Goal: Complete application form: Complete application form

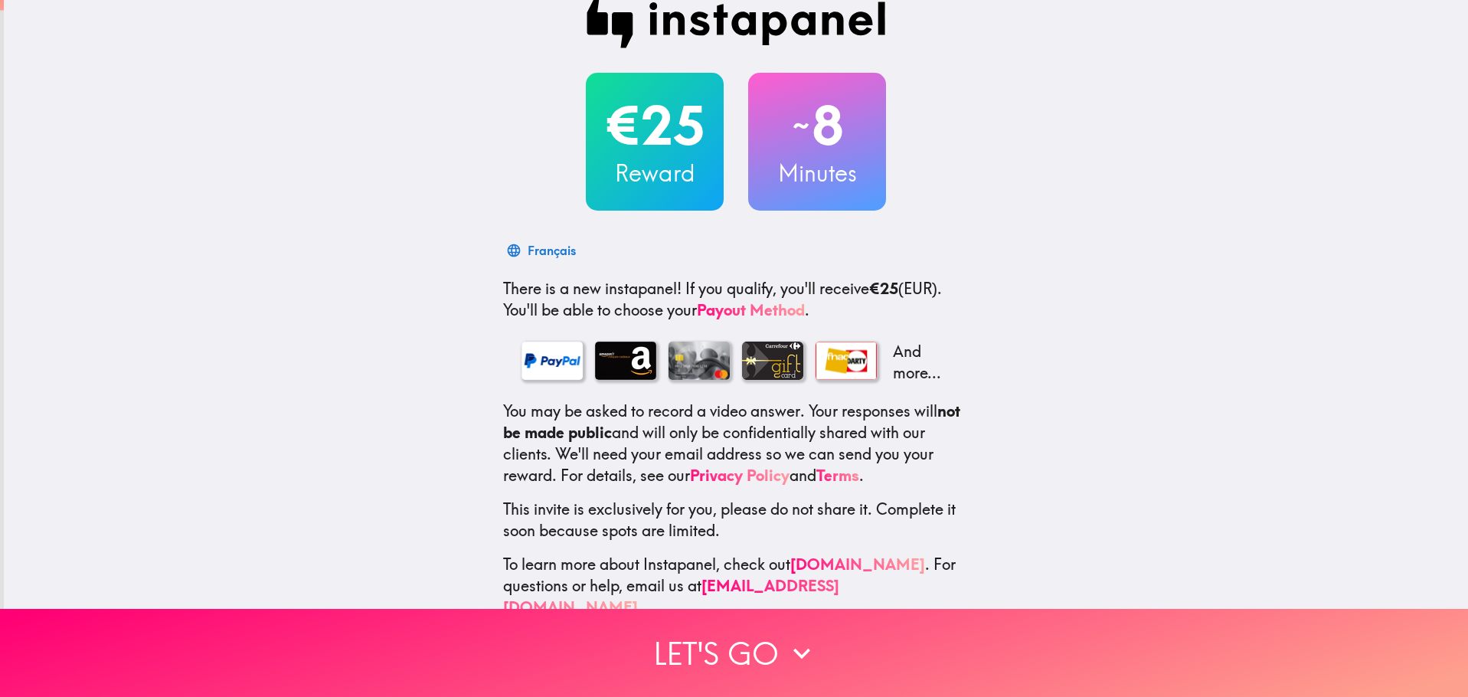
scroll to position [49, 0]
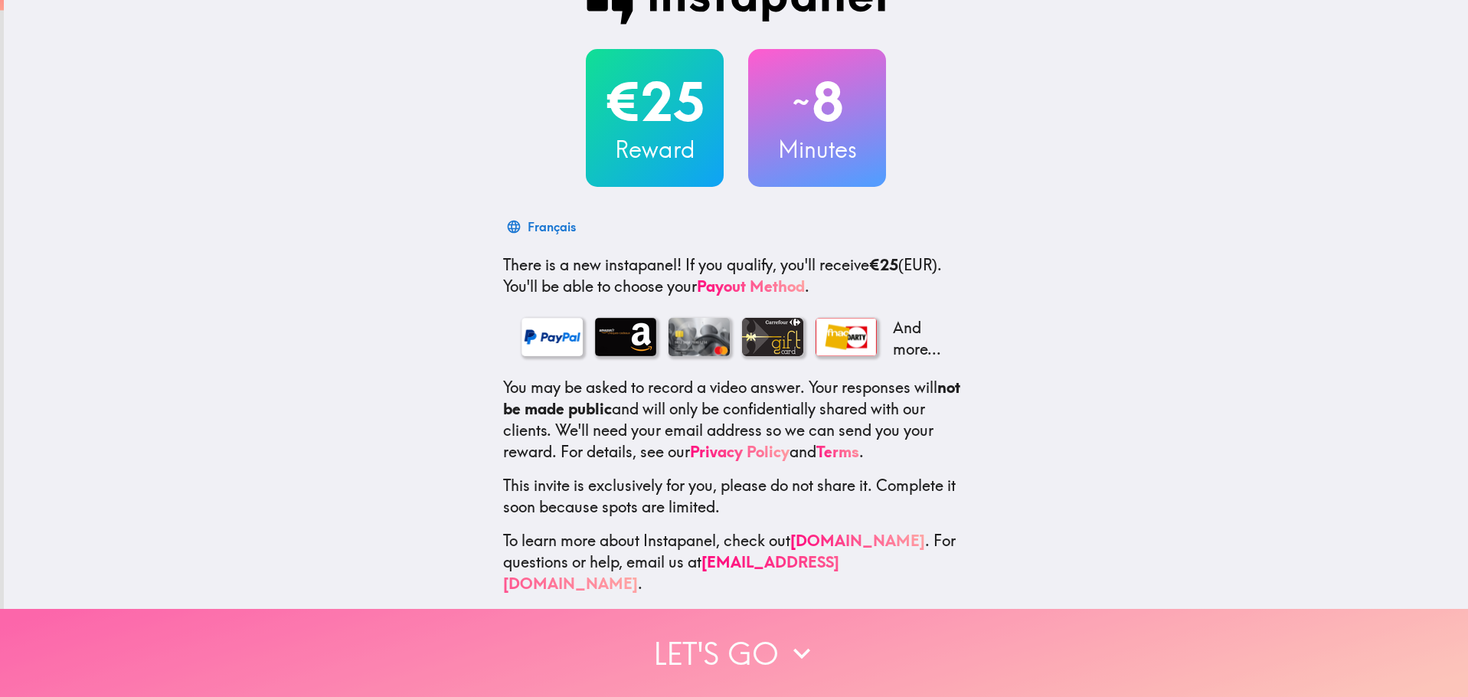
click at [785, 645] on icon "button" at bounding box center [802, 654] width 34 height 34
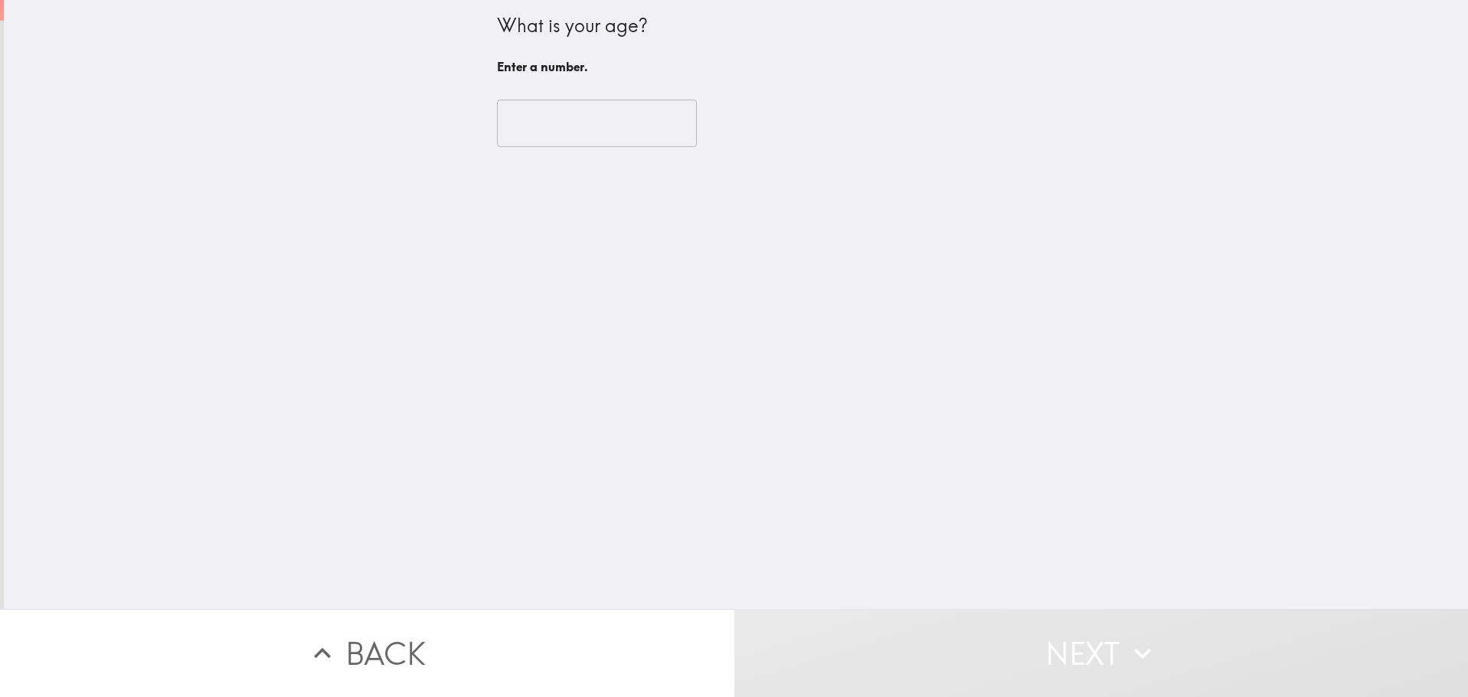
click at [561, 123] on input "number" at bounding box center [597, 123] width 200 height 47
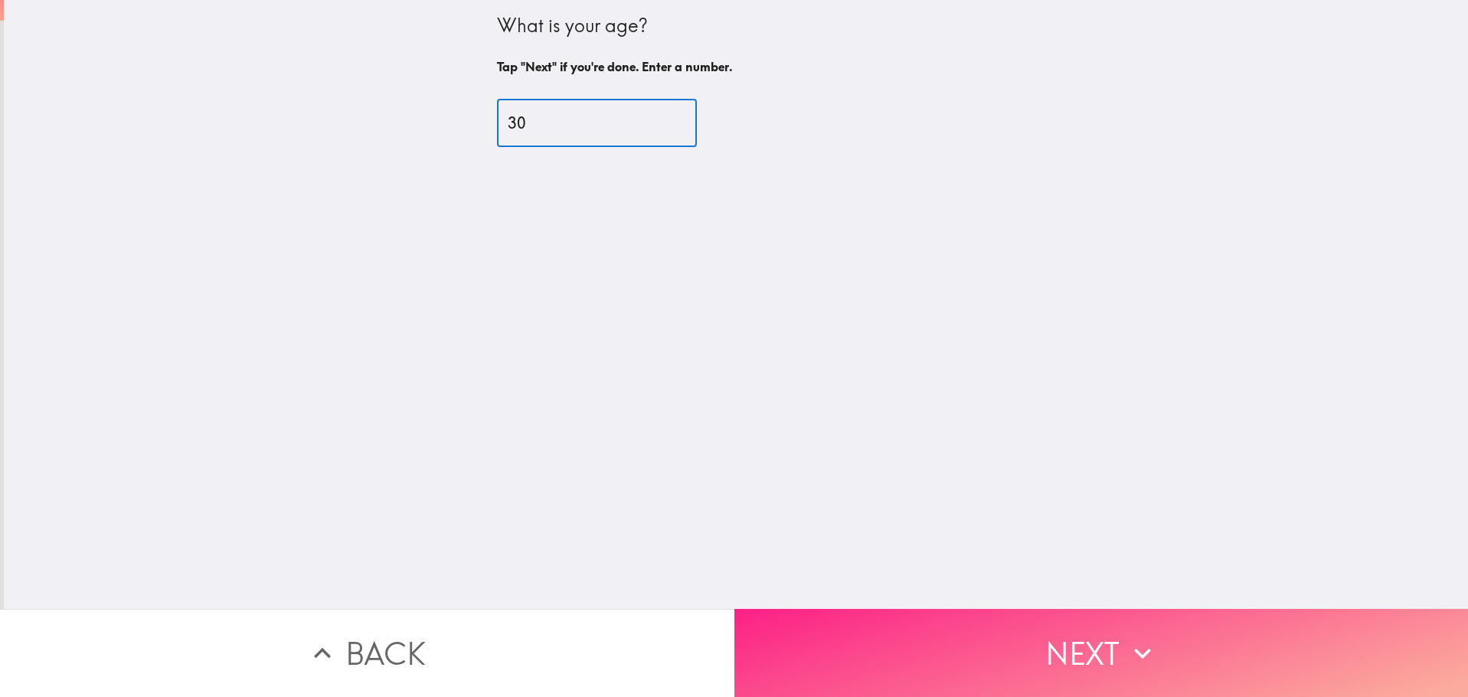
type input "30"
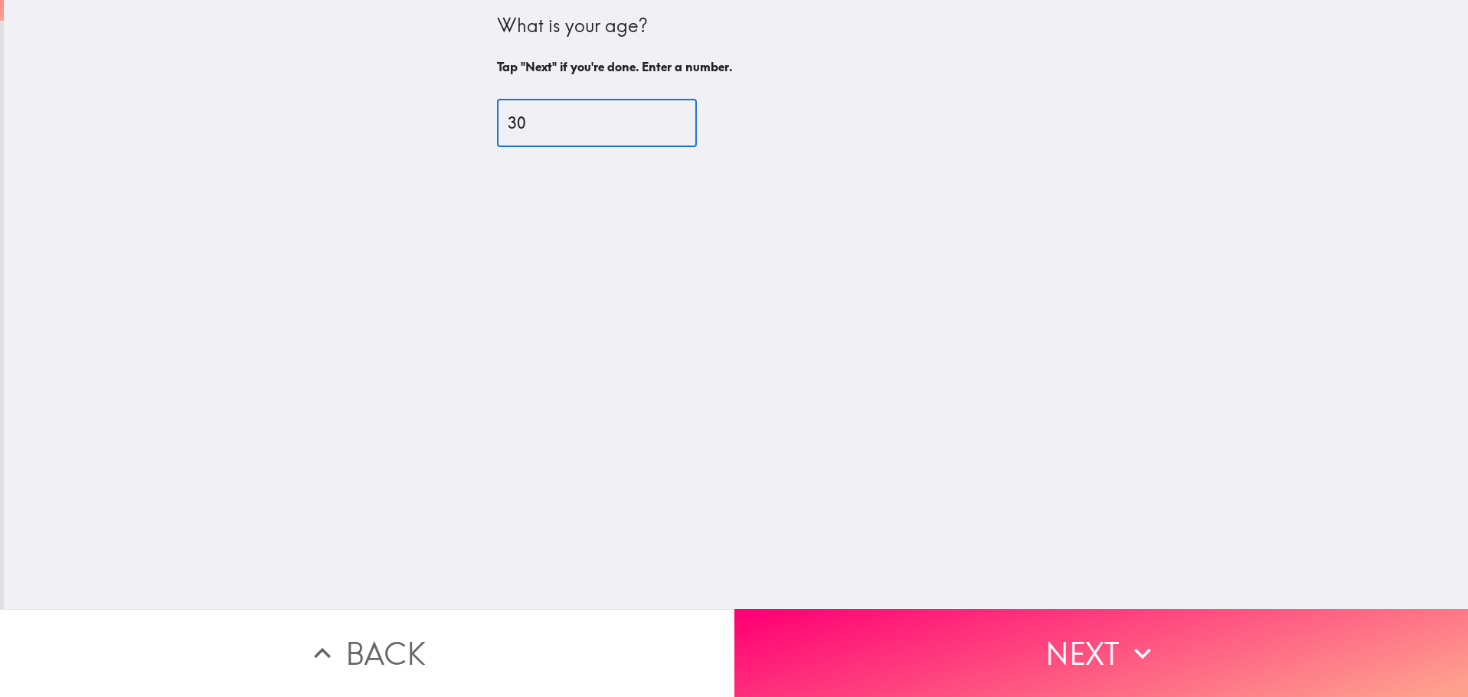
click at [1091, 642] on button "Next" at bounding box center [1102, 653] width 735 height 88
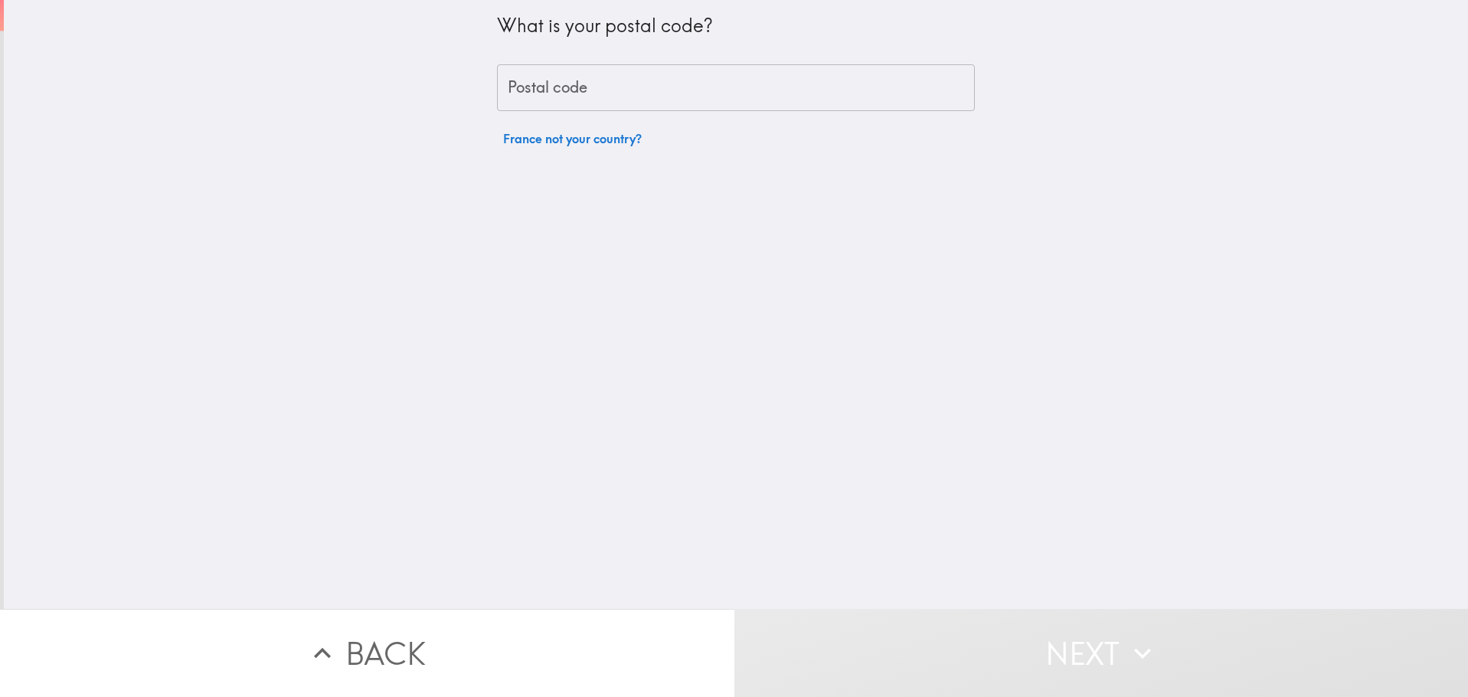
click at [673, 74] on input "Postal code" at bounding box center [736, 87] width 478 height 47
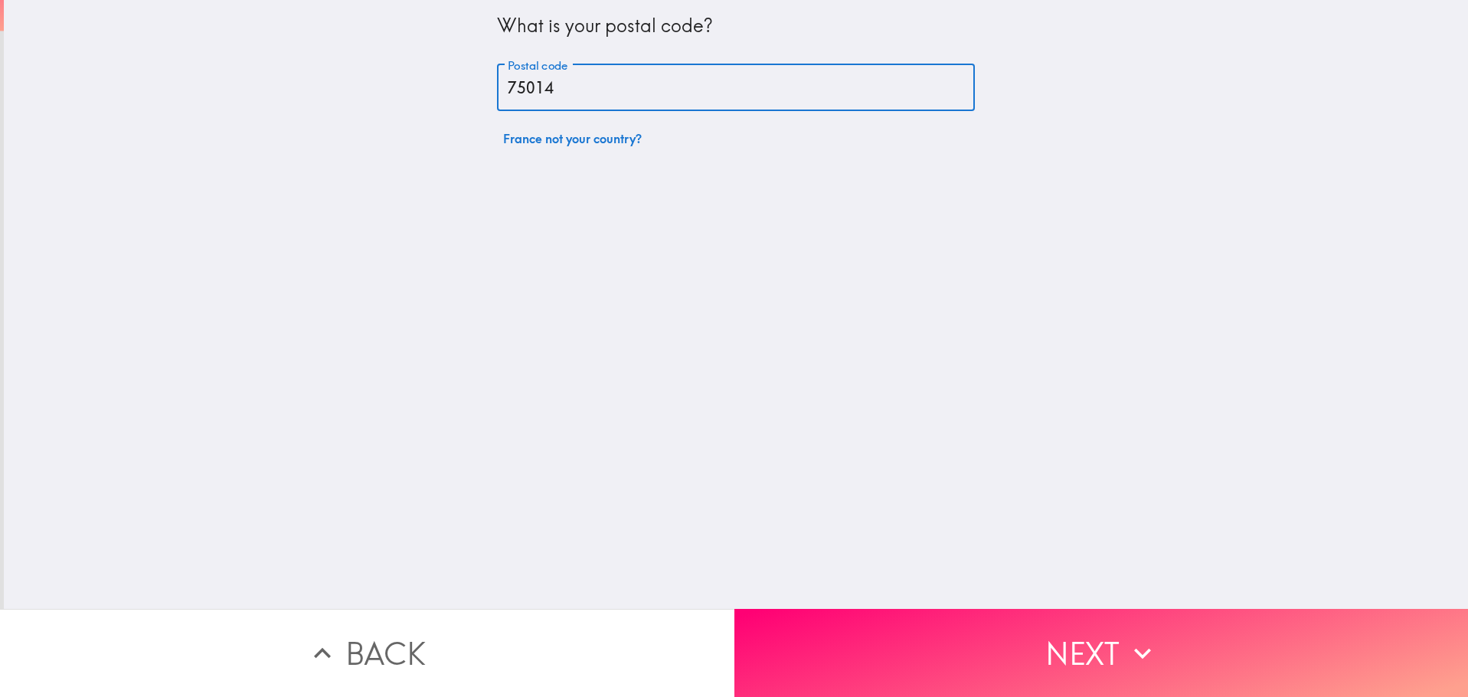
type input "75014"
click at [1241, 496] on div "What is your postal code? Postal code 75014 Postal code France not your country?" at bounding box center [736, 304] width 1465 height 609
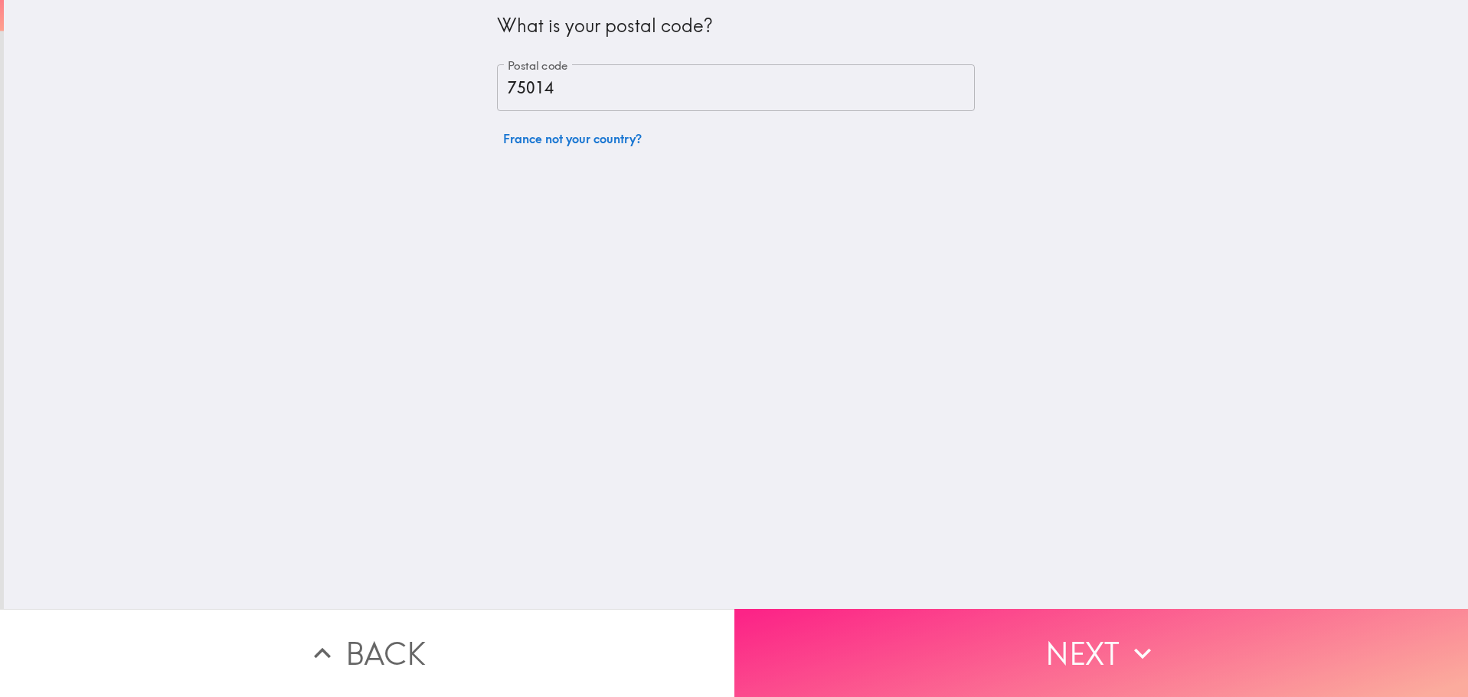
click at [1119, 664] on button "Next" at bounding box center [1102, 653] width 735 height 88
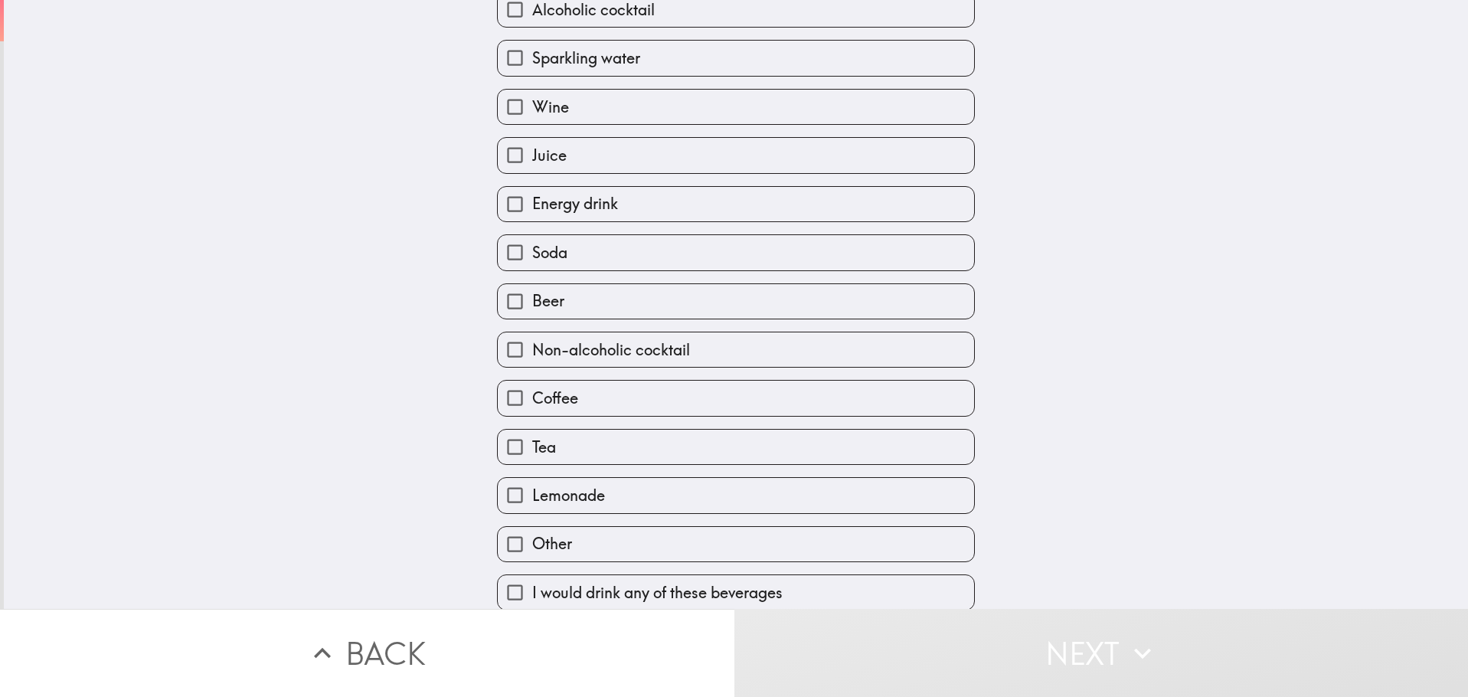
scroll to position [177, 0]
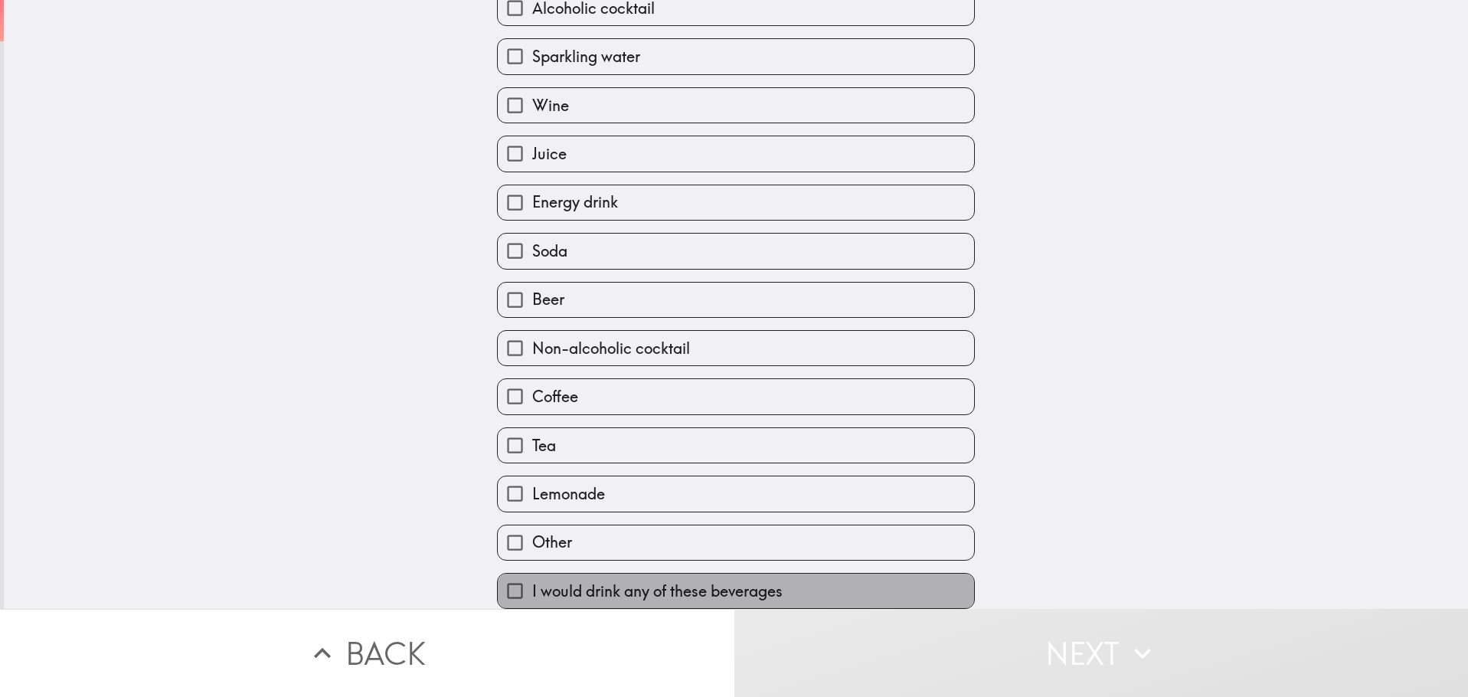
click at [640, 581] on span "I would drink any of these beverages" at bounding box center [657, 591] width 250 height 21
click at [532, 581] on input "I would drink any of these beverages" at bounding box center [515, 591] width 34 height 34
checkbox input "true"
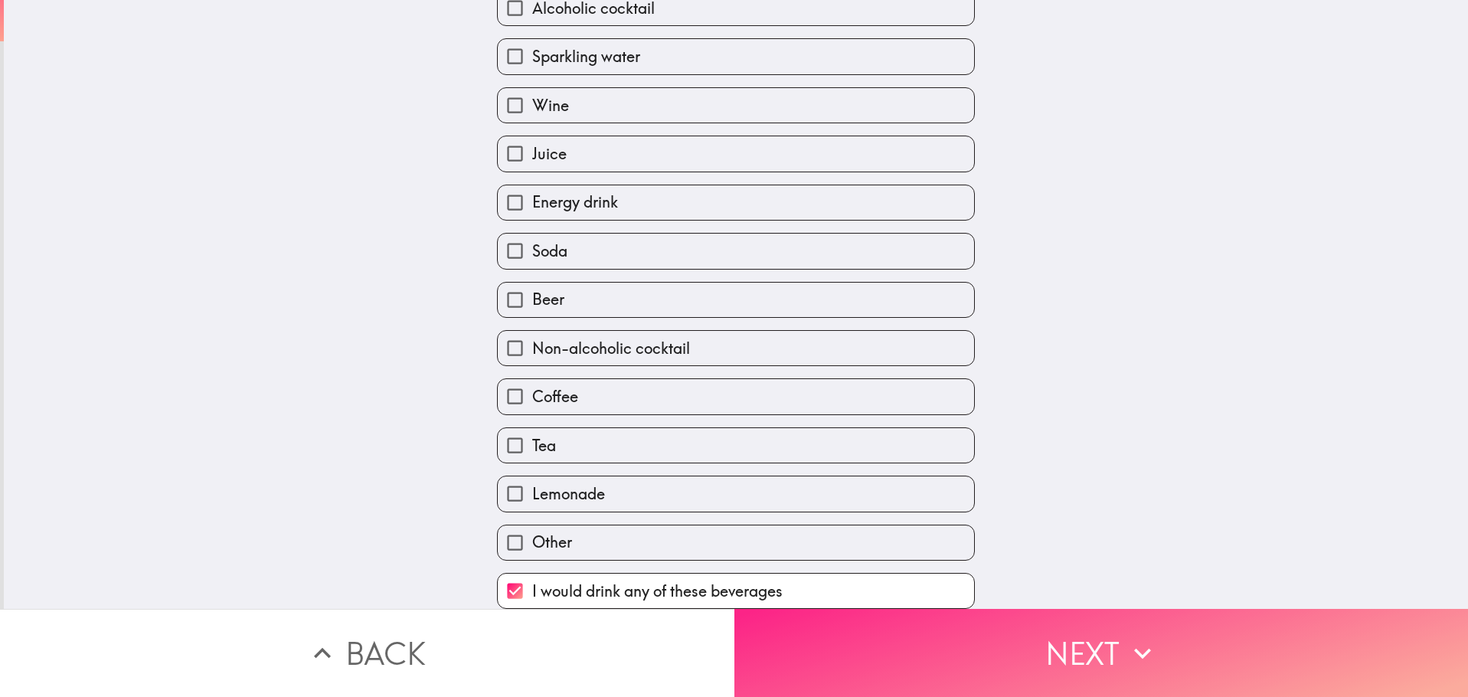
click at [1076, 637] on button "Next" at bounding box center [1102, 653] width 735 height 88
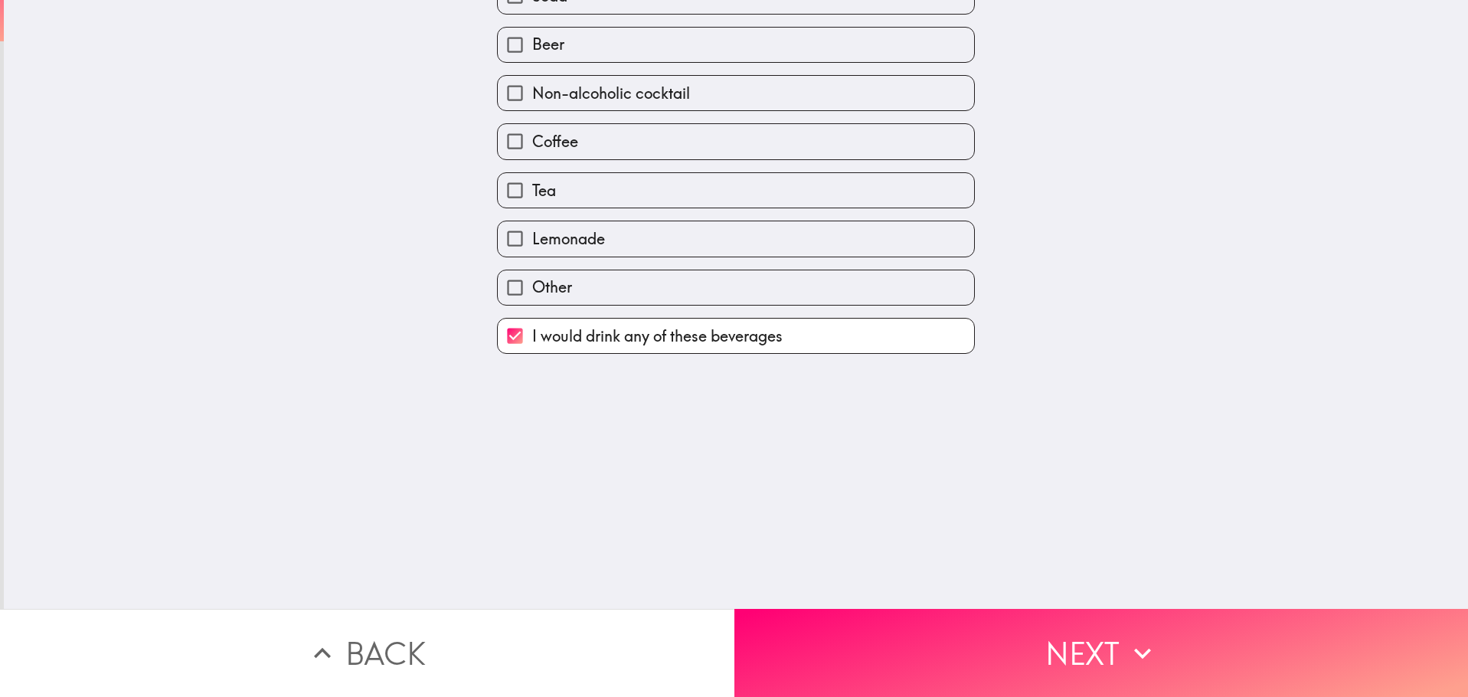
scroll to position [0, 0]
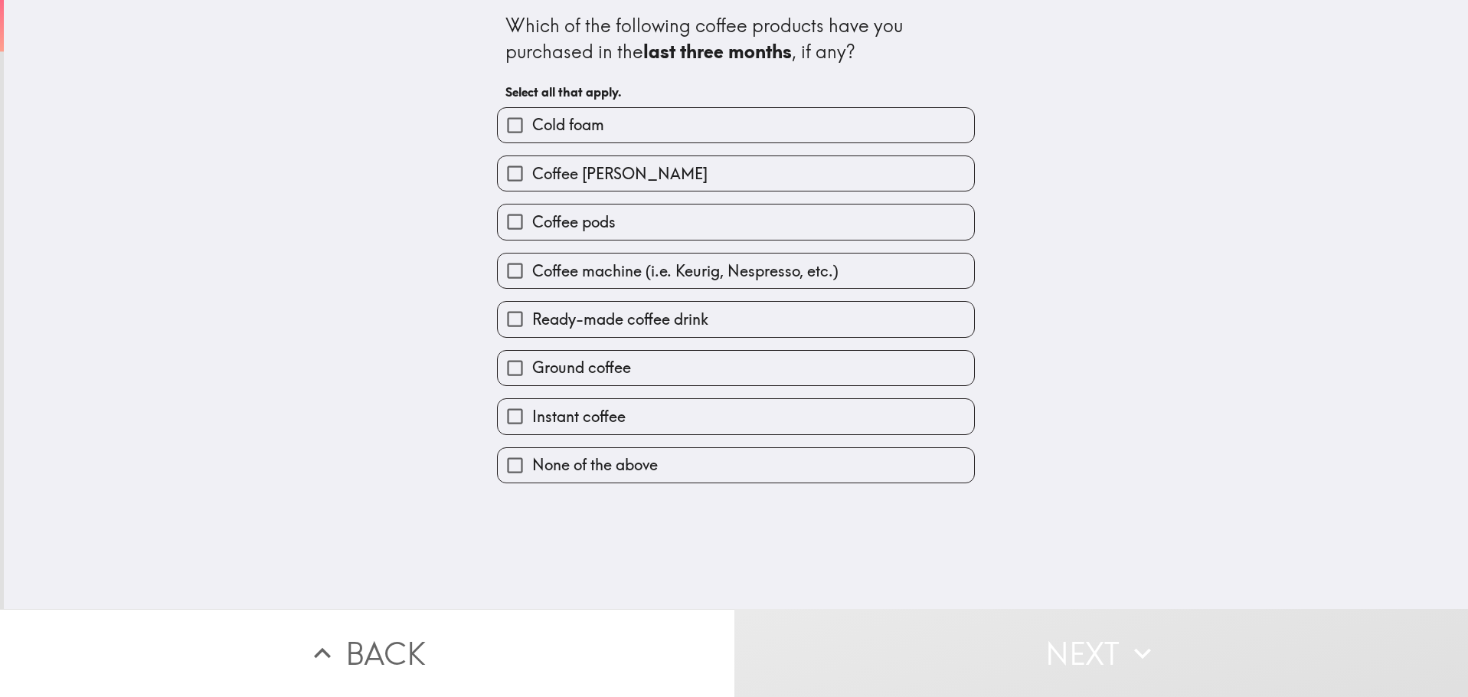
click at [565, 367] on span "Ground coffee" at bounding box center [581, 367] width 99 height 21
click at [532, 367] on input "Ground coffee" at bounding box center [515, 368] width 34 height 34
checkbox input "true"
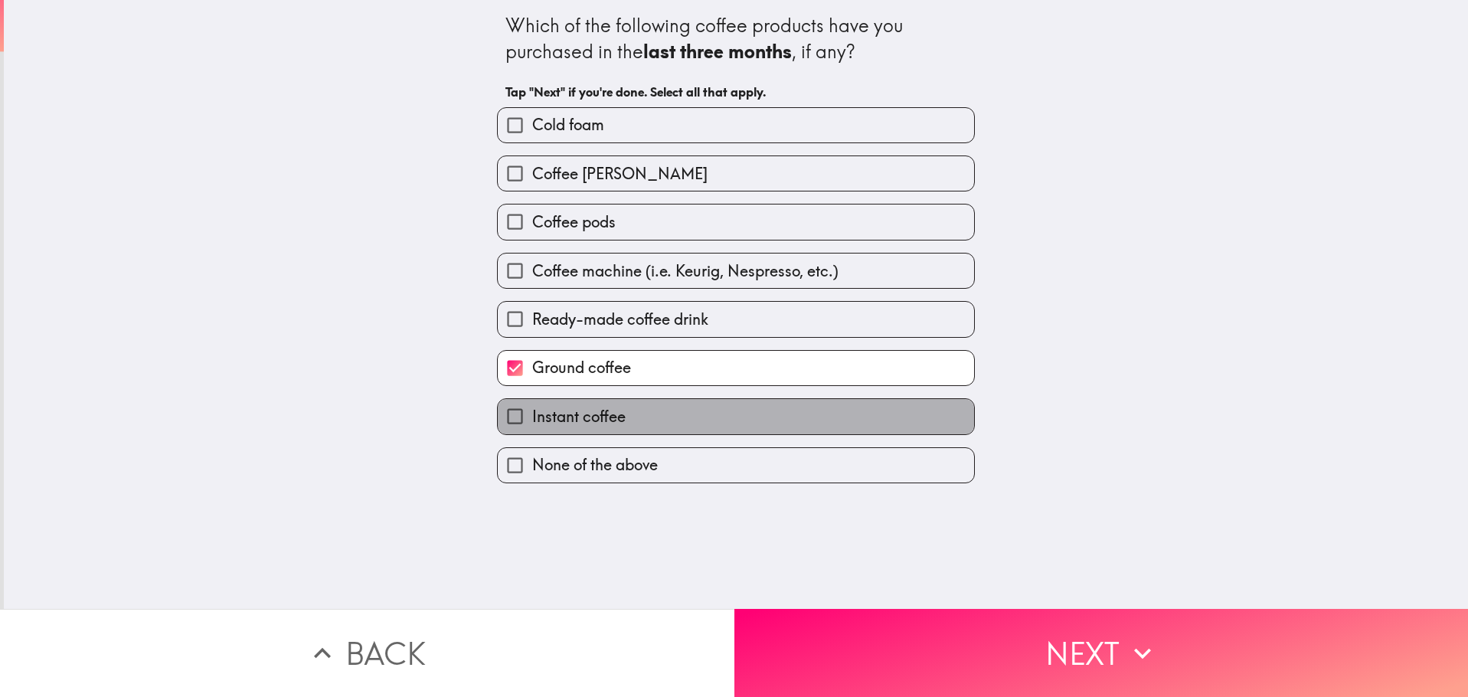
click at [558, 414] on span "Instant coffee" at bounding box center [578, 416] width 93 height 21
click at [532, 414] on input "Instant coffee" at bounding box center [515, 416] width 34 height 34
checkbox input "true"
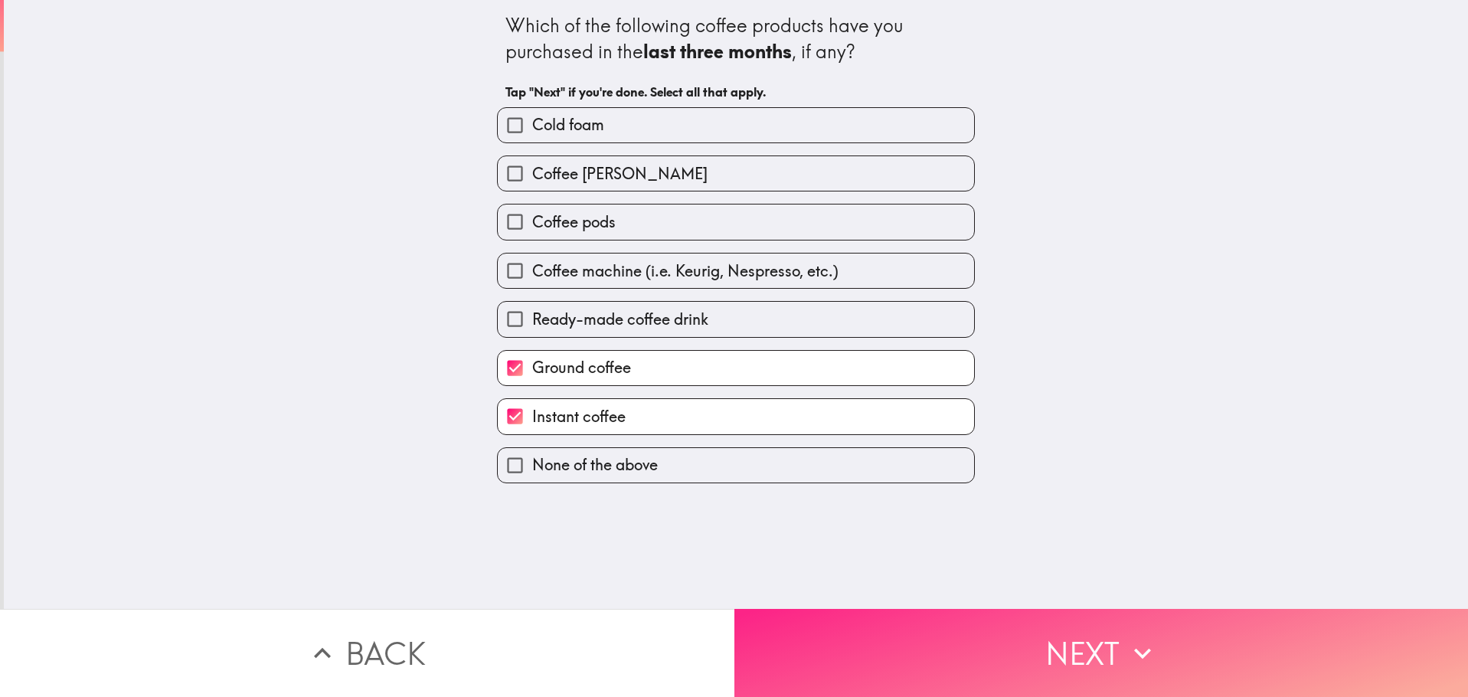
click at [1041, 635] on button "Next" at bounding box center [1102, 653] width 735 height 88
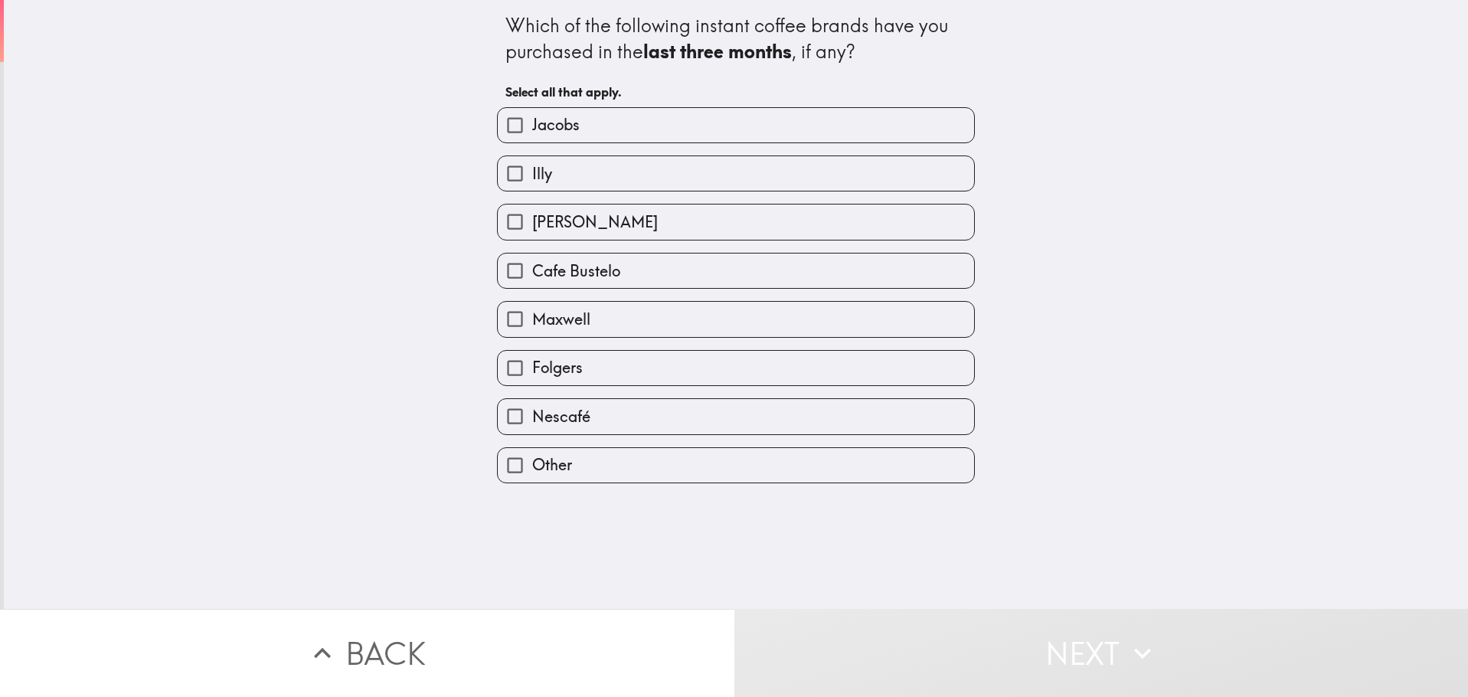
click at [611, 322] on label "Maxwell" at bounding box center [736, 319] width 476 height 34
click at [532, 322] on input "Maxwell" at bounding box center [515, 319] width 34 height 34
checkbox input "true"
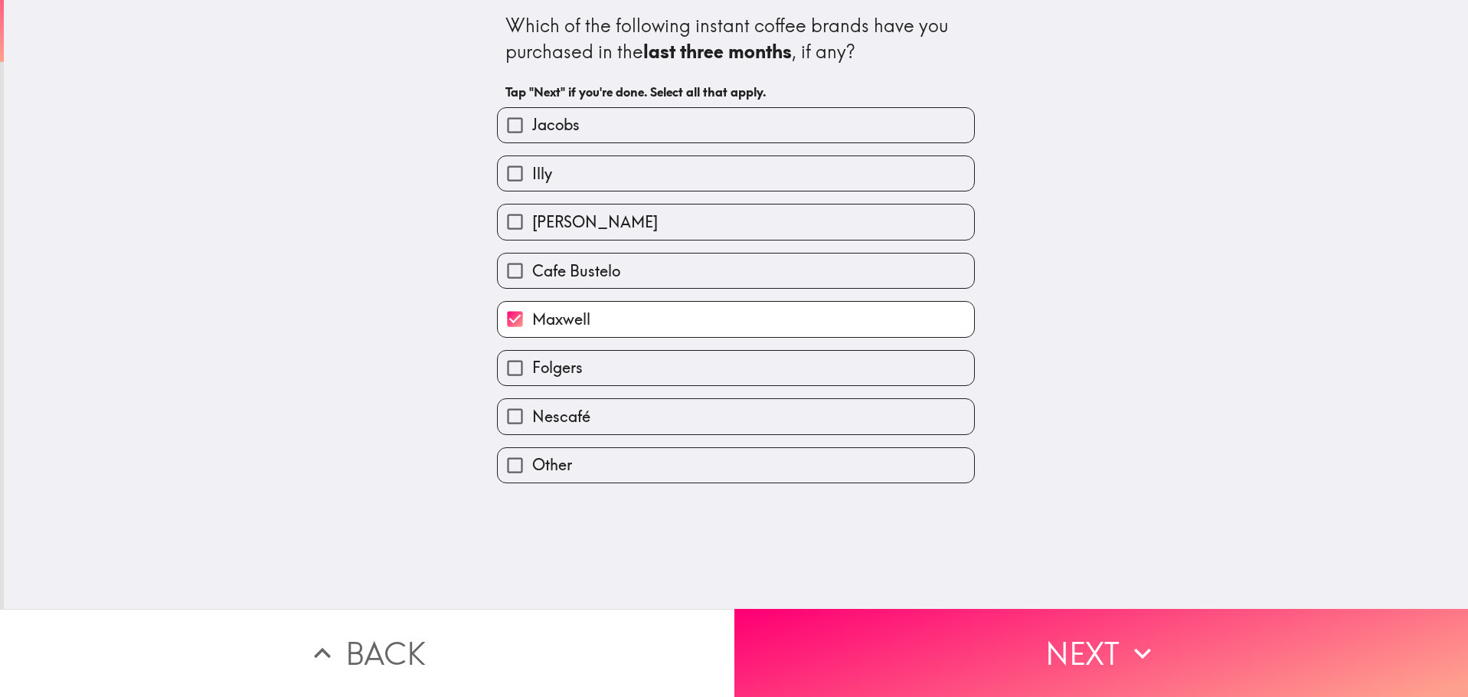
click at [581, 172] on label "Illy" at bounding box center [736, 173] width 476 height 34
click at [532, 172] on input "Illy" at bounding box center [515, 173] width 34 height 34
checkbox input "true"
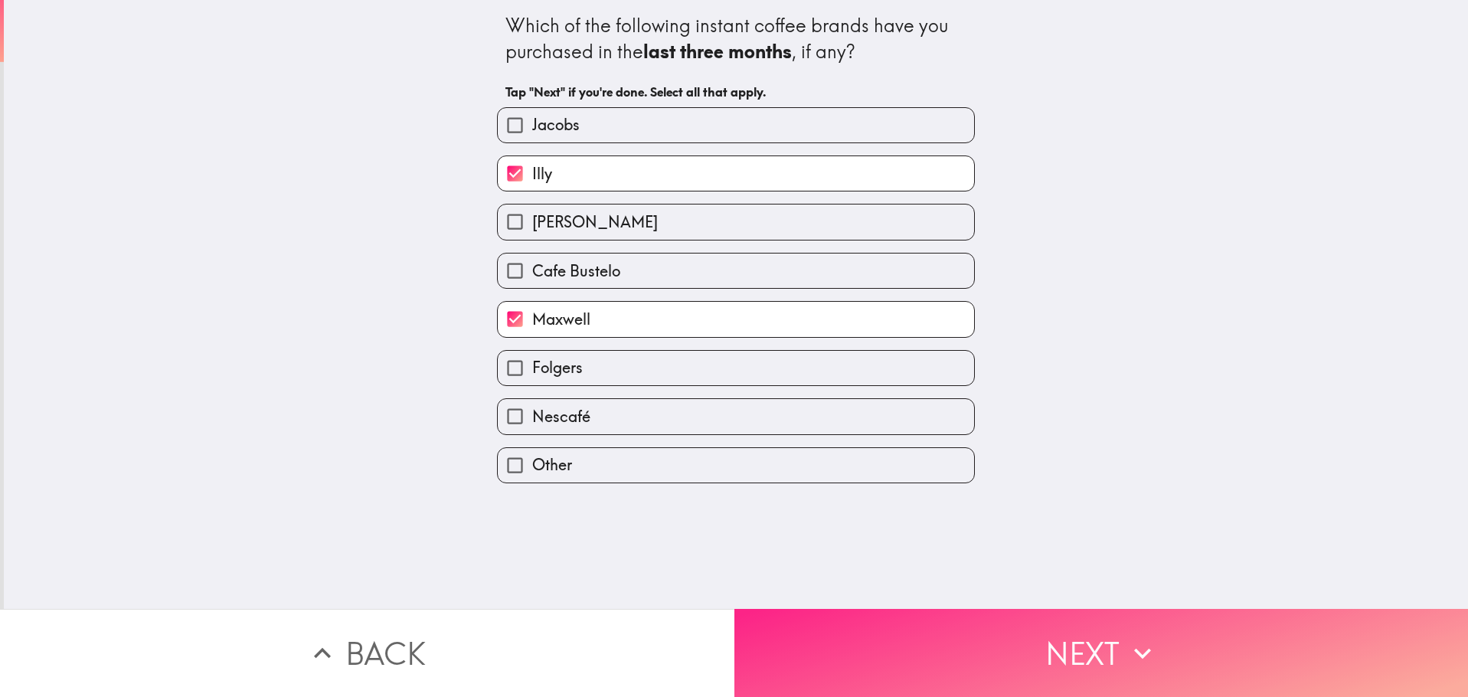
click at [1072, 638] on button "Next" at bounding box center [1102, 653] width 735 height 88
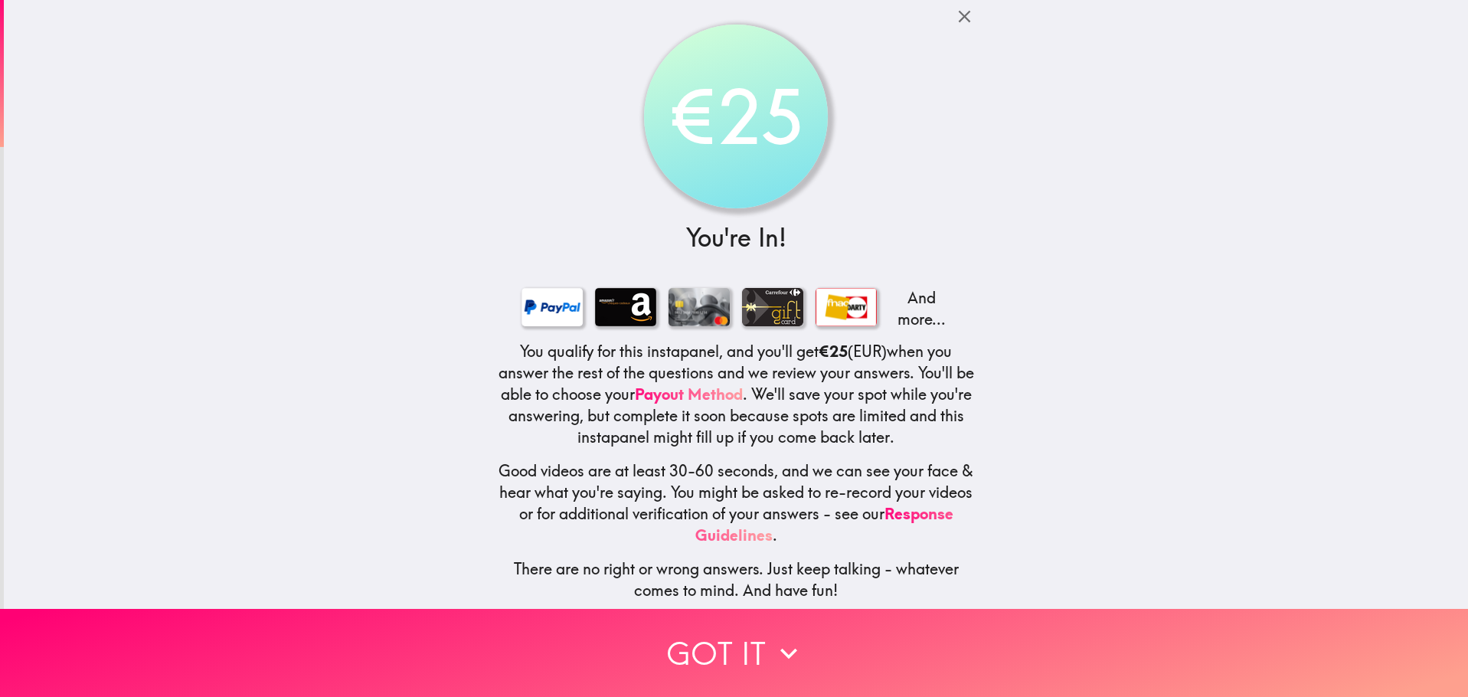
scroll to position [16, 0]
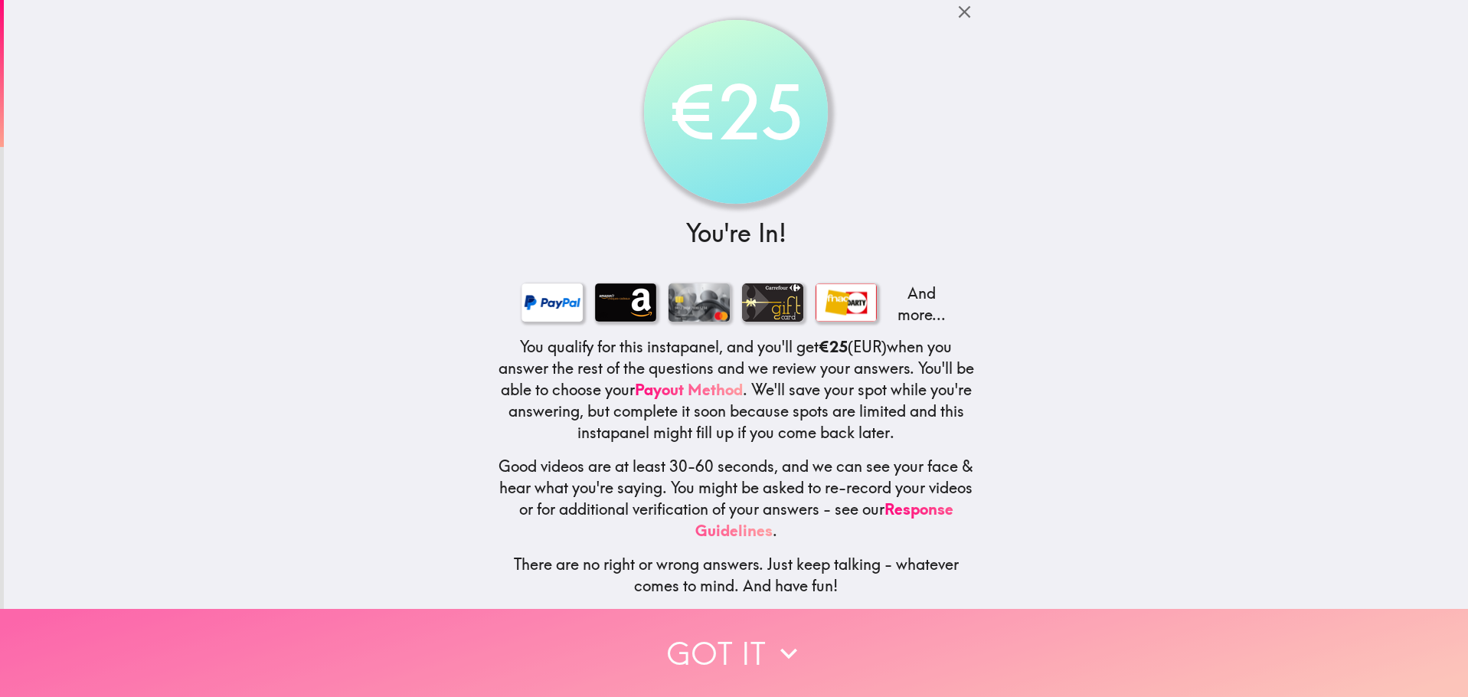
click at [754, 636] on button "Got it" at bounding box center [734, 653] width 1468 height 88
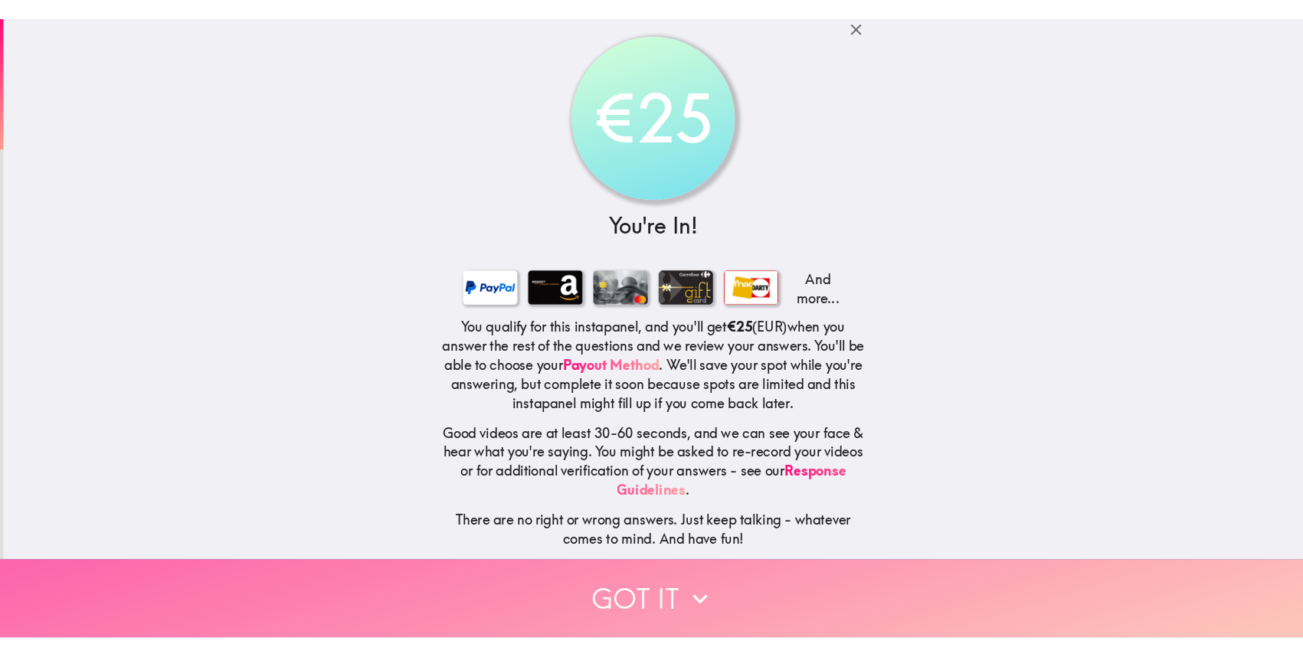
scroll to position [0, 0]
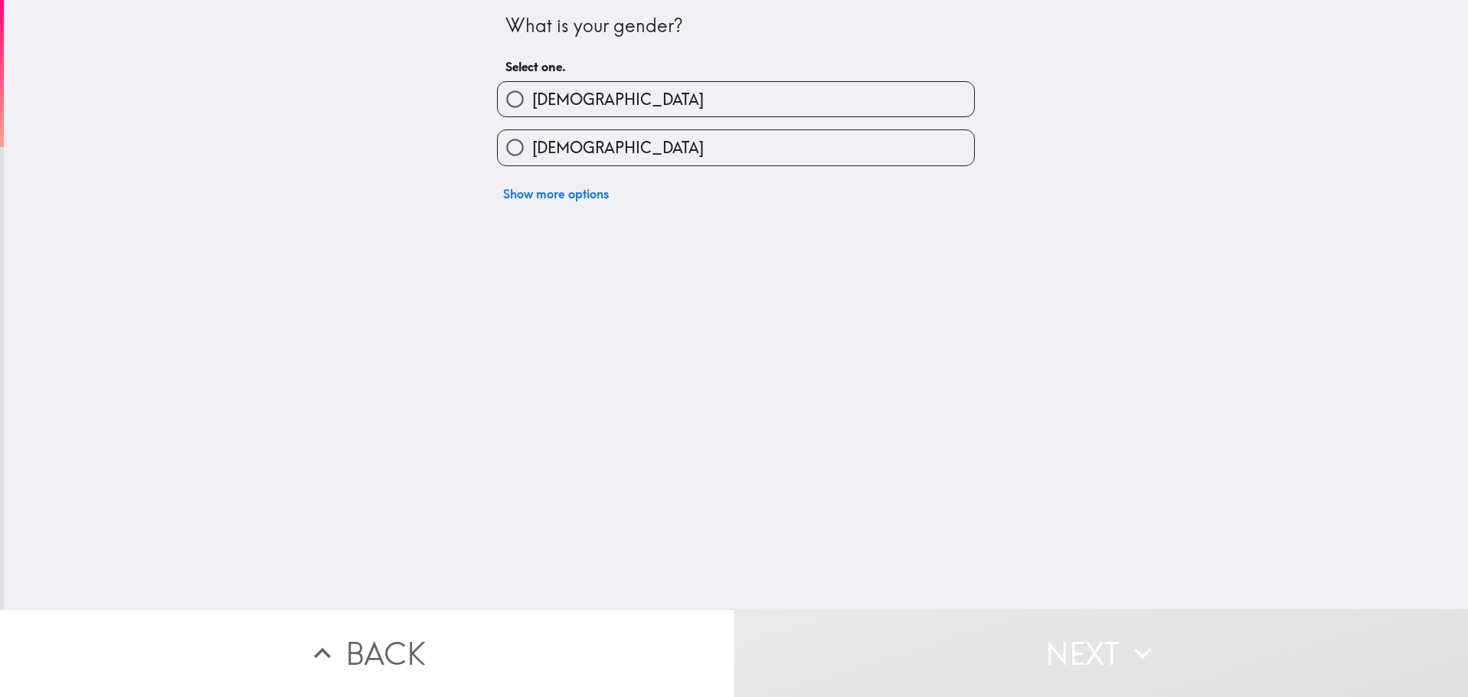
click at [537, 142] on span "Female" at bounding box center [618, 147] width 172 height 21
click at [532, 142] on input "Female" at bounding box center [515, 147] width 34 height 34
radio input "true"
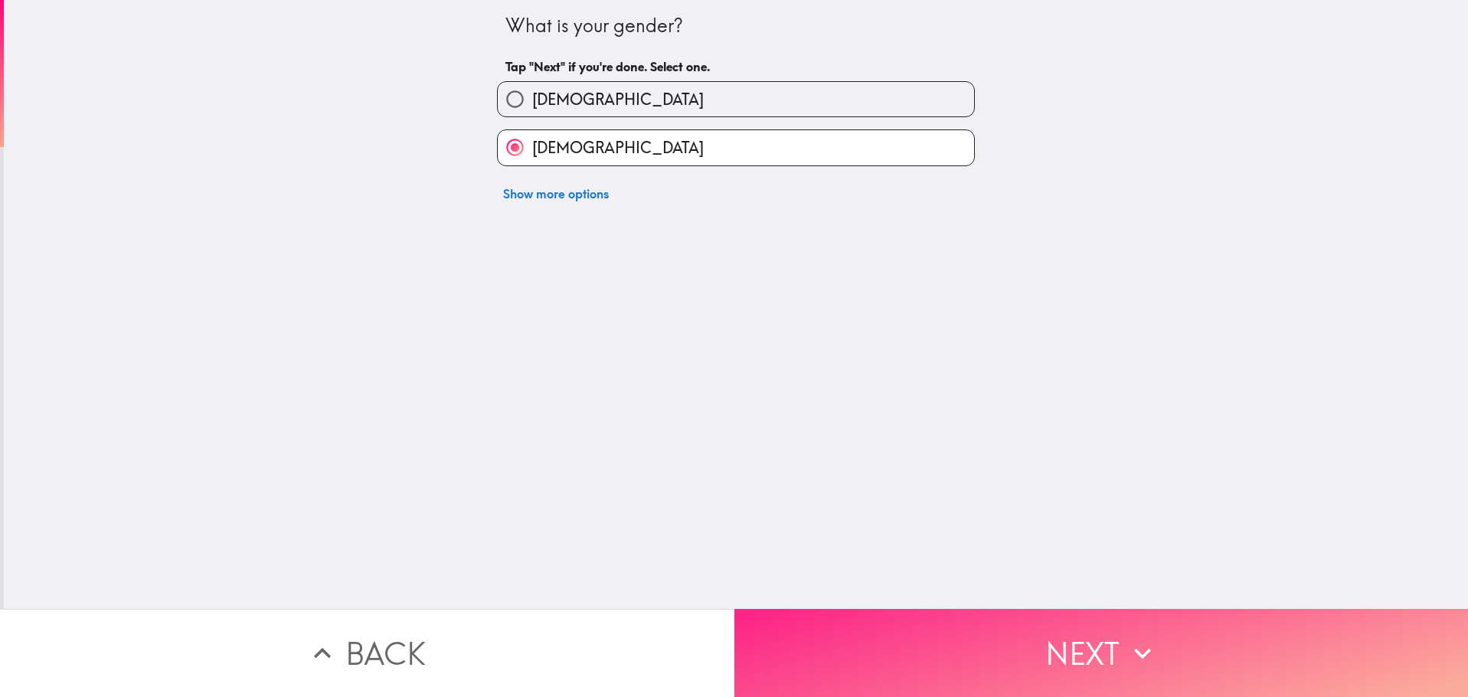
click at [1124, 661] on button "Next" at bounding box center [1102, 653] width 735 height 88
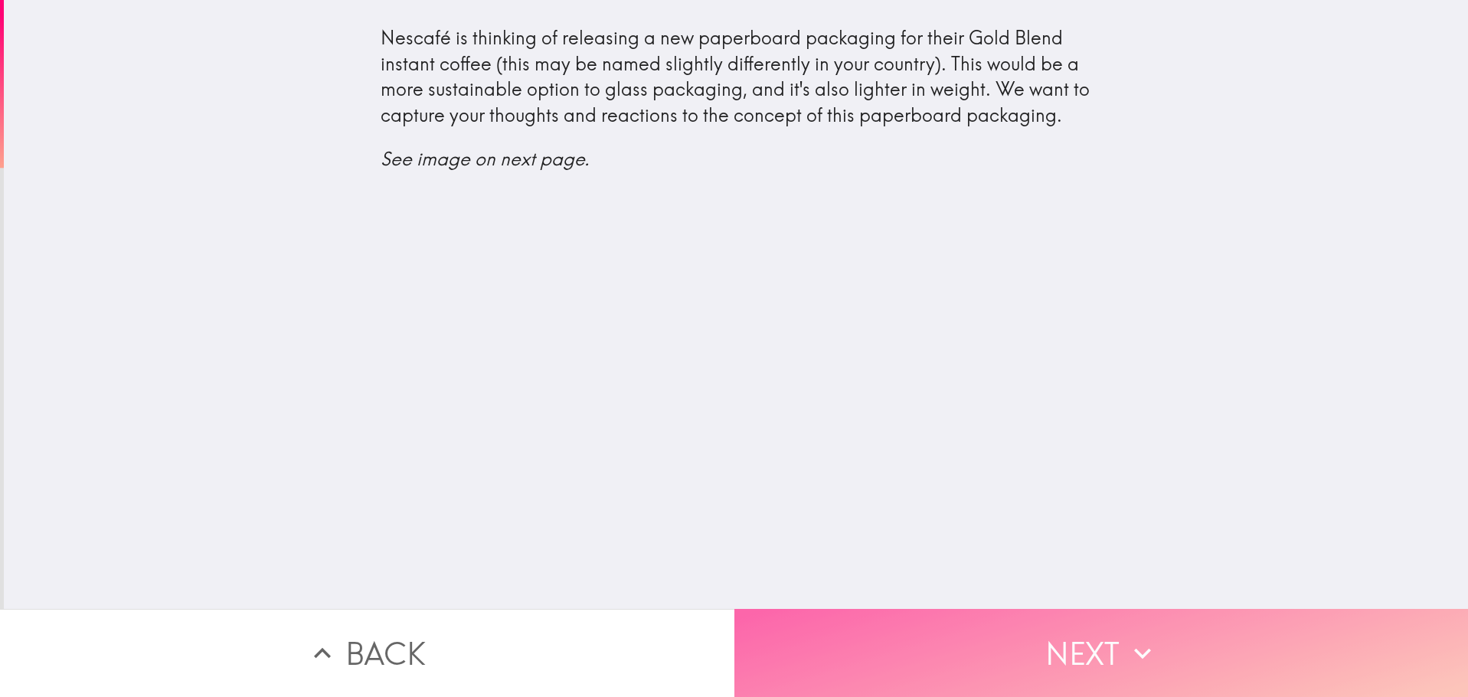
click at [1176, 637] on button "Next" at bounding box center [1102, 653] width 735 height 88
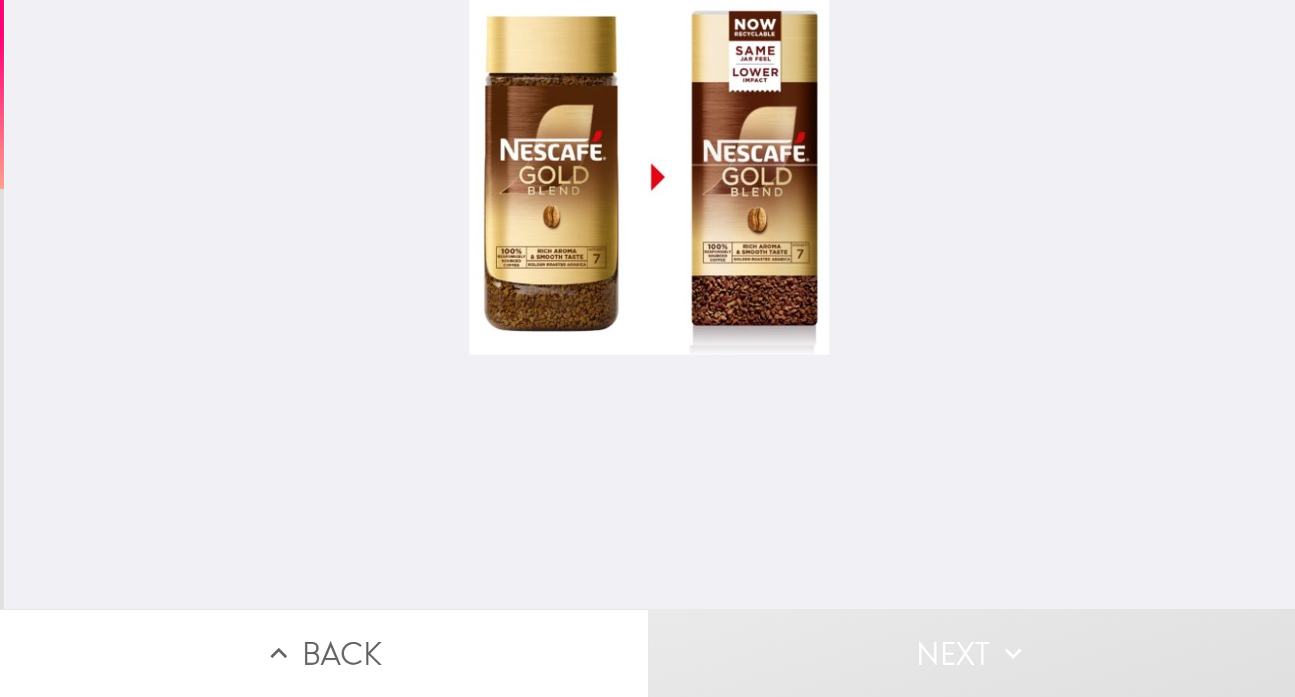
click at [606, 192] on div at bounding box center [650, 177] width 360 height 355
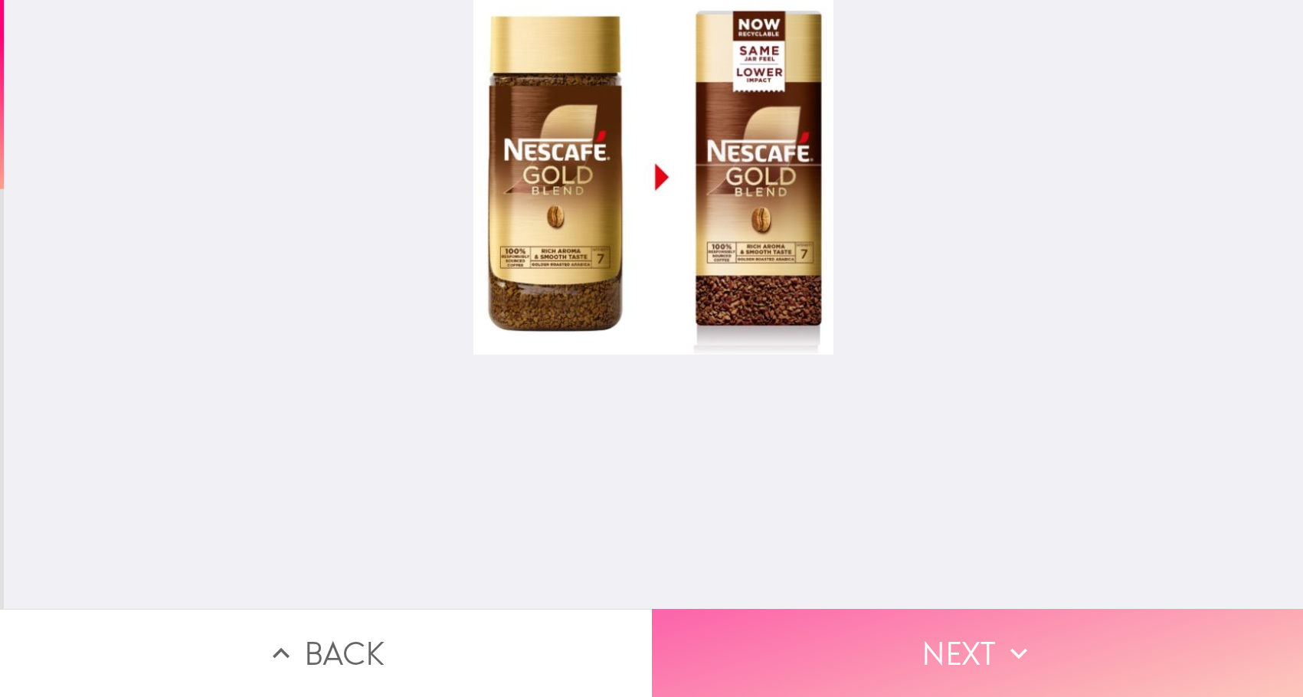
click at [938, 656] on button "Next" at bounding box center [978, 653] width 652 height 88
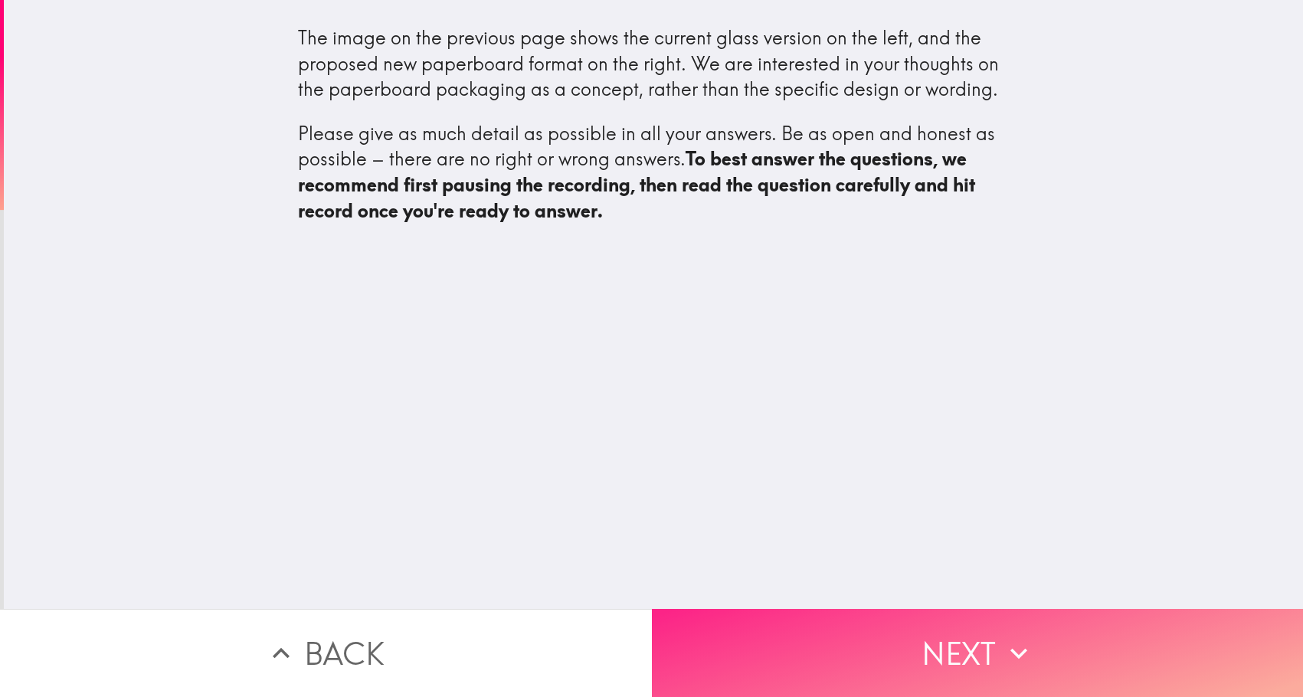
click at [995, 648] on button "Next" at bounding box center [978, 653] width 652 height 88
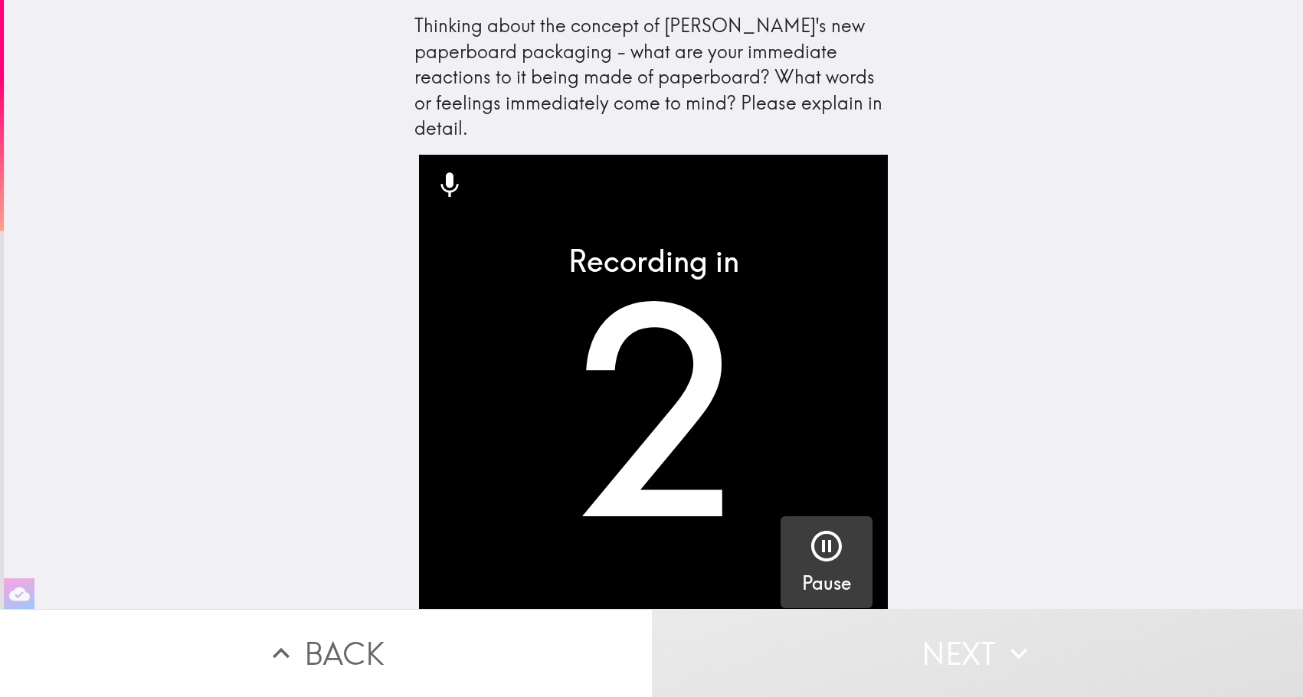
click at [817, 528] on icon "button" at bounding box center [826, 546] width 37 height 37
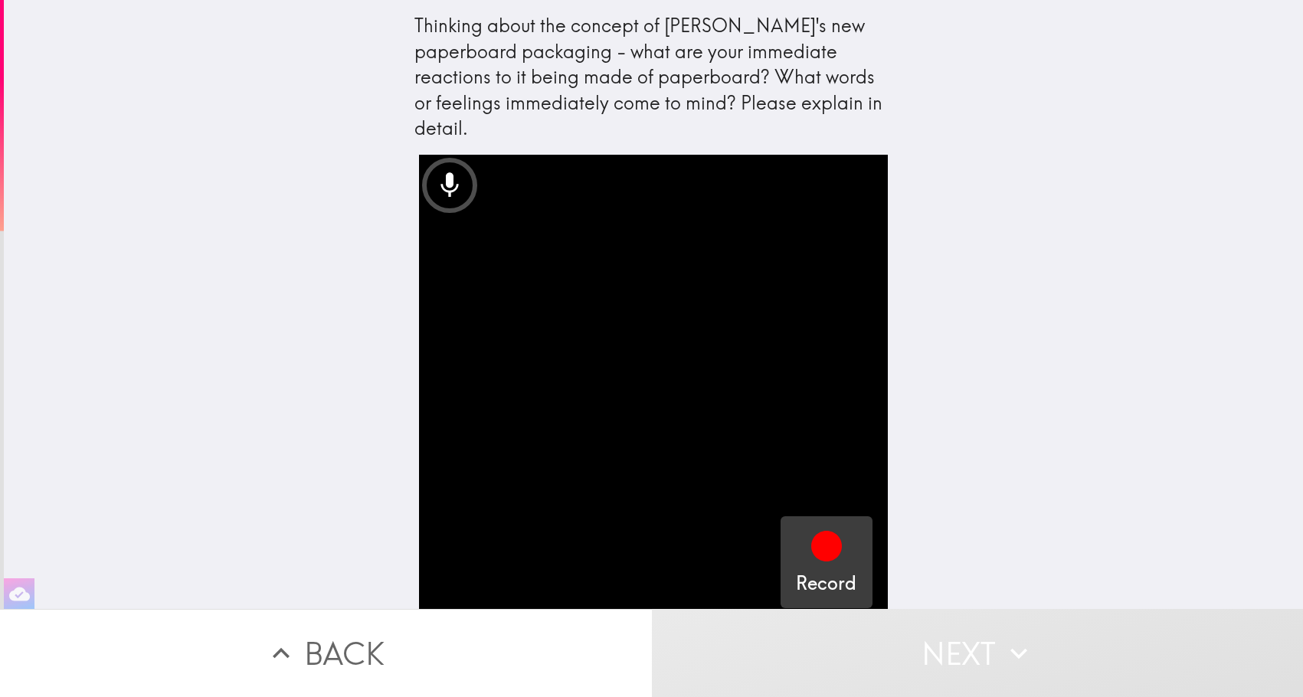
click at [823, 531] on icon "button" at bounding box center [826, 546] width 31 height 31
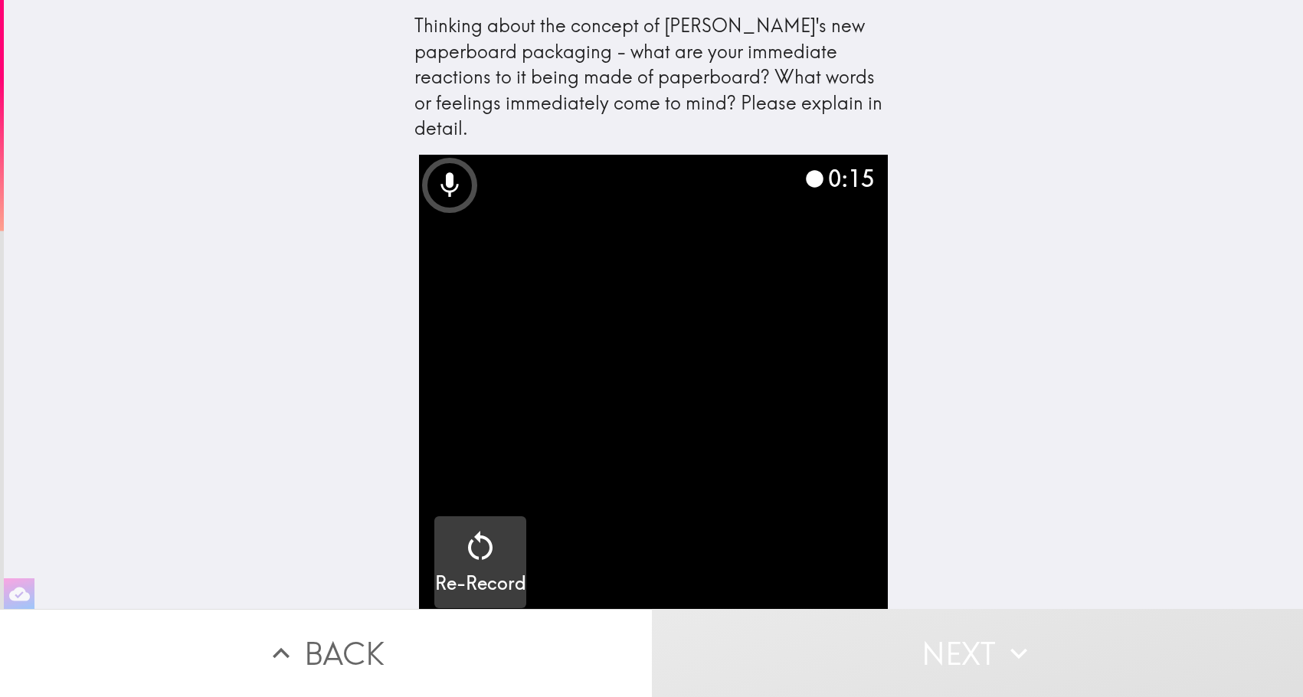
click at [502, 540] on div "Re-Record" at bounding box center [480, 562] width 91 height 69
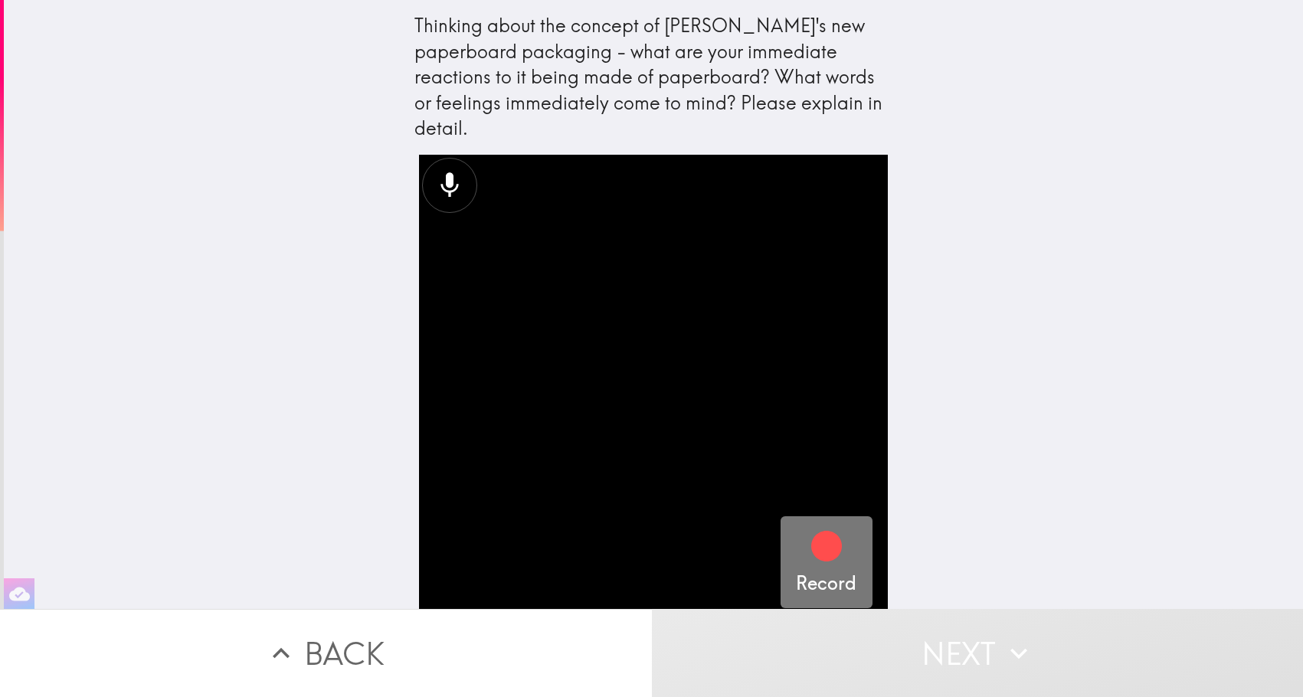
click at [818, 531] on icon "button" at bounding box center [826, 546] width 31 height 31
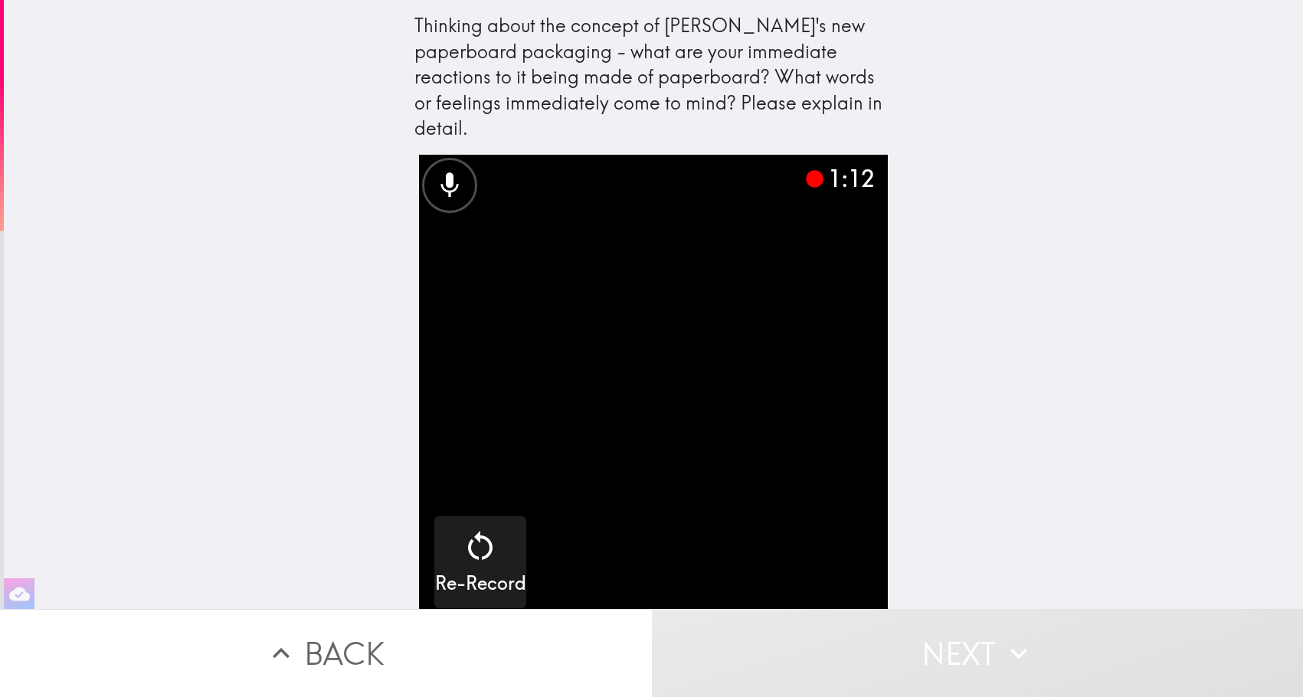
click at [709, 434] on video "button" at bounding box center [653, 389] width 469 height 469
click at [807, 170] on icon at bounding box center [816, 179] width 18 height 18
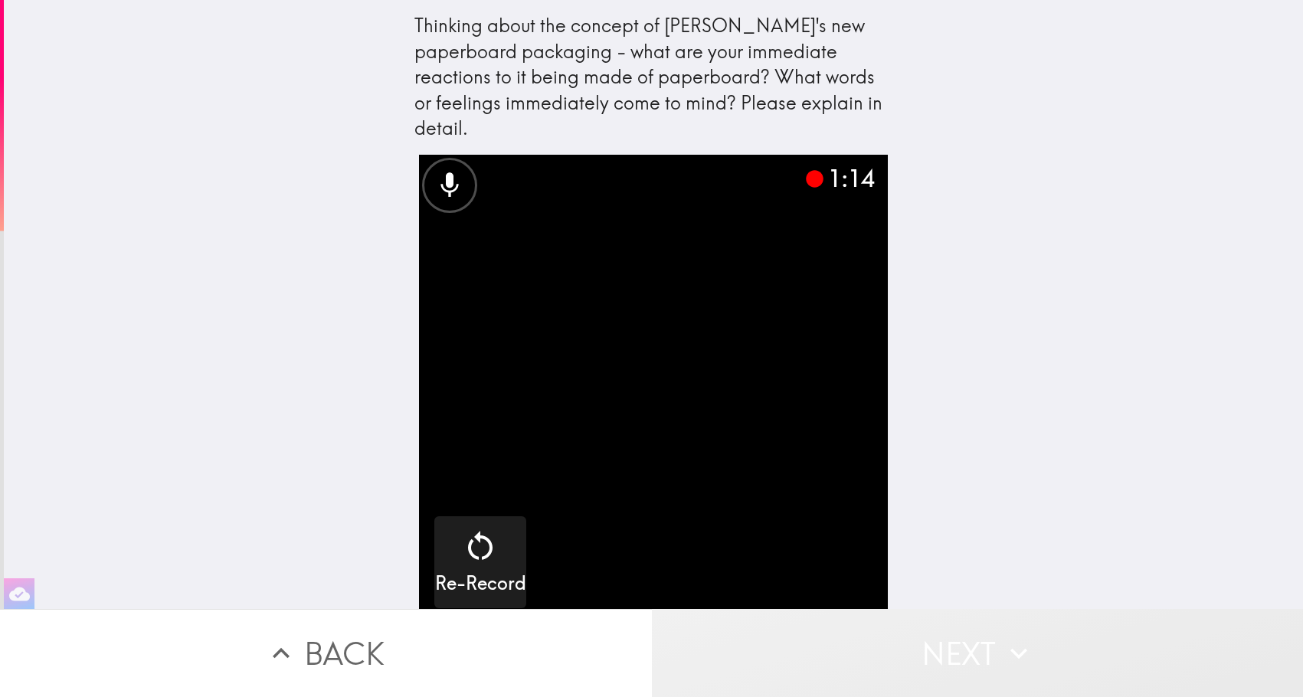
click at [937, 628] on button "Next" at bounding box center [978, 653] width 652 height 88
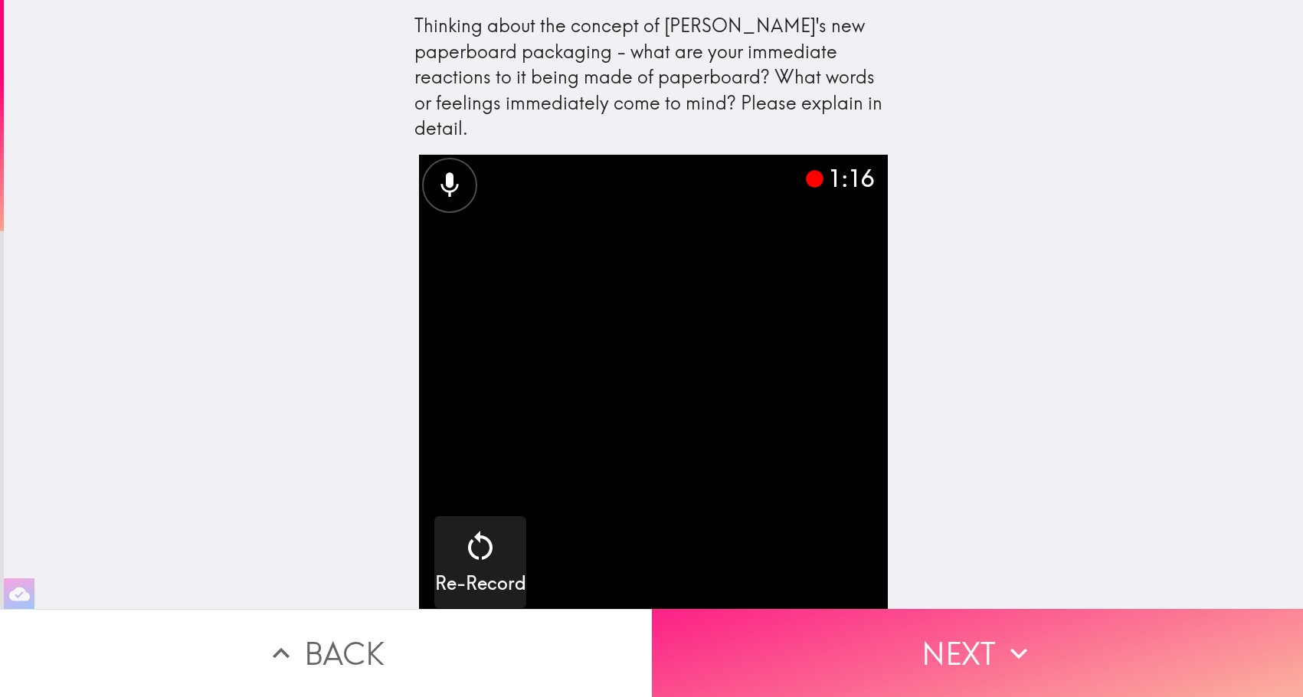
click at [974, 640] on button "Next" at bounding box center [978, 653] width 652 height 88
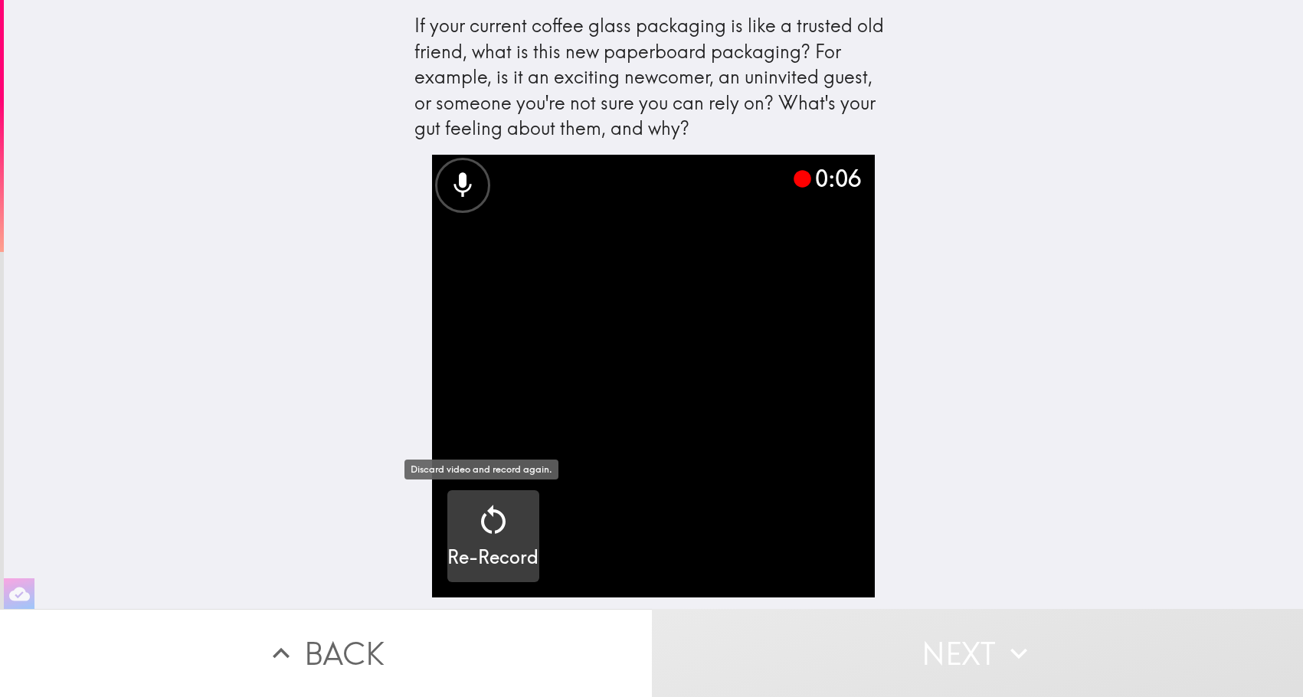
click at [482, 523] on icon "button" at bounding box center [493, 520] width 37 height 37
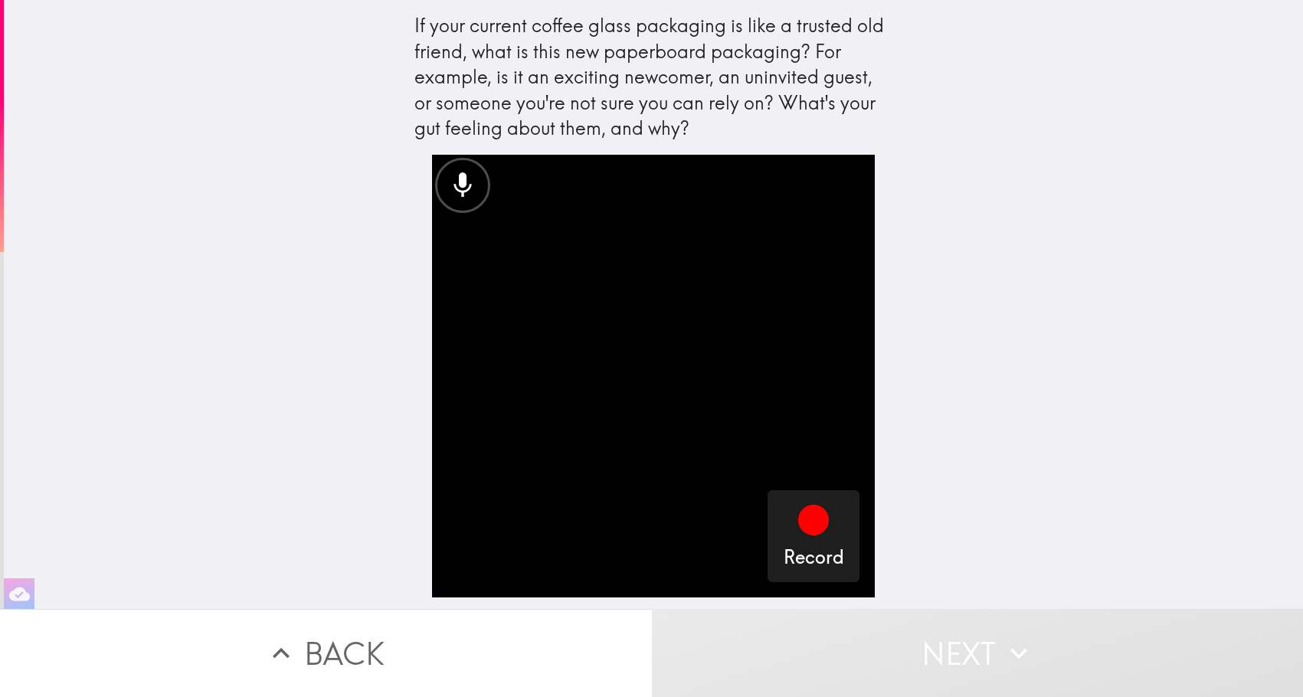
click at [420, 648] on button "Back" at bounding box center [326, 653] width 652 height 88
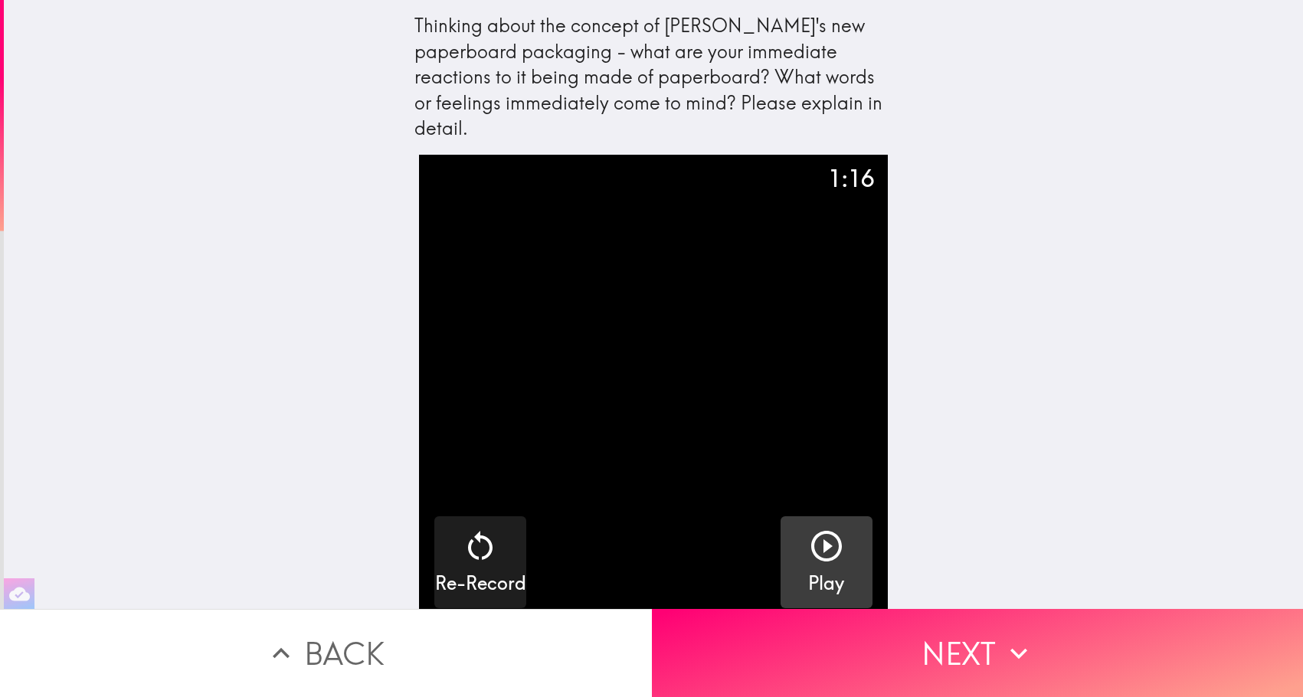
click at [829, 528] on icon "button" at bounding box center [826, 546] width 37 height 37
click at [833, 528] on div "Pause" at bounding box center [826, 562] width 49 height 69
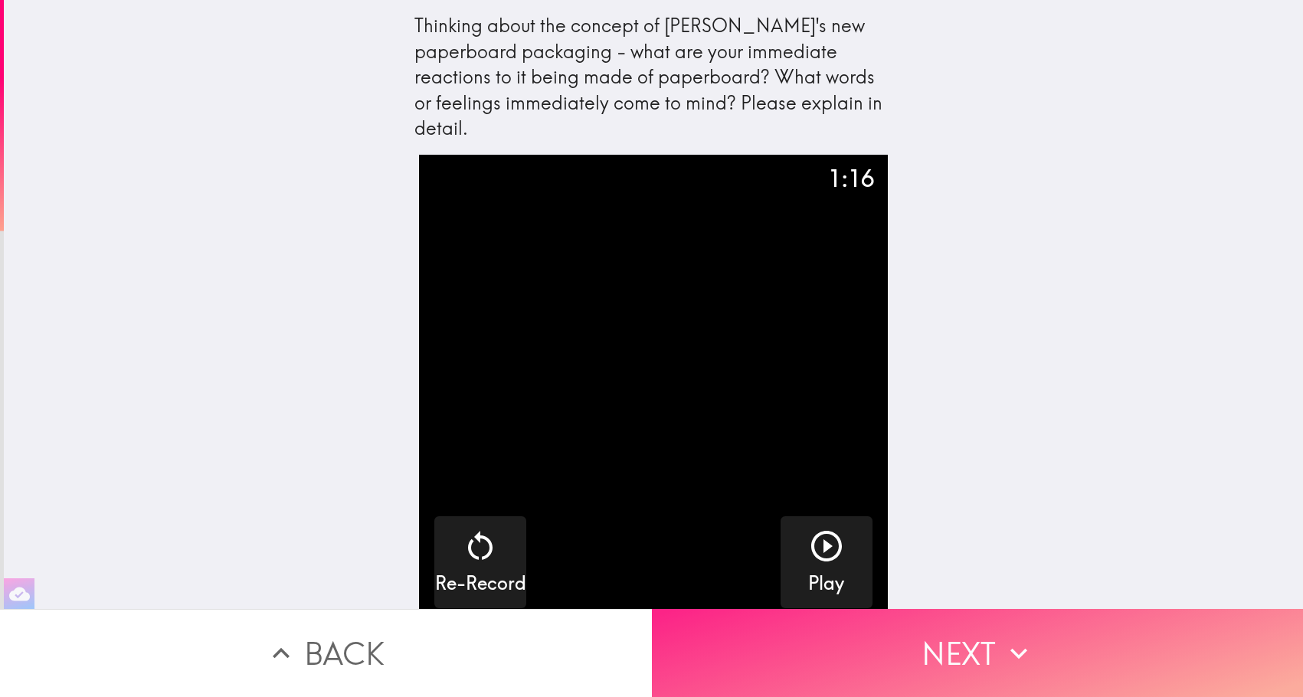
click at [1002, 639] on icon "button" at bounding box center [1019, 654] width 34 height 34
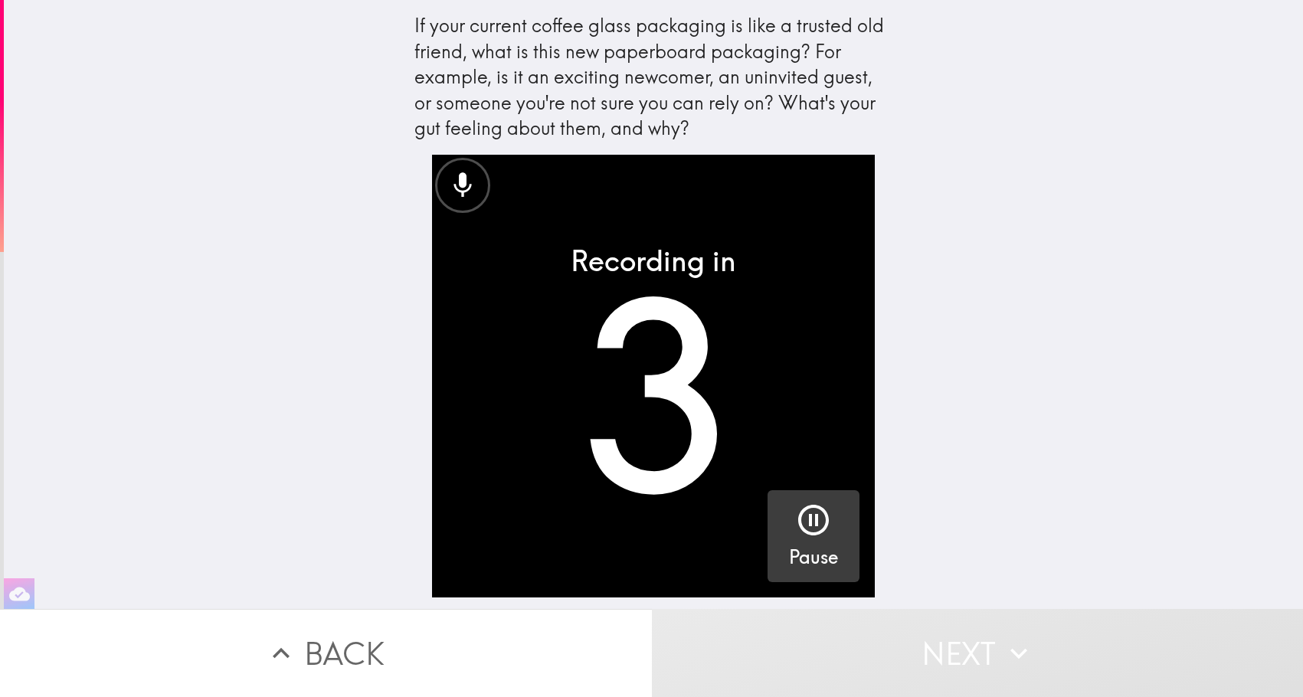
click at [787, 500] on button "Pause" at bounding box center [814, 536] width 92 height 92
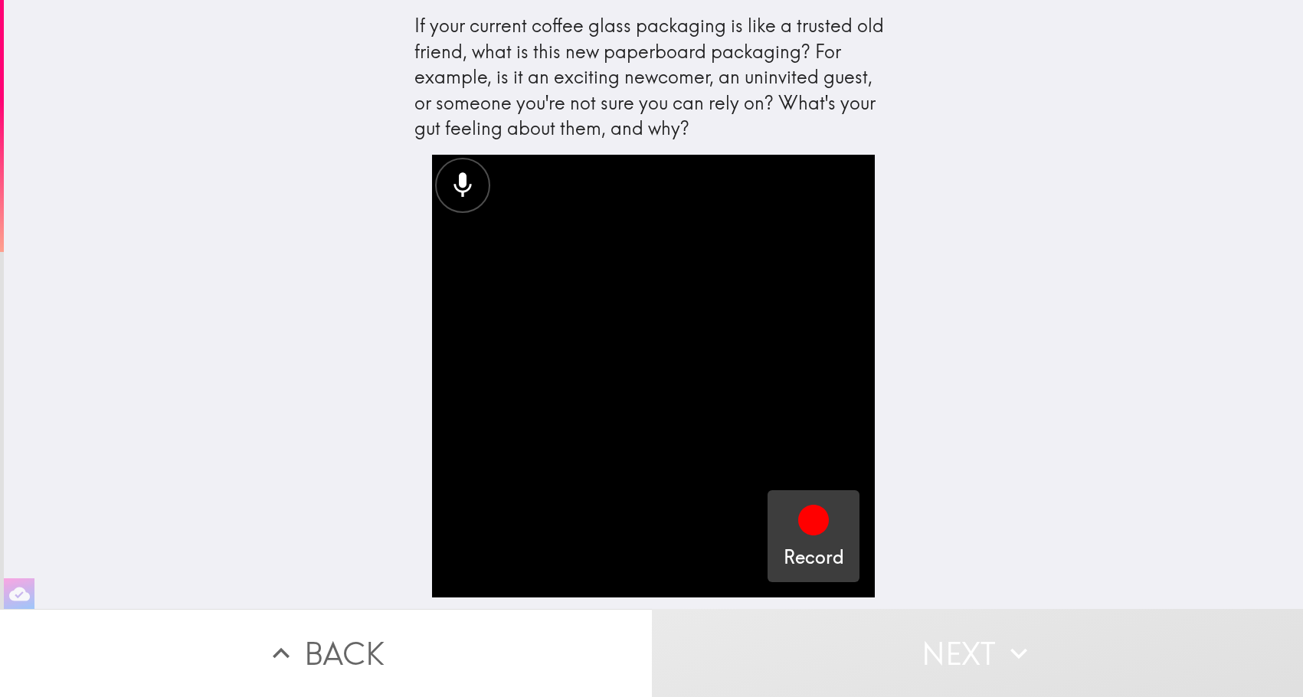
click at [813, 521] on icon "button" at bounding box center [813, 520] width 31 height 31
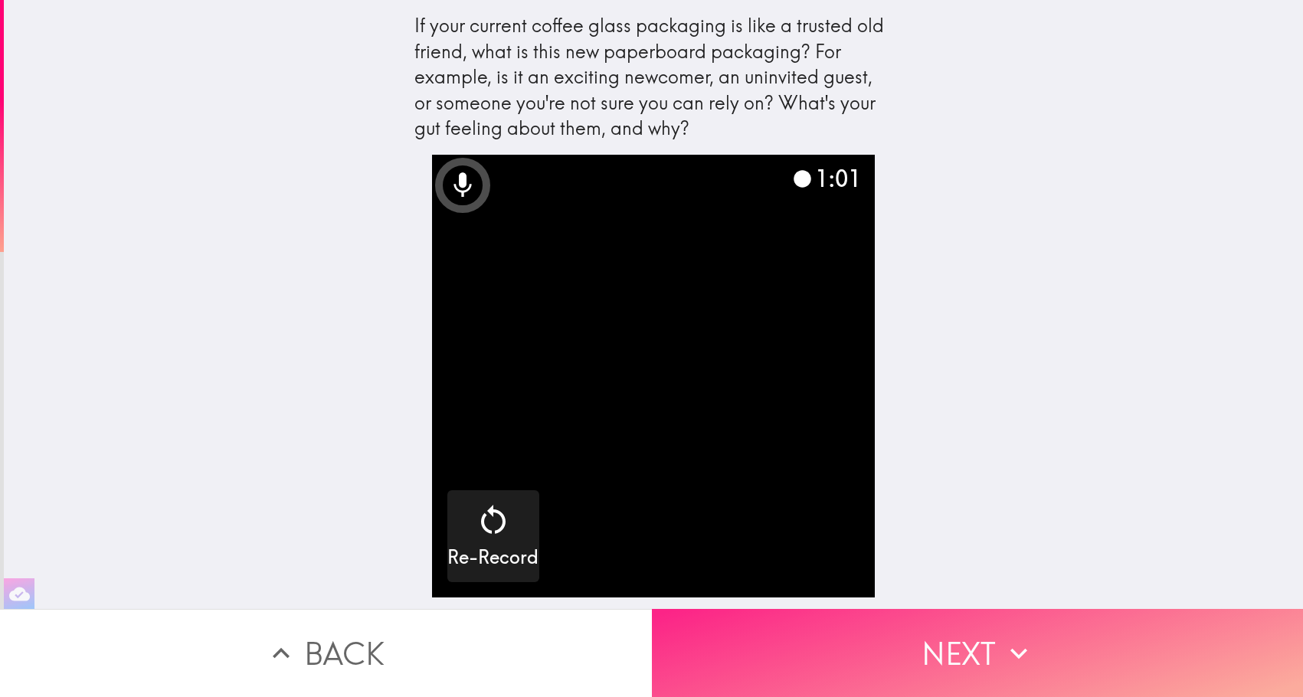
click at [1003, 654] on icon "button" at bounding box center [1019, 654] width 34 height 34
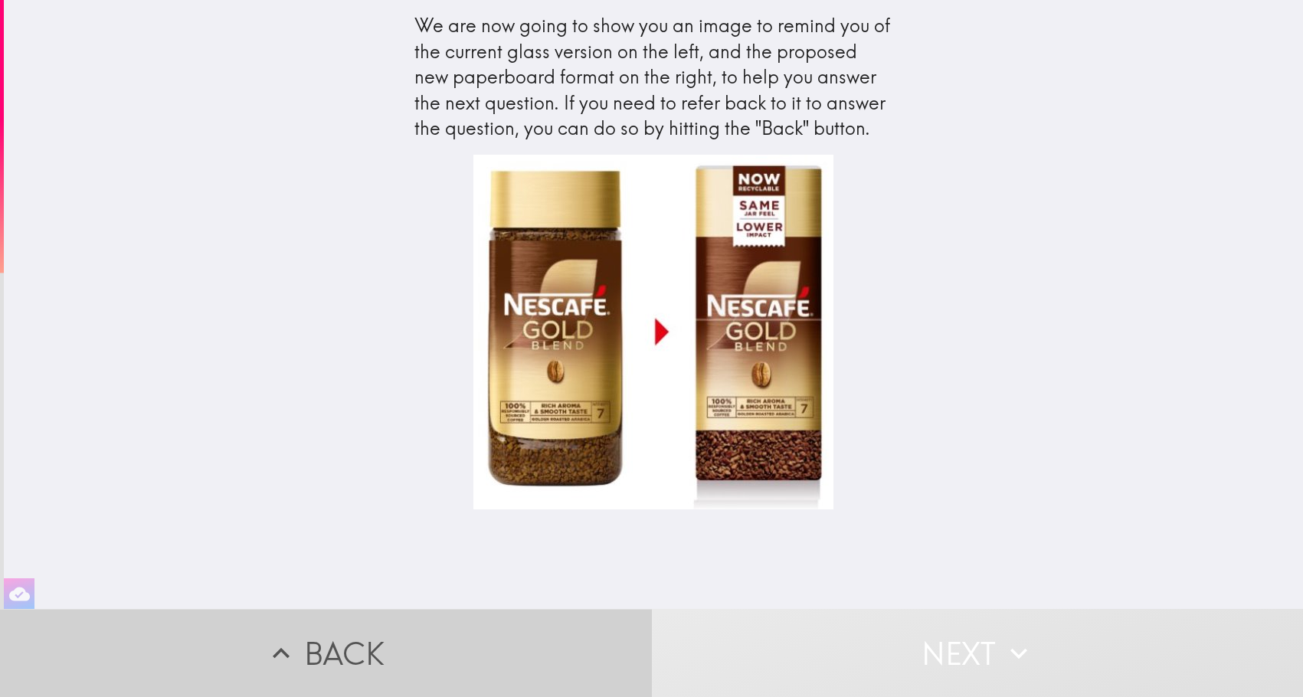
click at [370, 632] on button "Back" at bounding box center [326, 653] width 652 height 88
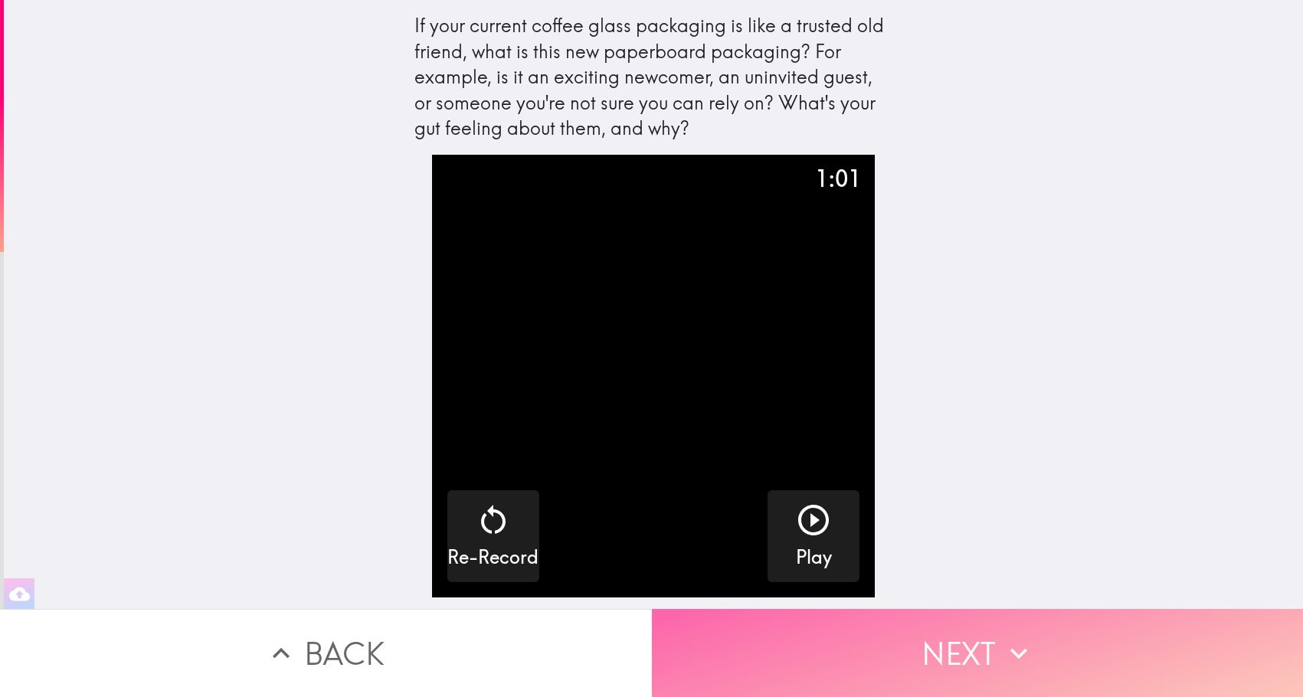
click at [916, 650] on button "Next" at bounding box center [978, 653] width 652 height 88
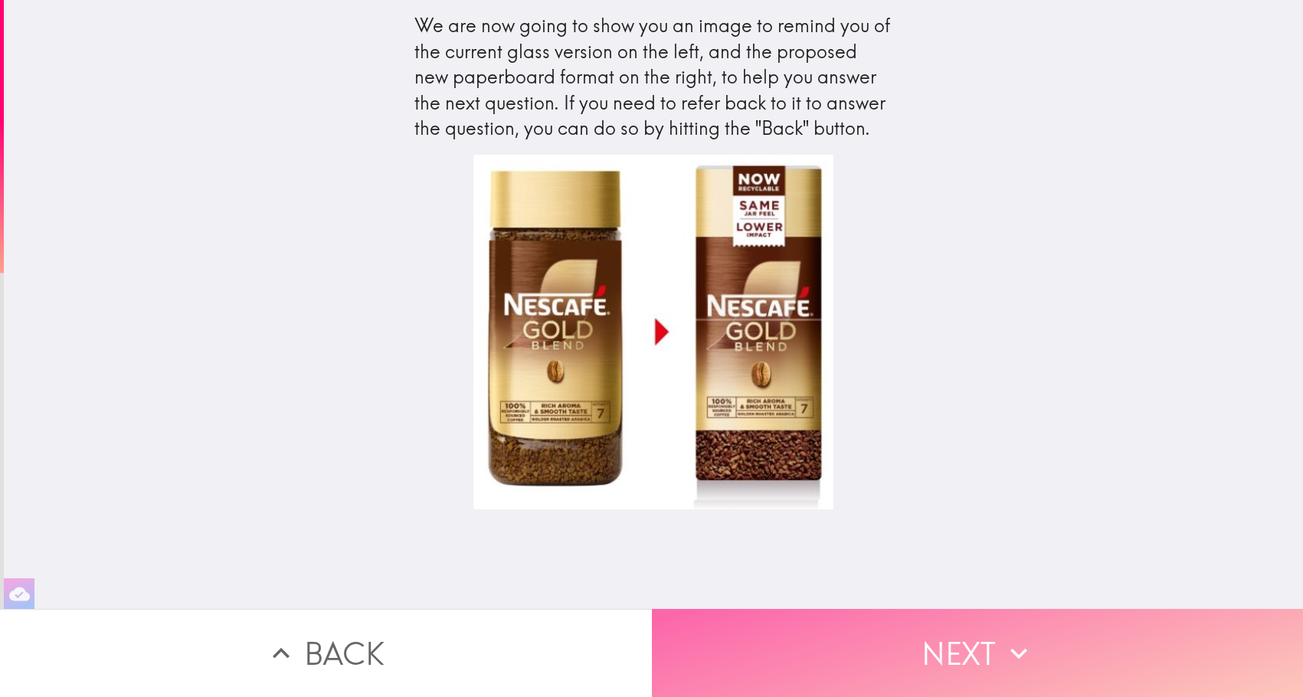
click at [929, 648] on button "Next" at bounding box center [978, 653] width 652 height 88
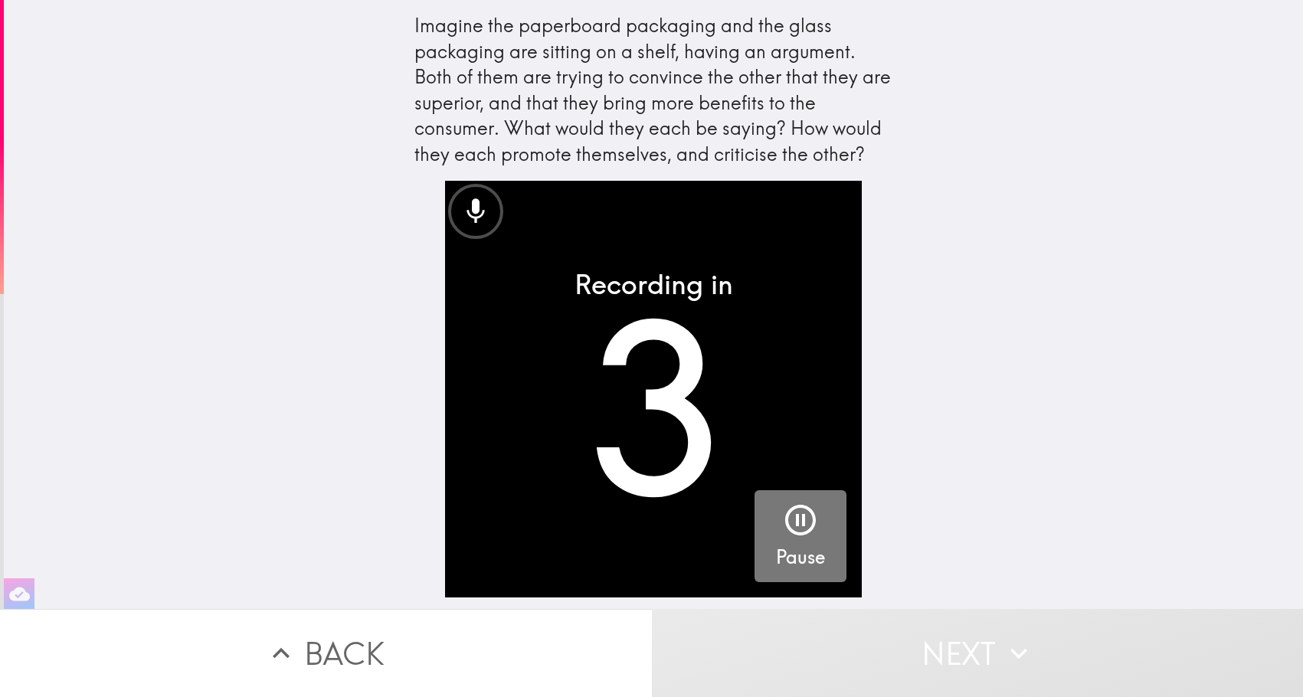
click at [786, 532] on icon "button" at bounding box center [800, 520] width 37 height 37
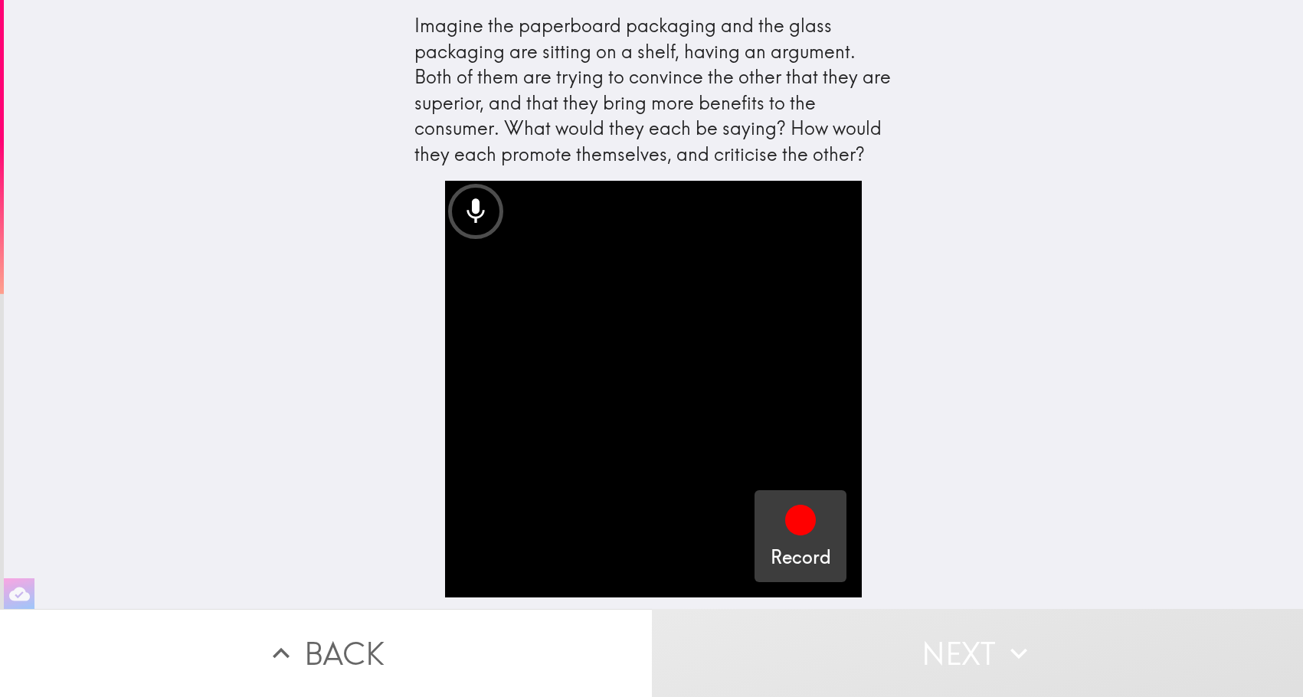
click at [351, 637] on button "Back" at bounding box center [326, 653] width 652 height 88
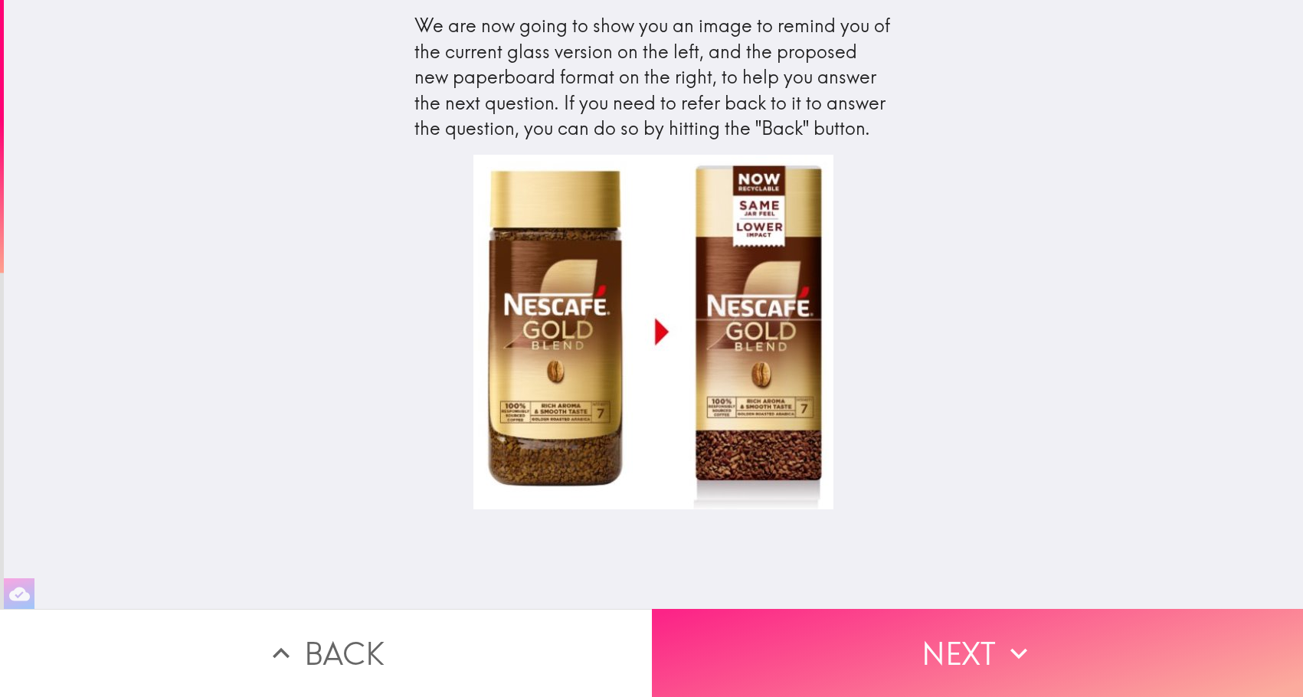
click at [935, 637] on button "Next" at bounding box center [978, 653] width 652 height 88
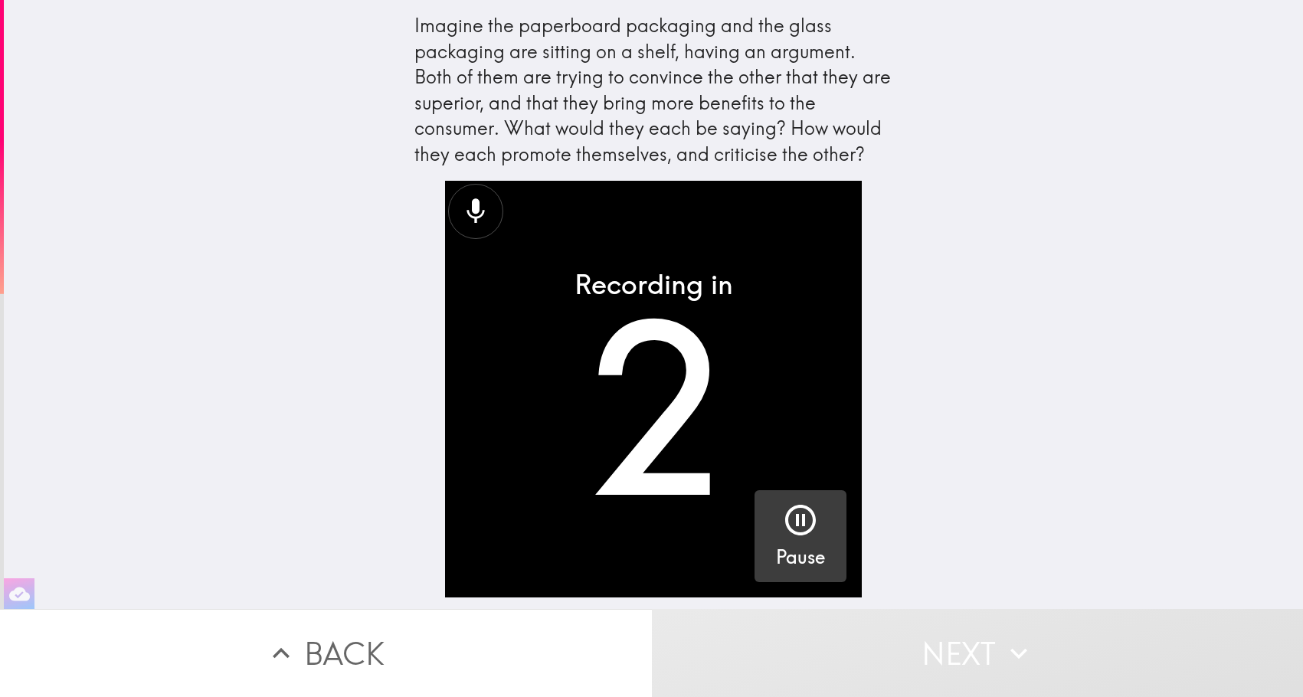
click at [808, 514] on div "Pause" at bounding box center [800, 536] width 49 height 69
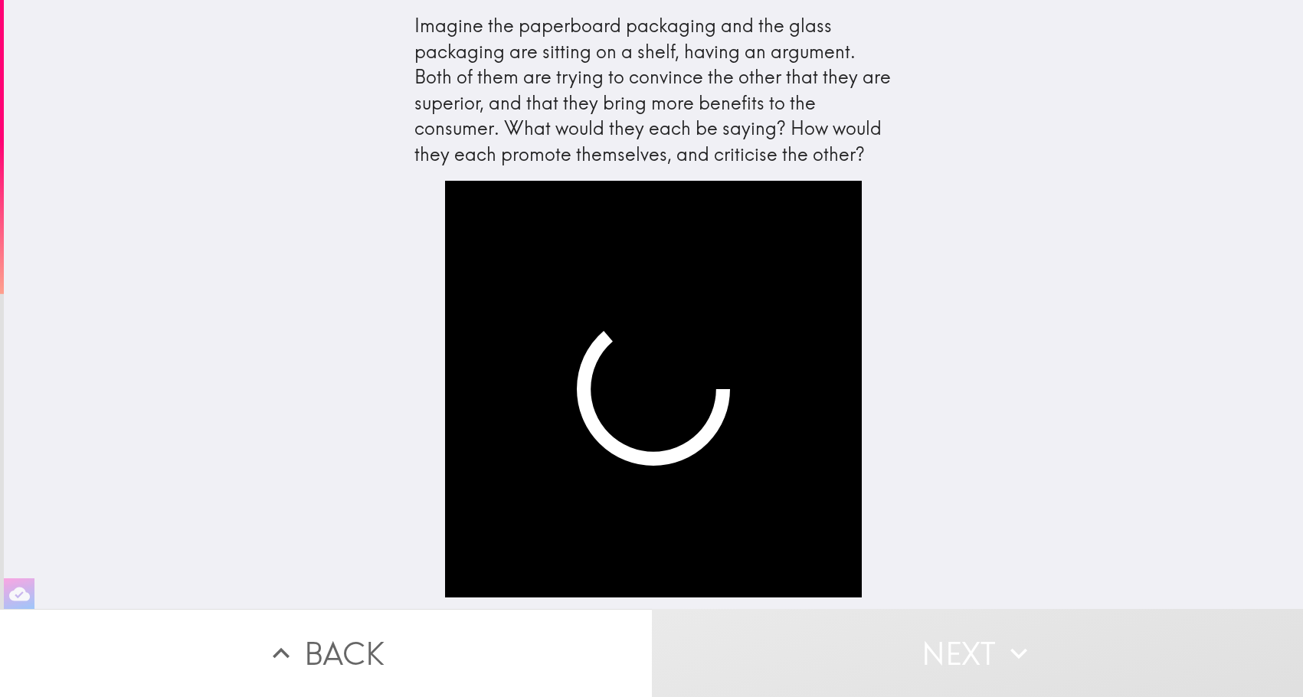
click at [684, 21] on div "Imagine the paperboard packaging and the glass packaging are sitting on a shelf…" at bounding box center [653, 90] width 478 height 155
click at [378, 645] on button "Back" at bounding box center [326, 653] width 652 height 88
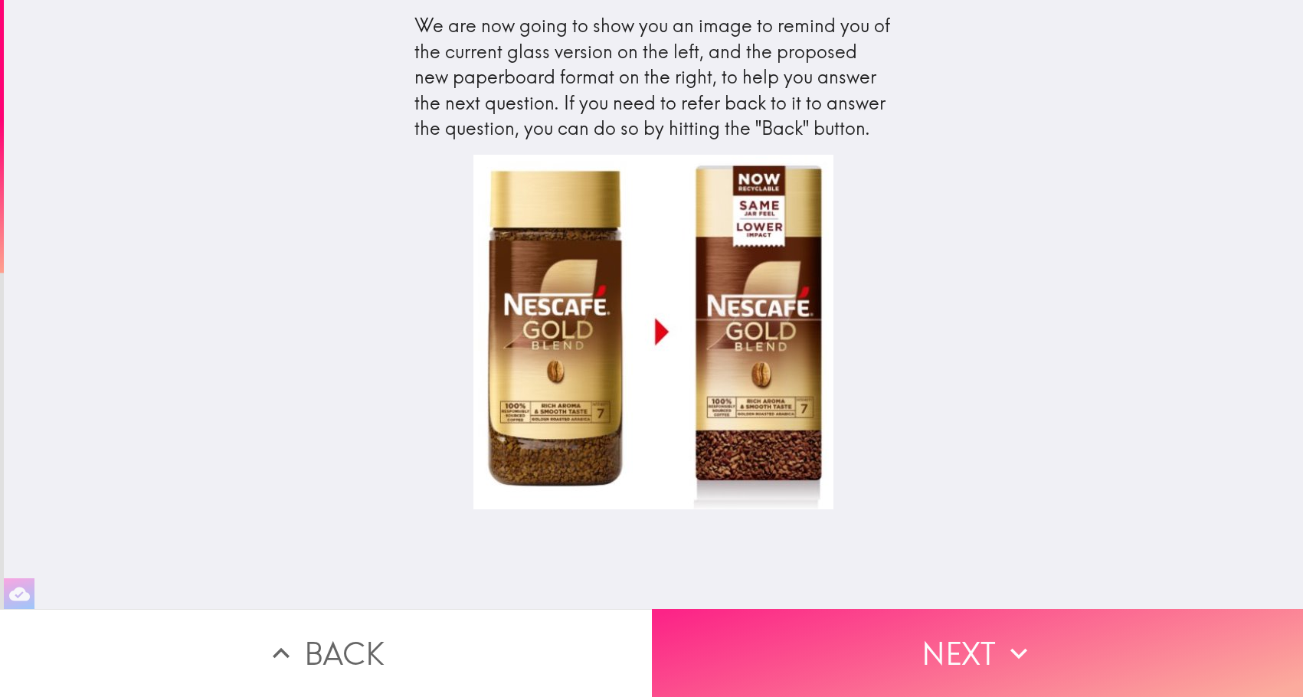
click at [940, 647] on button "Next" at bounding box center [978, 653] width 652 height 88
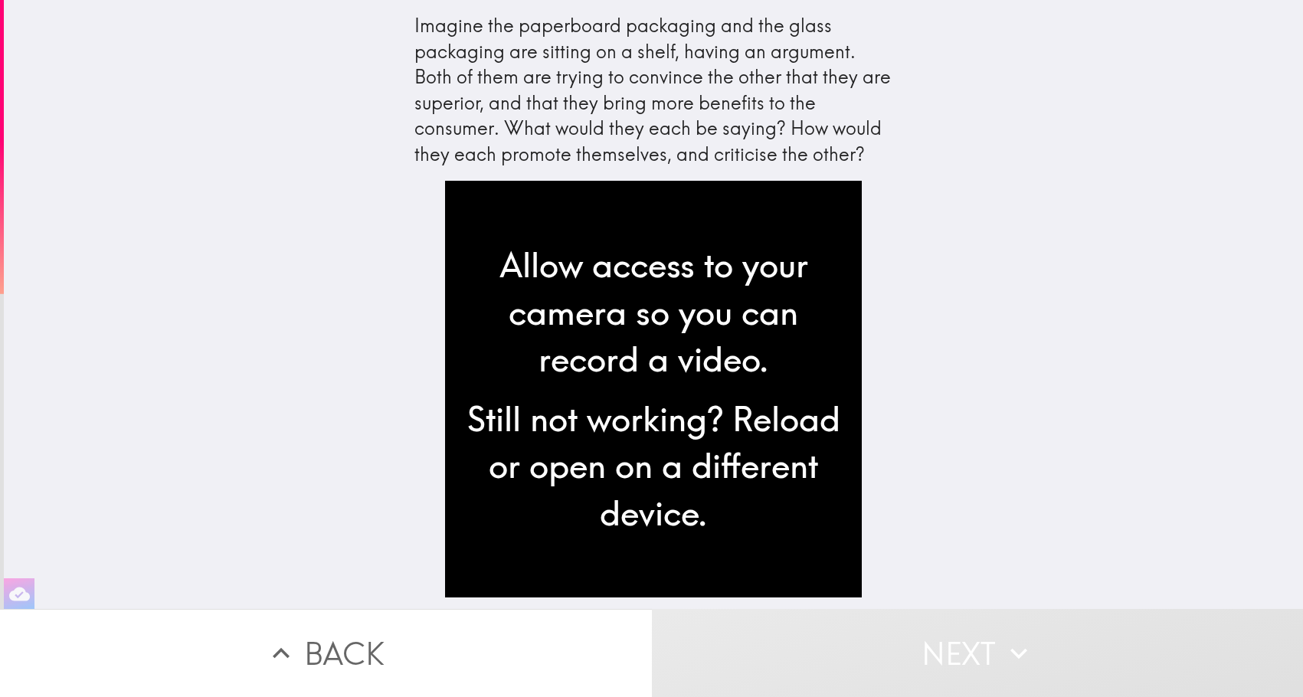
click at [764, 442] on div "Still not working? Reload or open on a different device." at bounding box center [653, 466] width 392 height 142
click at [915, 183] on div "Imagine the paperboard packaging and the glass packaging are sitting on a shelf…" at bounding box center [653, 304] width 1299 height 609
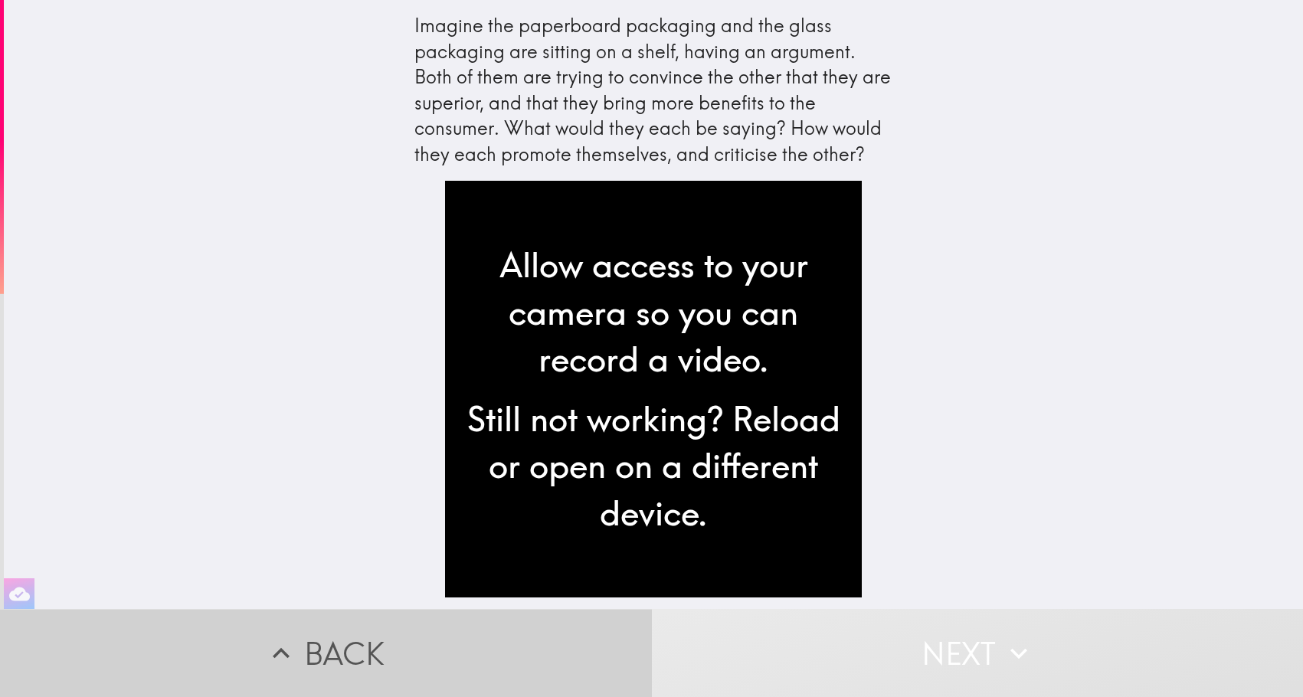
click at [408, 638] on button "Back" at bounding box center [326, 653] width 652 height 88
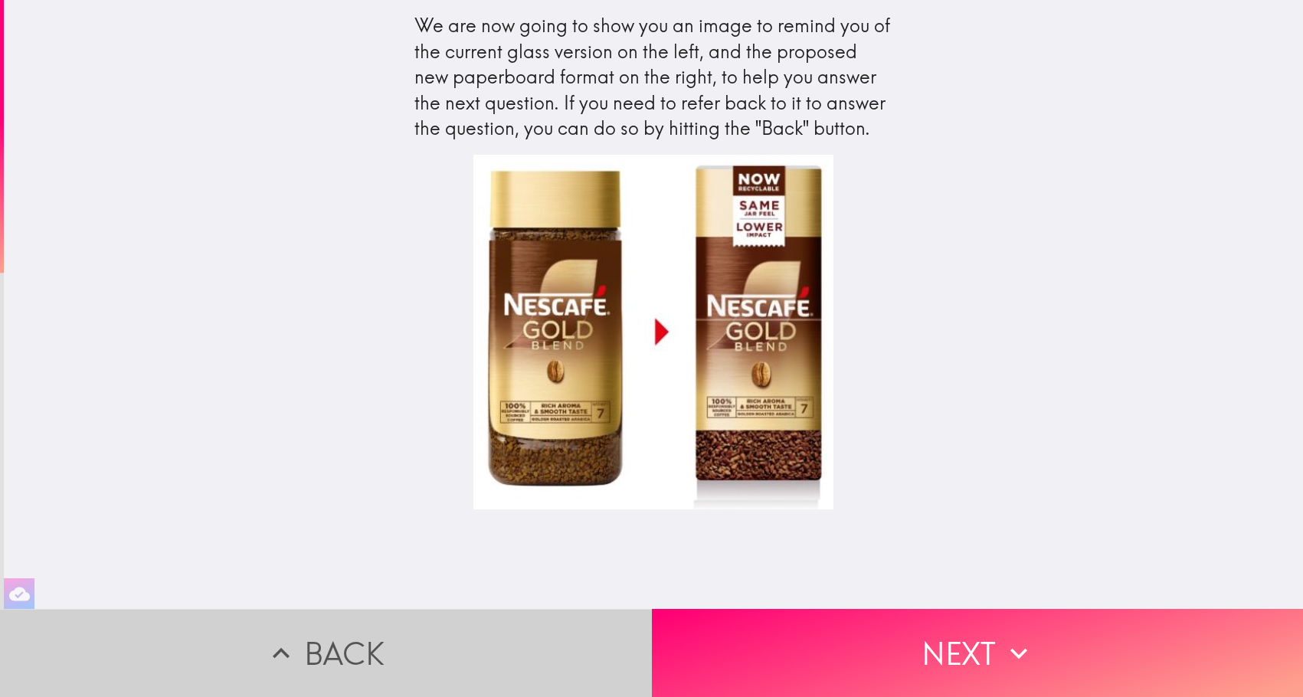
click at [463, 652] on button "Back" at bounding box center [326, 653] width 652 height 88
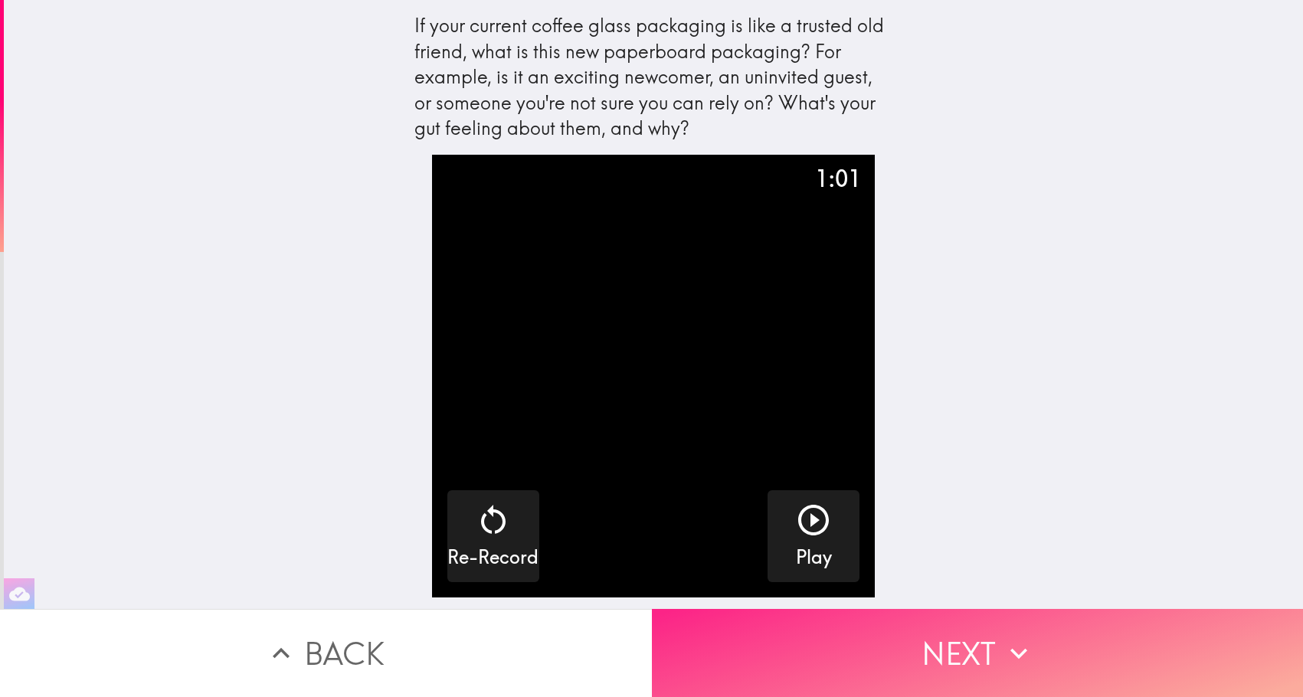
click at [1007, 637] on icon "button" at bounding box center [1019, 654] width 34 height 34
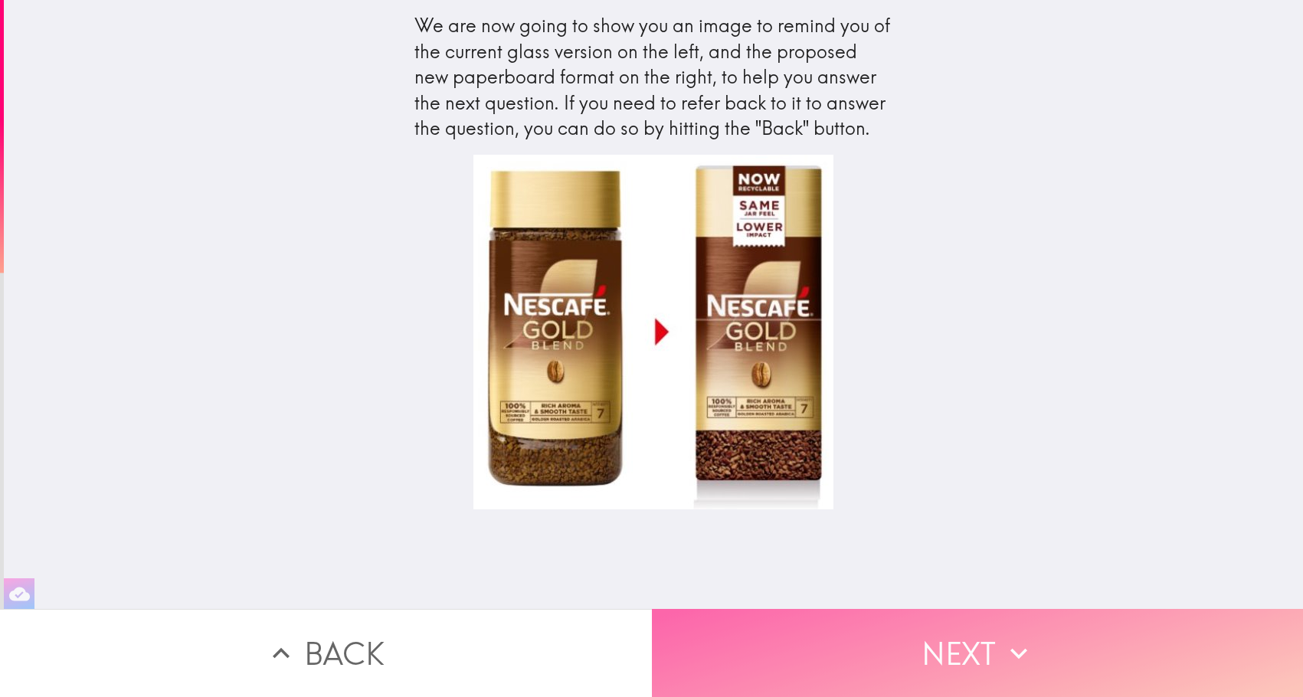
click at [1007, 637] on icon "button" at bounding box center [1019, 654] width 34 height 34
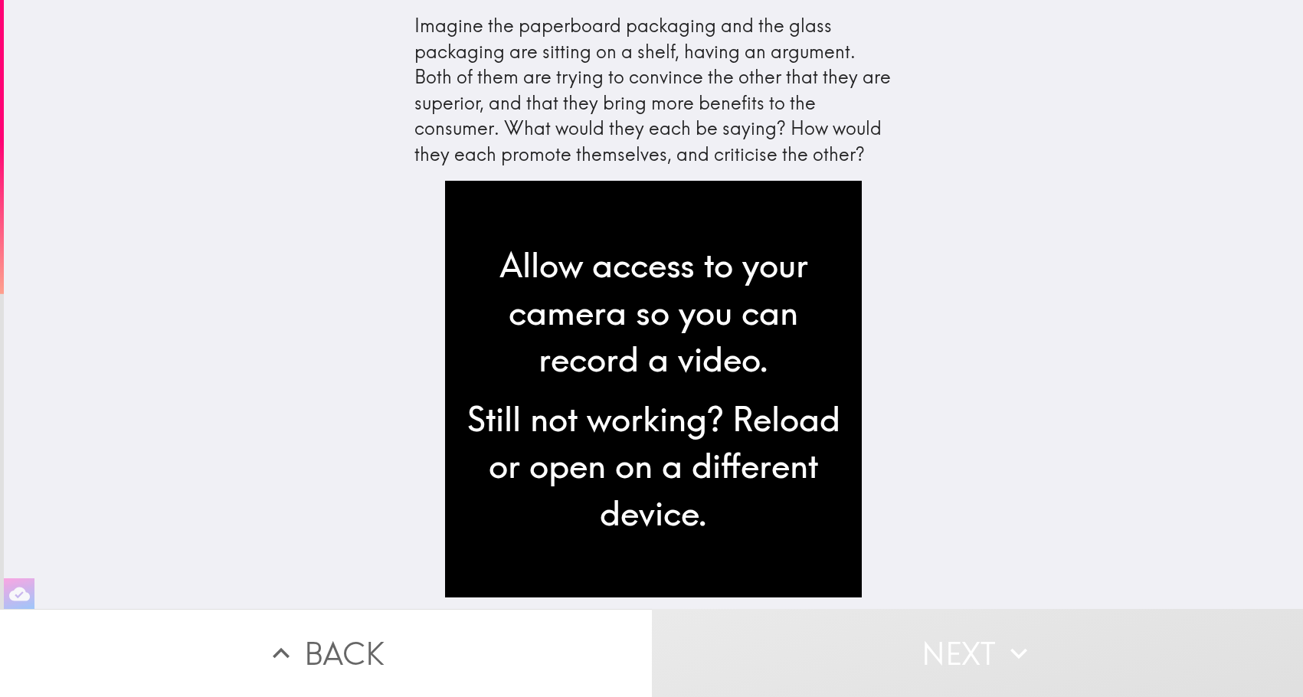
click at [874, 262] on div "Allow access to your camera so you can record a video. Still not working? Reloa…" at bounding box center [653, 395] width 490 height 428
click at [369, 209] on div "Imagine the paperboard packaging and the glass packaging are sitting on a shelf…" at bounding box center [653, 304] width 1299 height 609
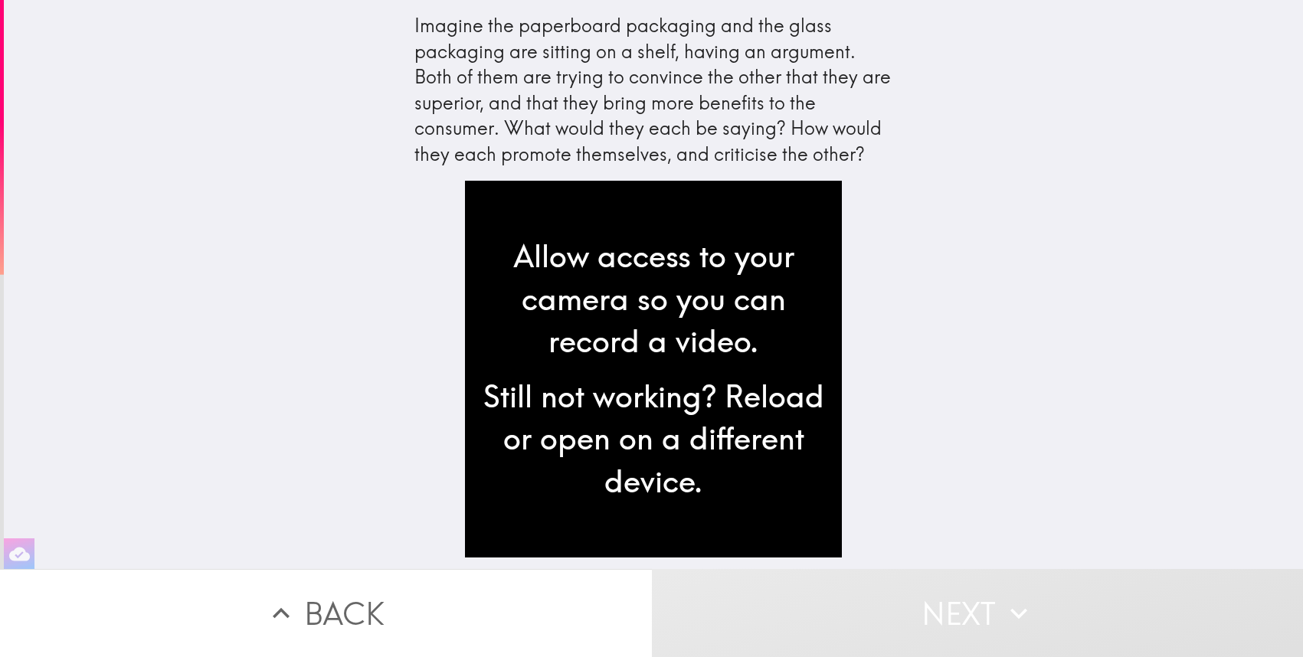
click at [568, 224] on div "Allow access to your camera so you can record a video. Still not working? Reloa…" at bounding box center [653, 369] width 377 height 377
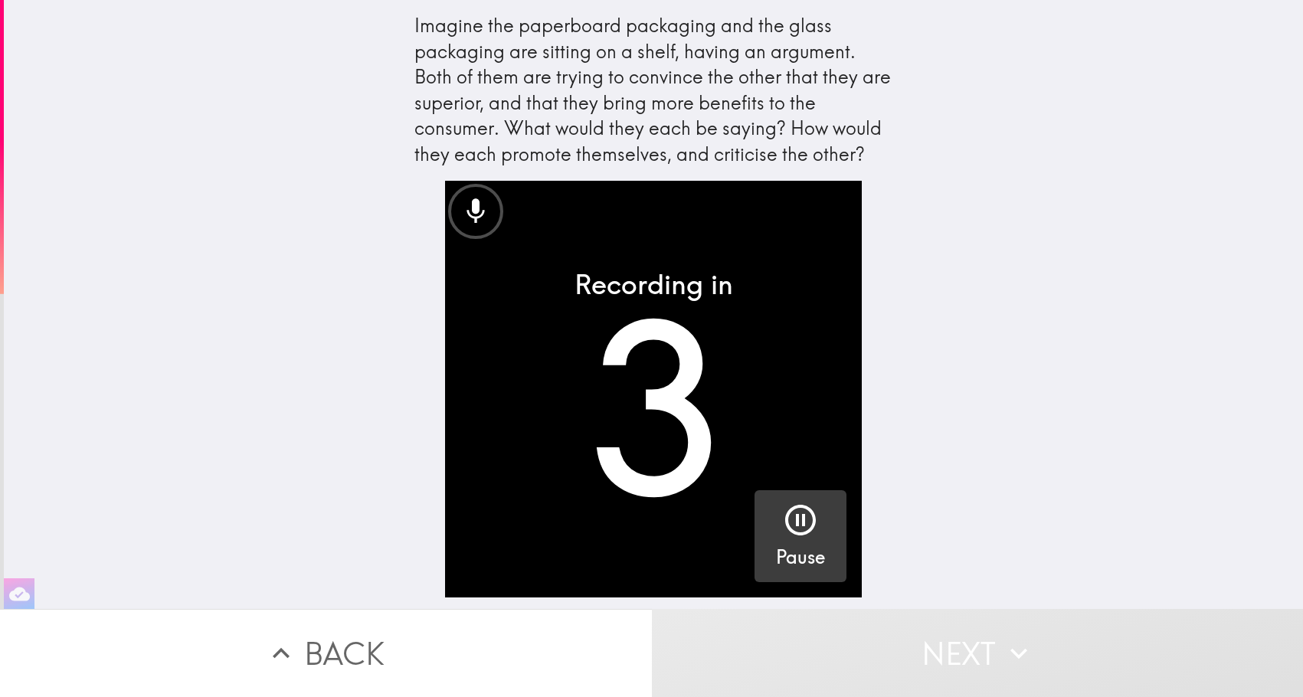
click at [811, 515] on div "Pause" at bounding box center [800, 536] width 49 height 69
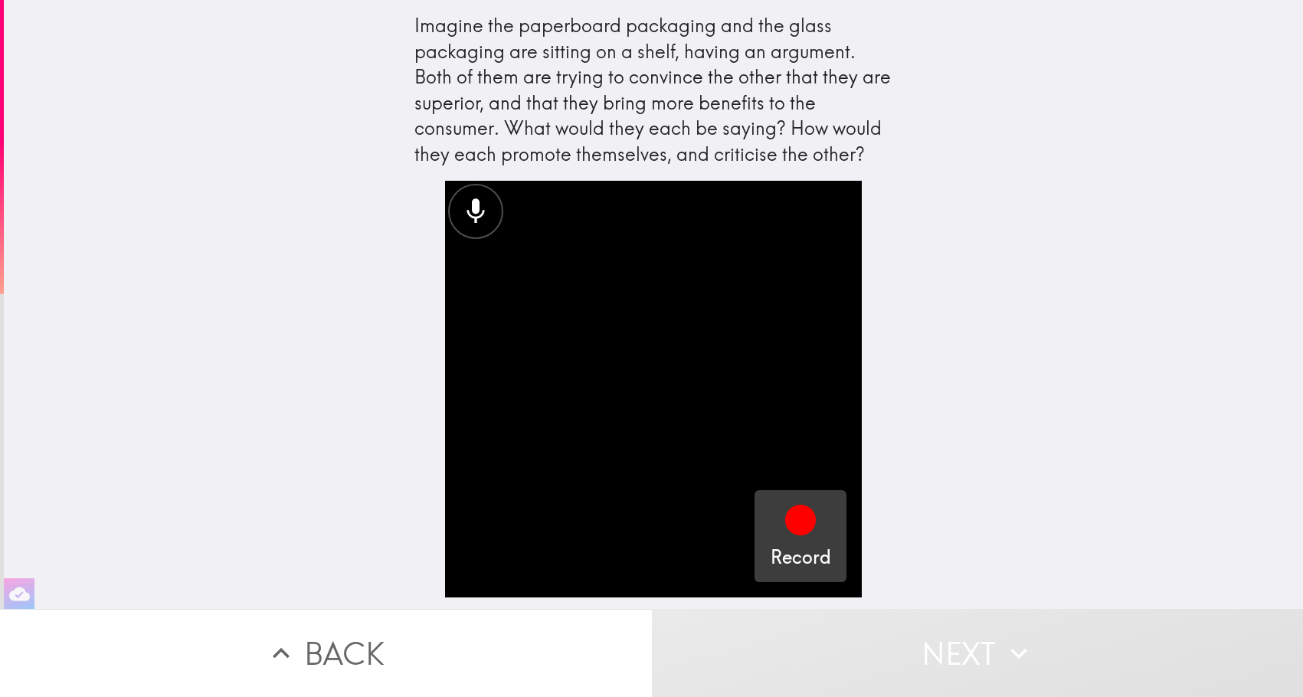
click at [786, 532] on icon "button" at bounding box center [800, 520] width 31 height 31
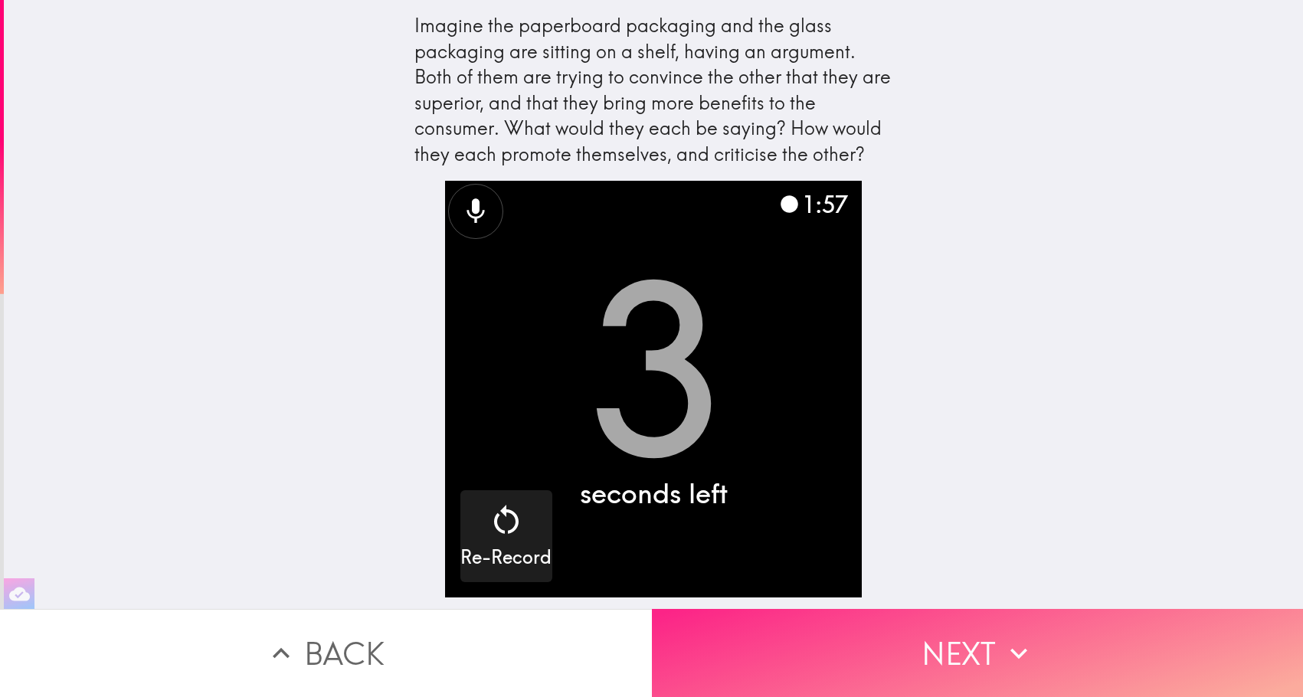
click at [983, 654] on button "Next" at bounding box center [978, 653] width 652 height 88
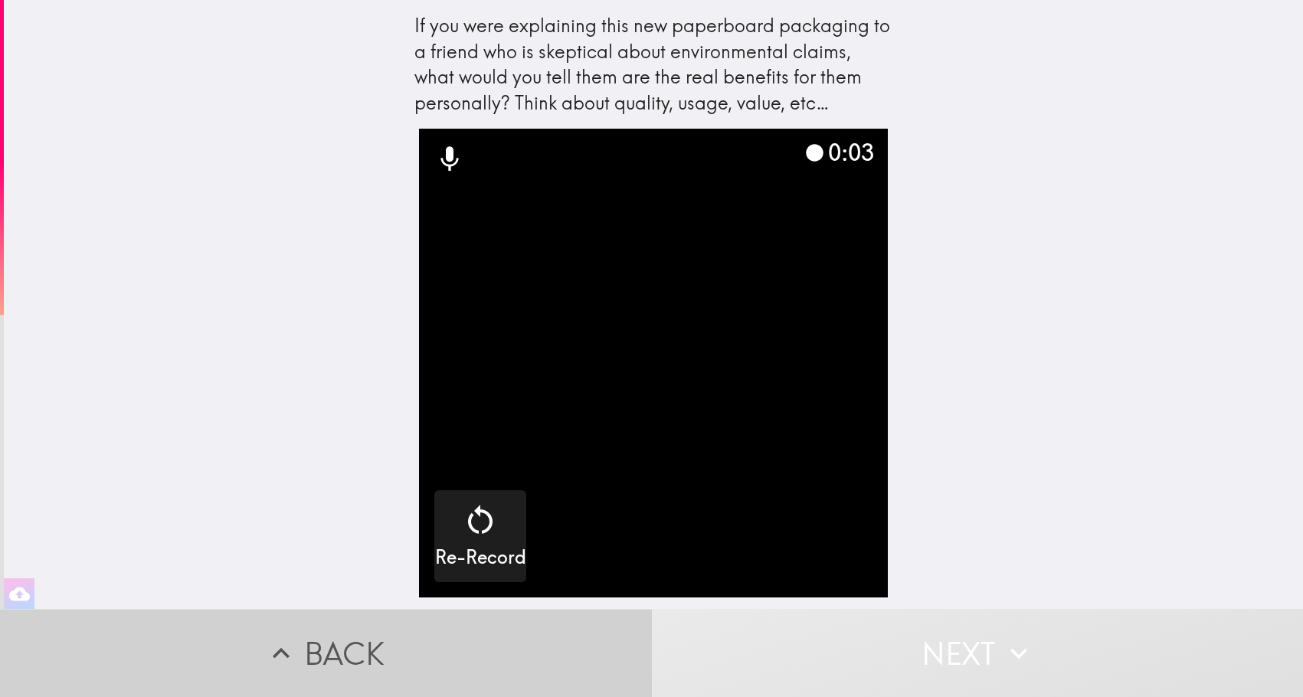
click at [485, 657] on button "Back" at bounding box center [326, 653] width 652 height 88
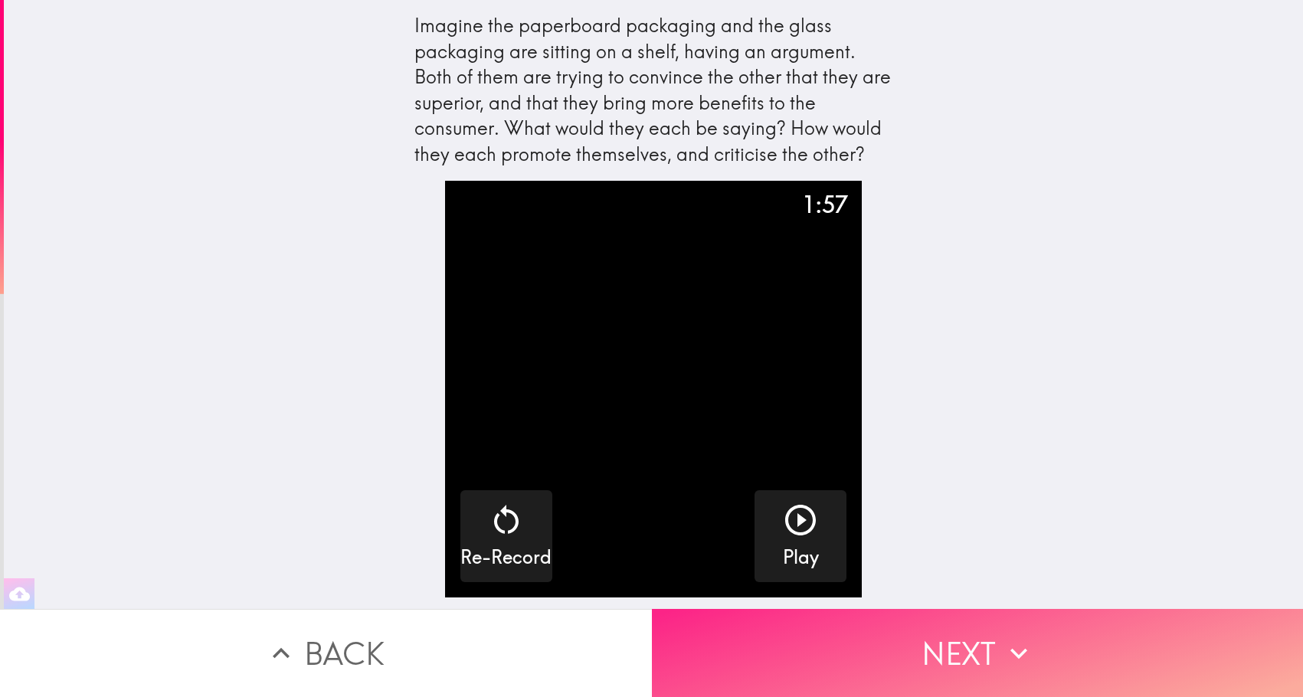
click at [952, 640] on button "Next" at bounding box center [978, 653] width 652 height 88
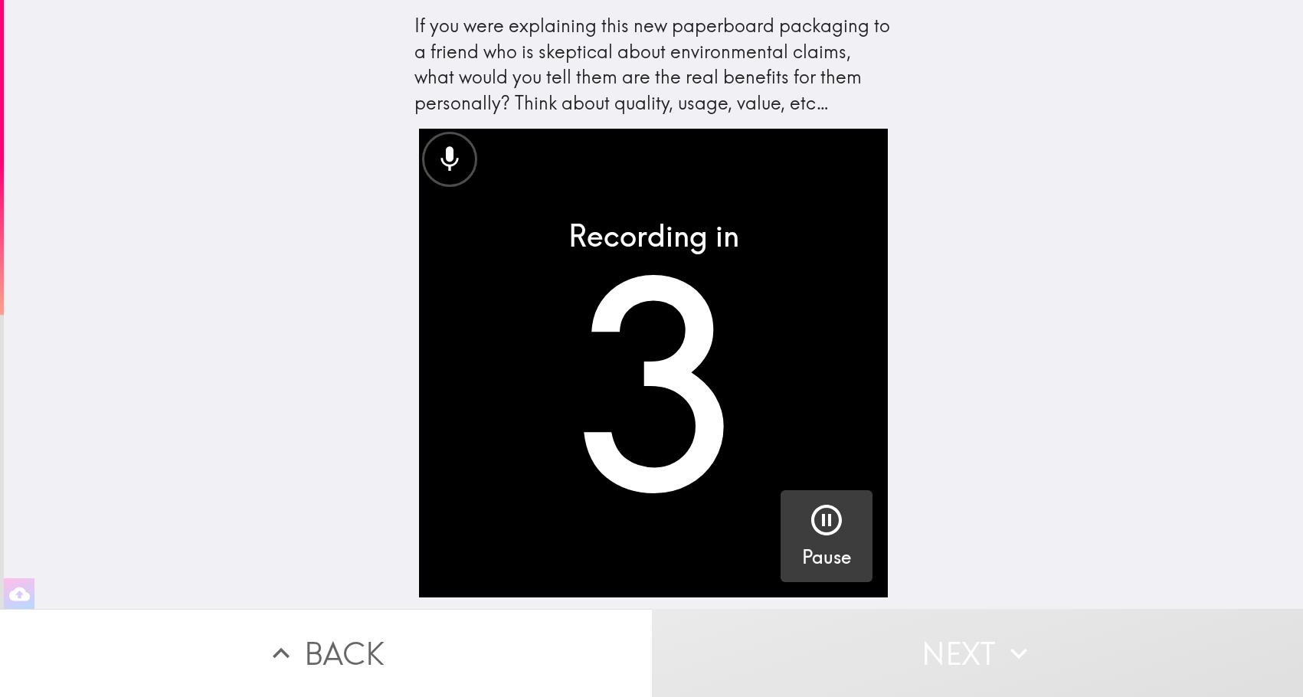
click at [802, 526] on div "Pause" at bounding box center [826, 536] width 49 height 69
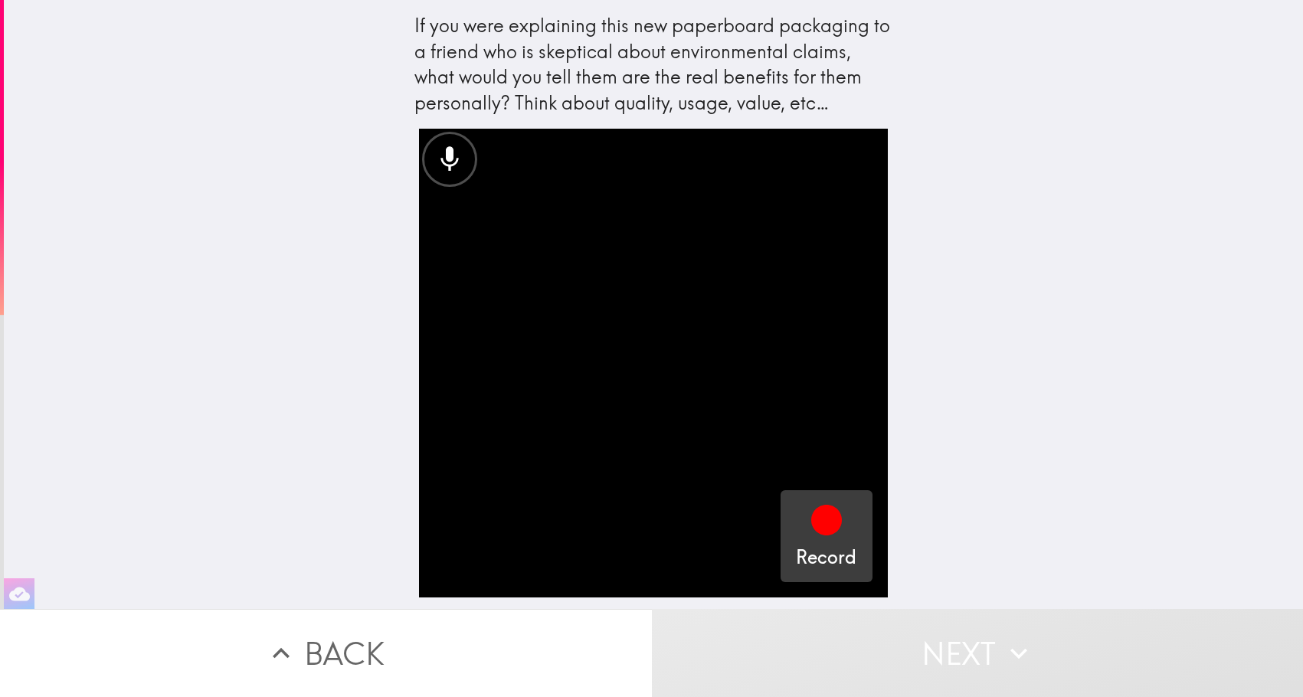
click at [808, 538] on icon "button" at bounding box center [826, 520] width 37 height 37
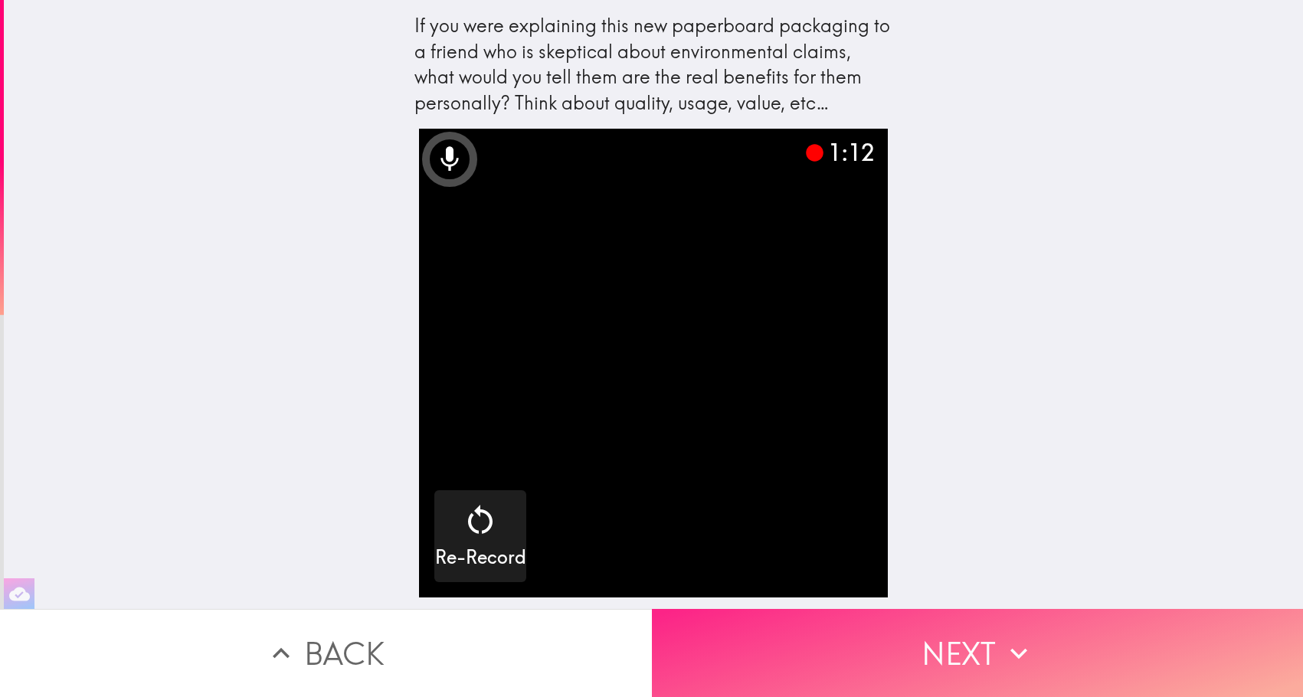
click at [1002, 641] on icon "button" at bounding box center [1019, 654] width 34 height 34
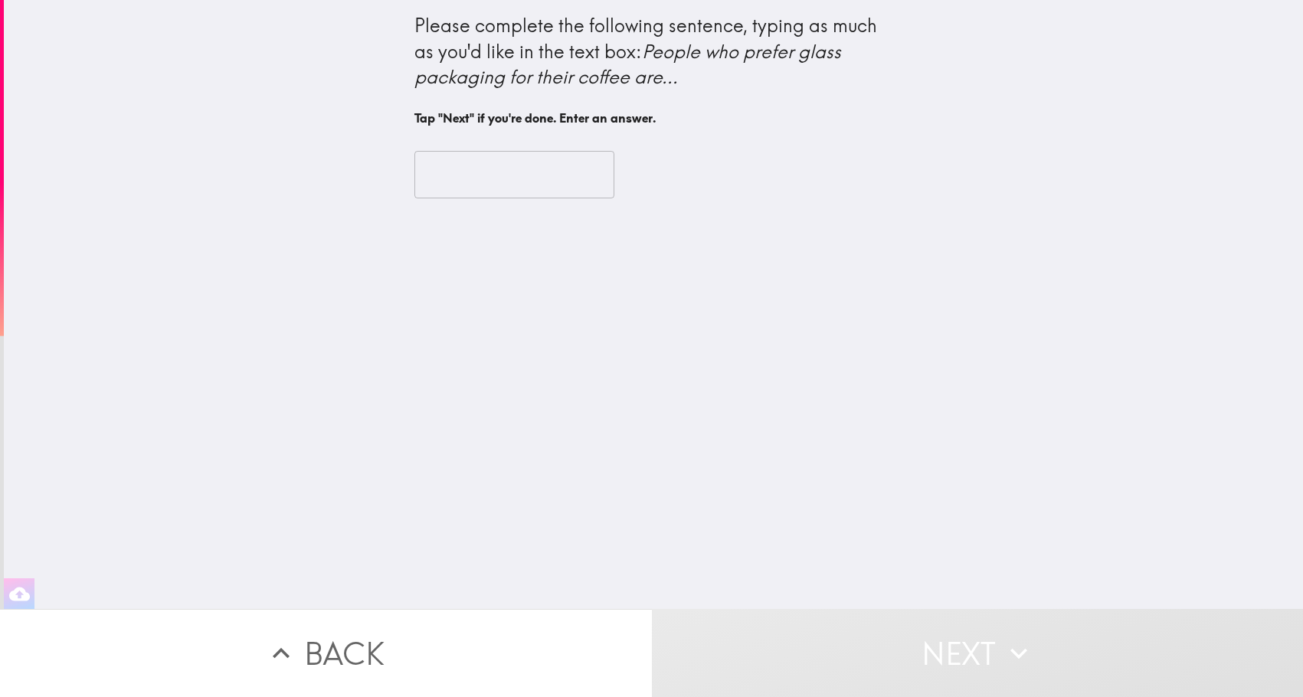
click at [523, 172] on input "text" at bounding box center [514, 174] width 200 height 47
click at [489, 176] on input "text" at bounding box center [514, 174] width 200 height 47
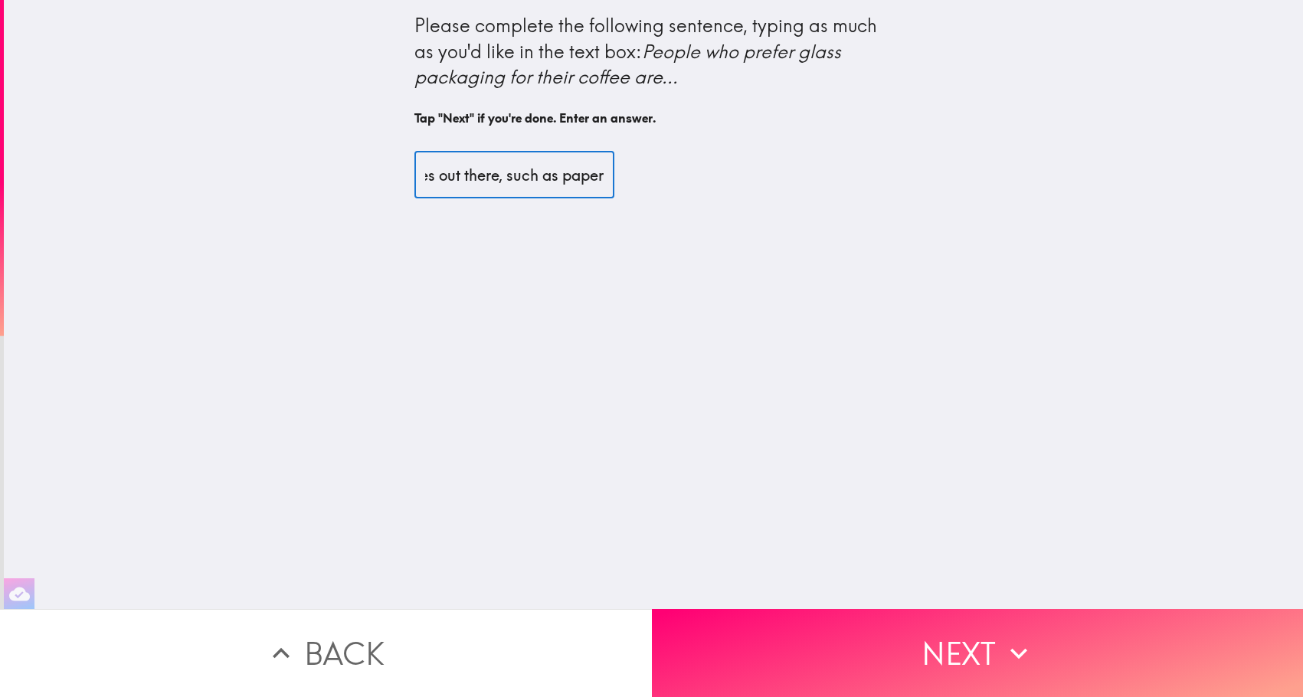
scroll to position [0, 717]
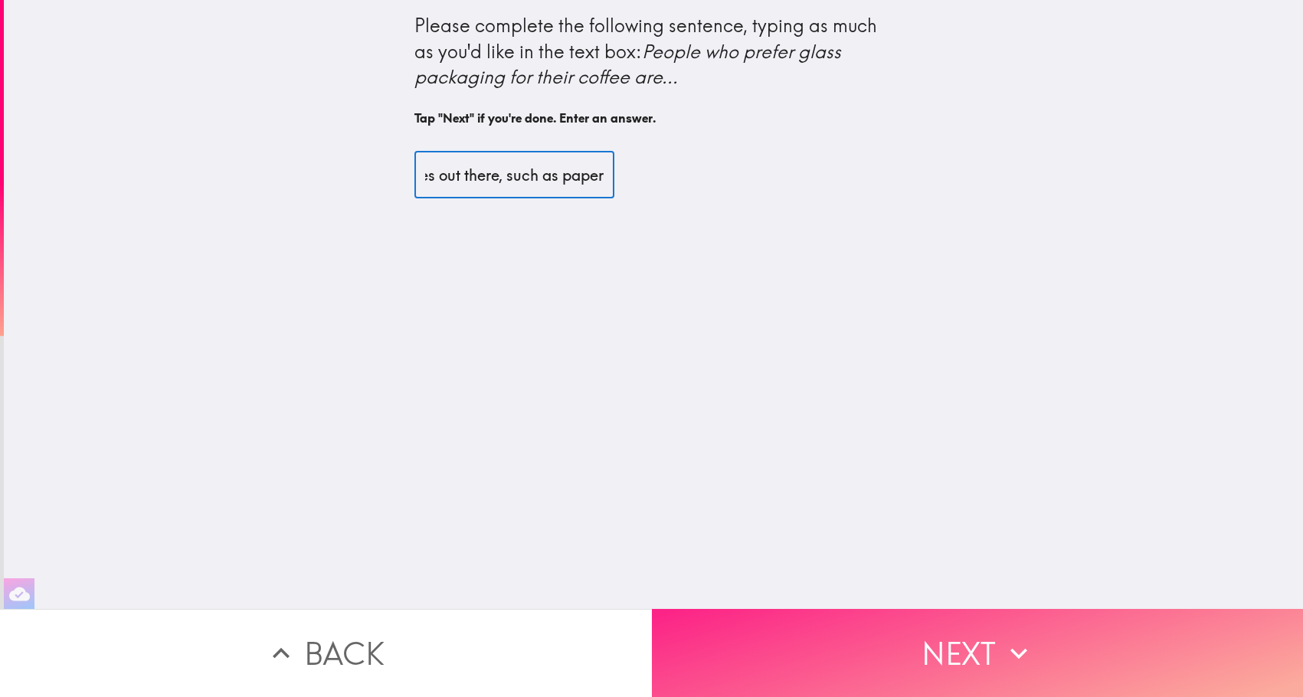
type input "People who prefer glass packaging for their coffee are not yet aware there is a…"
click at [965, 641] on button "Next" at bounding box center [978, 653] width 652 height 88
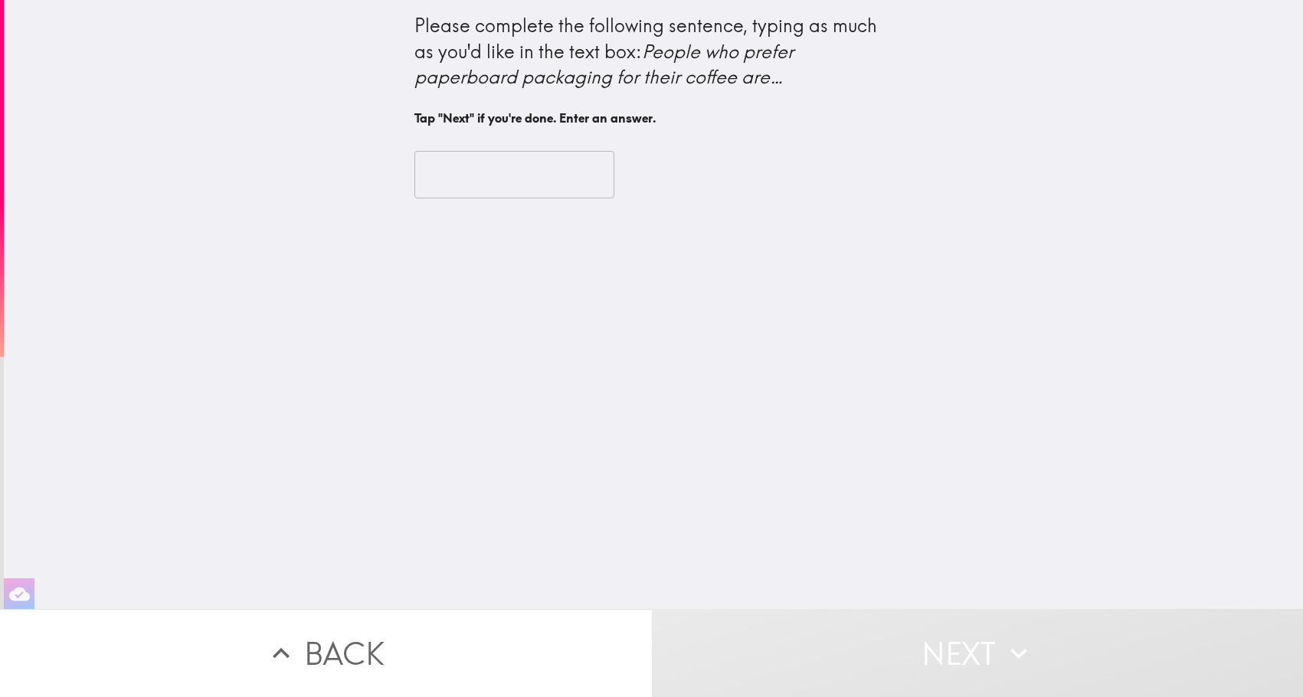
click at [499, 161] on input "text" at bounding box center [514, 174] width 200 height 47
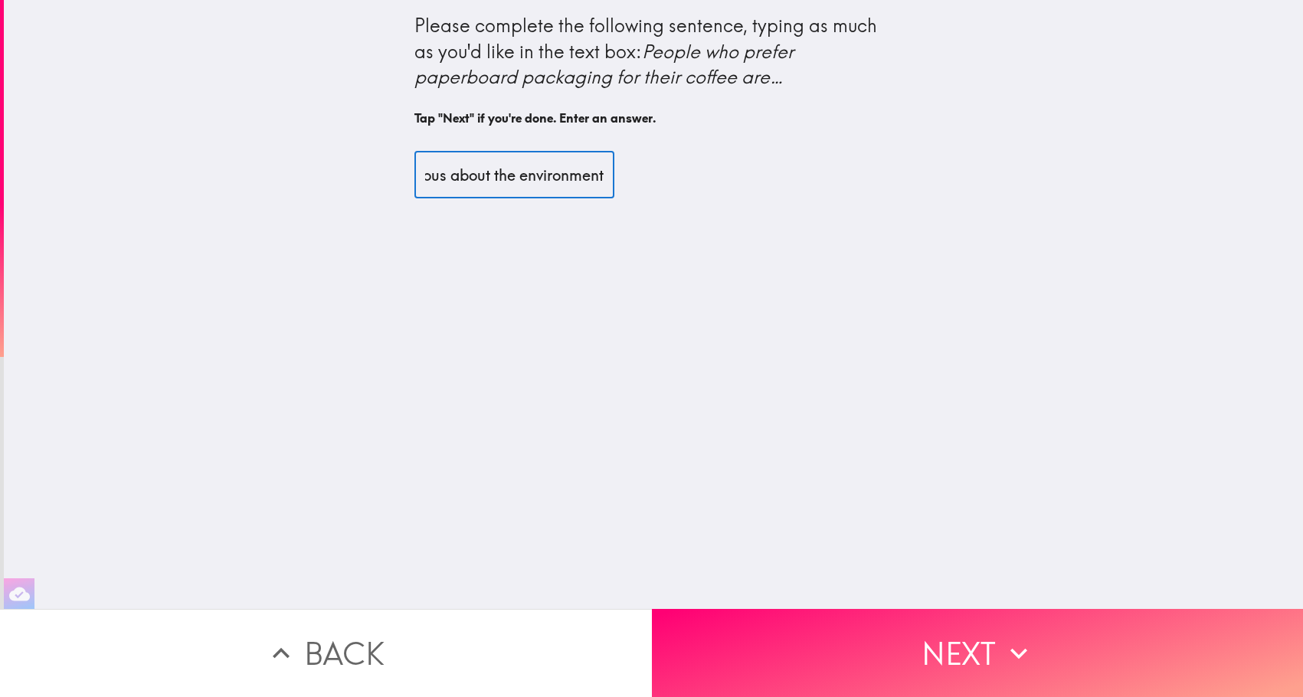
scroll to position [0, 495]
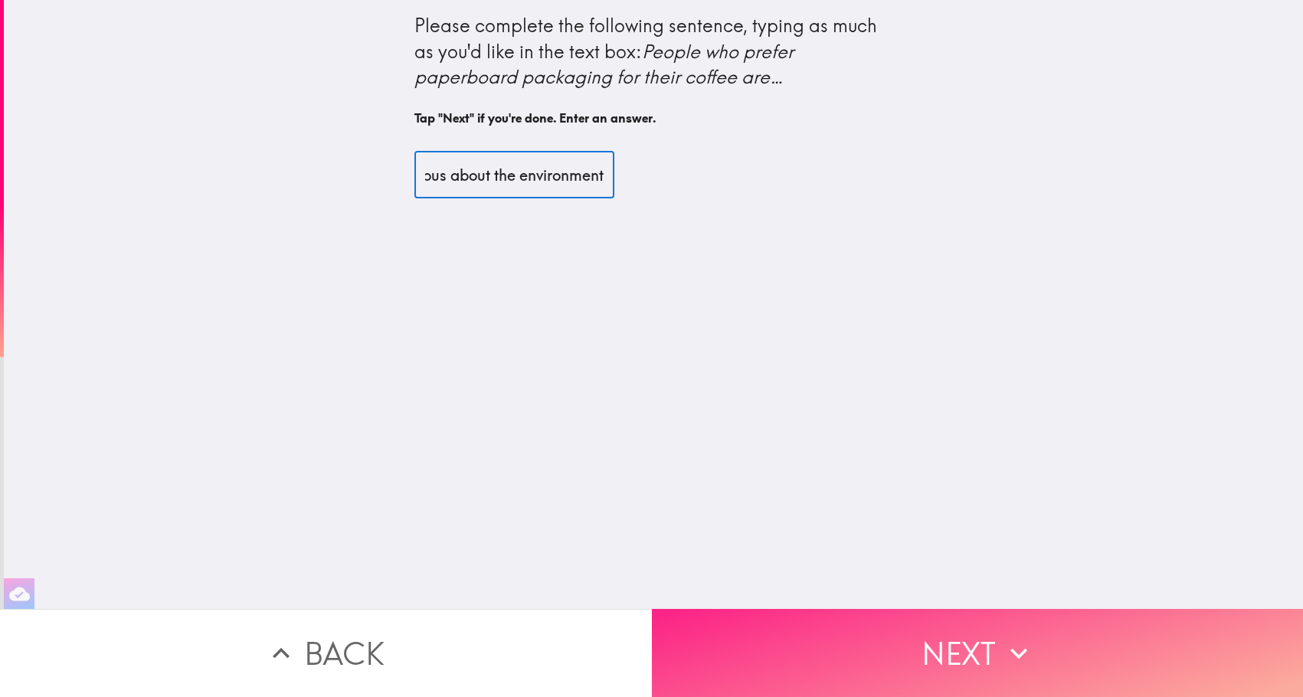
type input "People who prefer paperboard packaging for their coffee are conscious about the…"
click at [986, 645] on button "Next" at bounding box center [978, 653] width 652 height 88
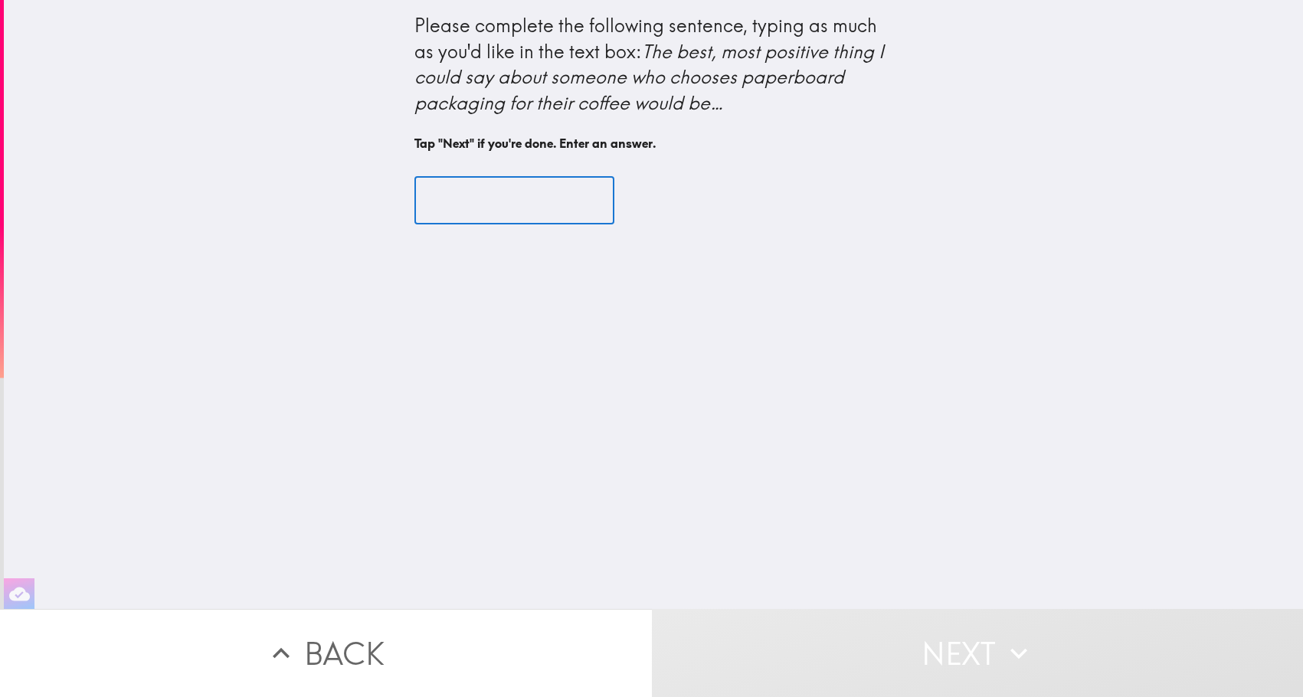
click at [487, 204] on input "text" at bounding box center [514, 200] width 200 height 47
type input "T"
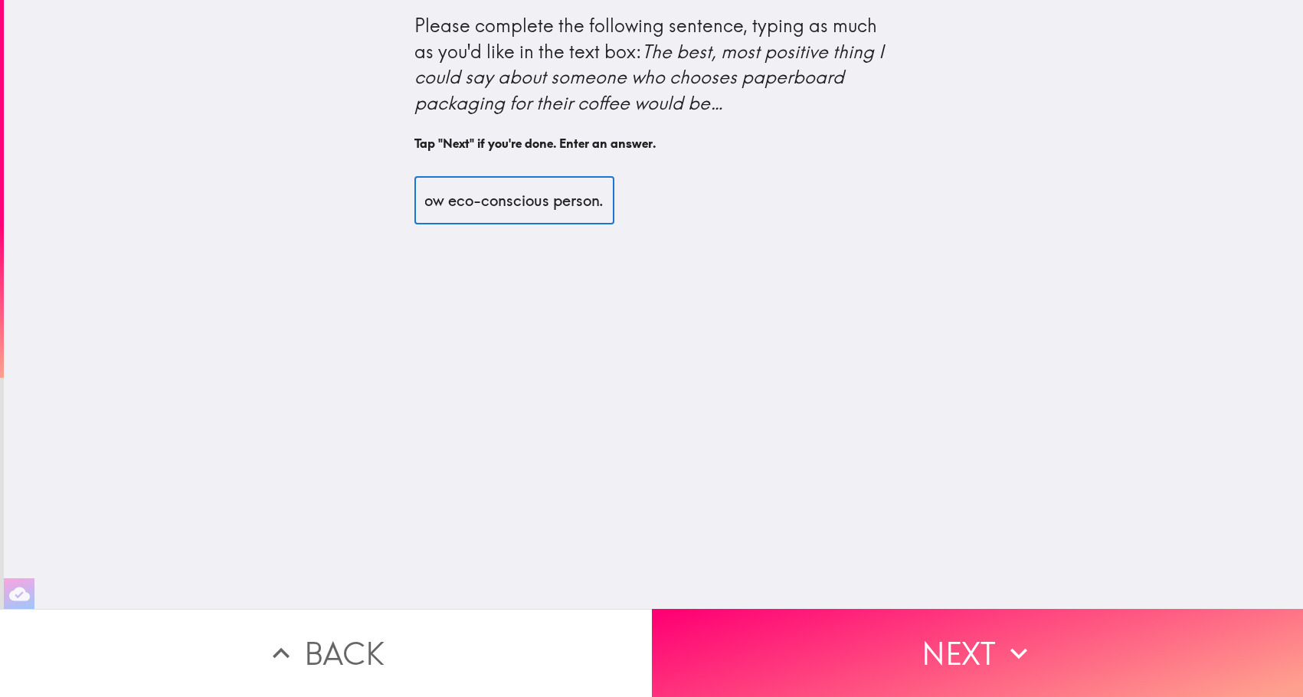
scroll to position [0, 485]
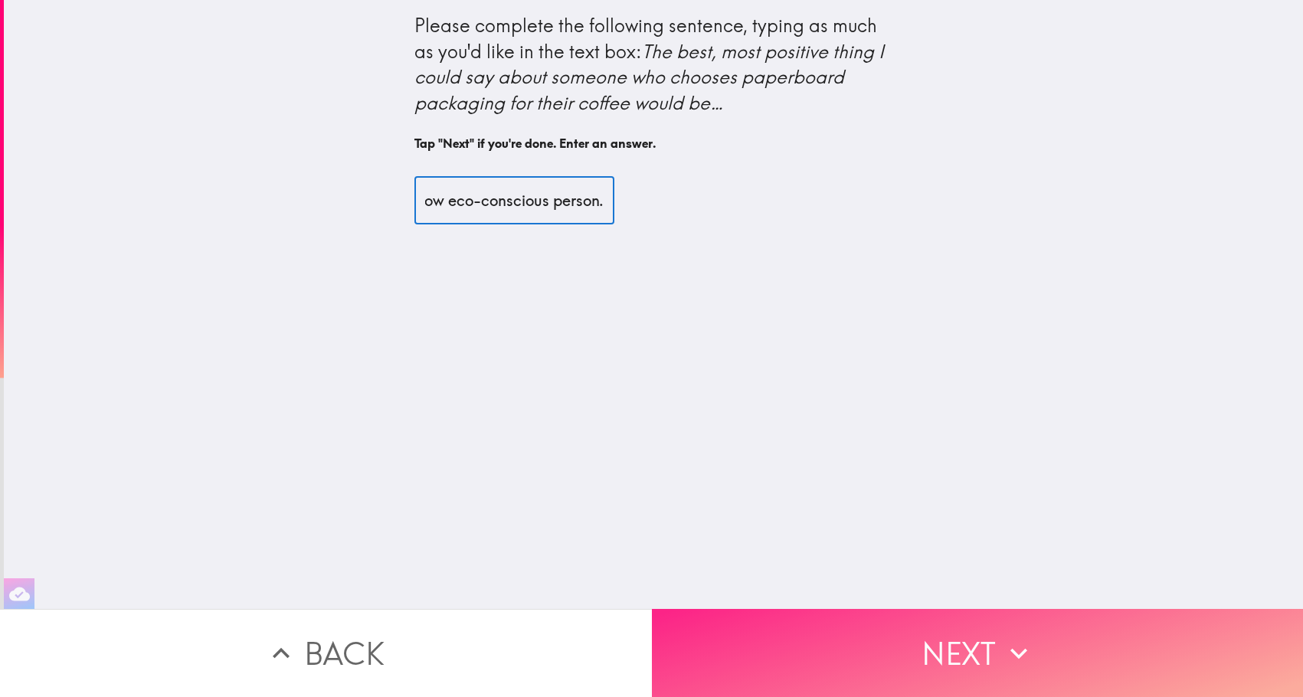
type input "that they seem like somebody I would associate myself with as a fellow eco-cons…"
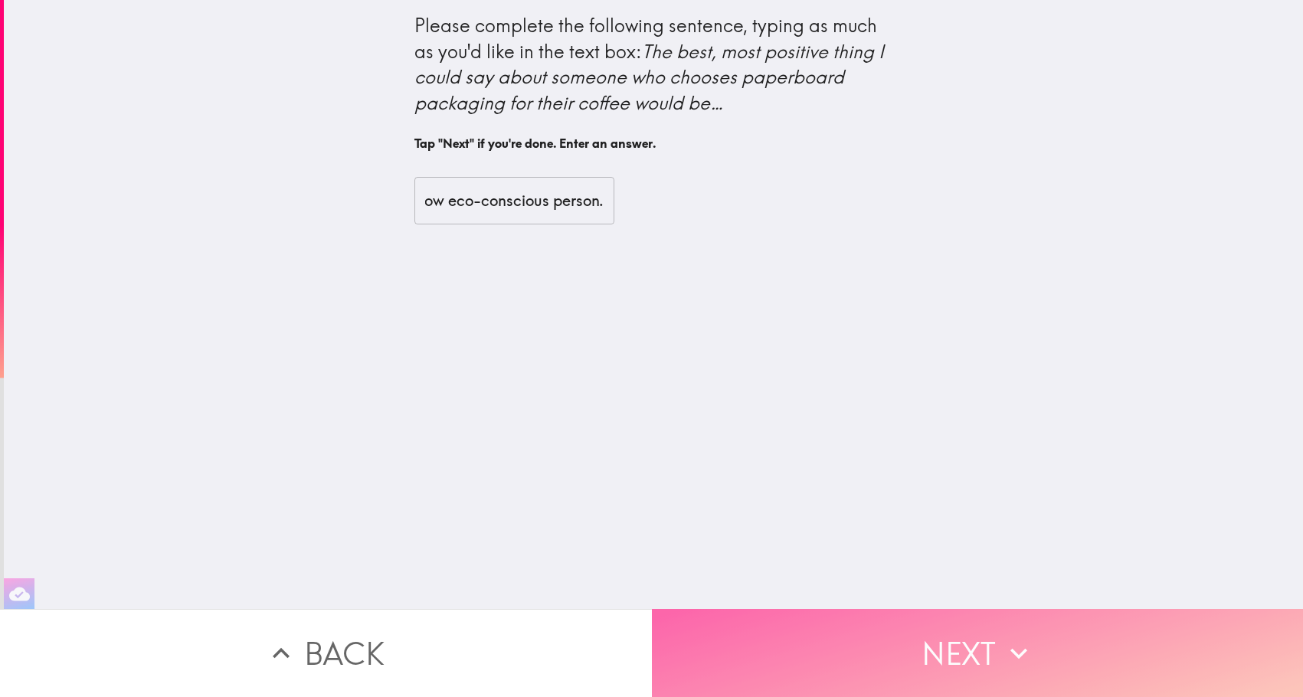
click at [873, 659] on button "Next" at bounding box center [978, 653] width 652 height 88
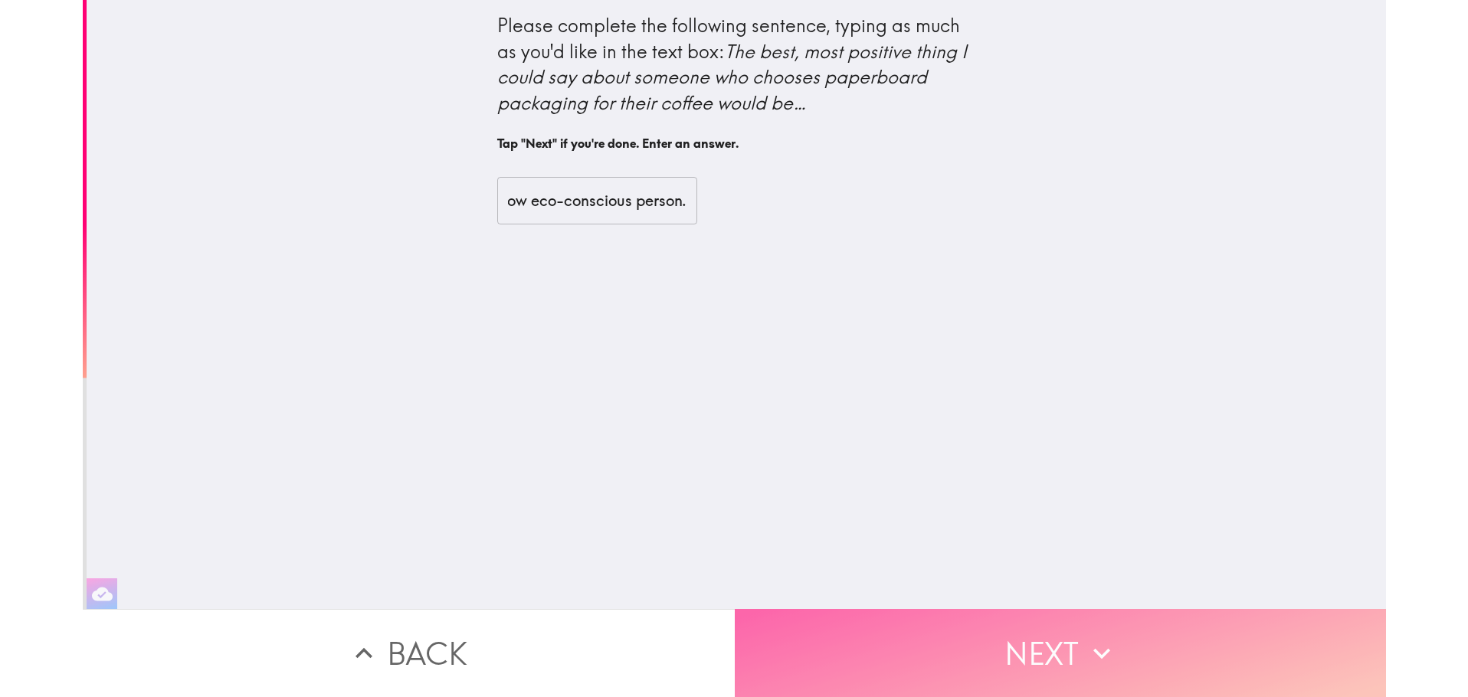
scroll to position [0, 0]
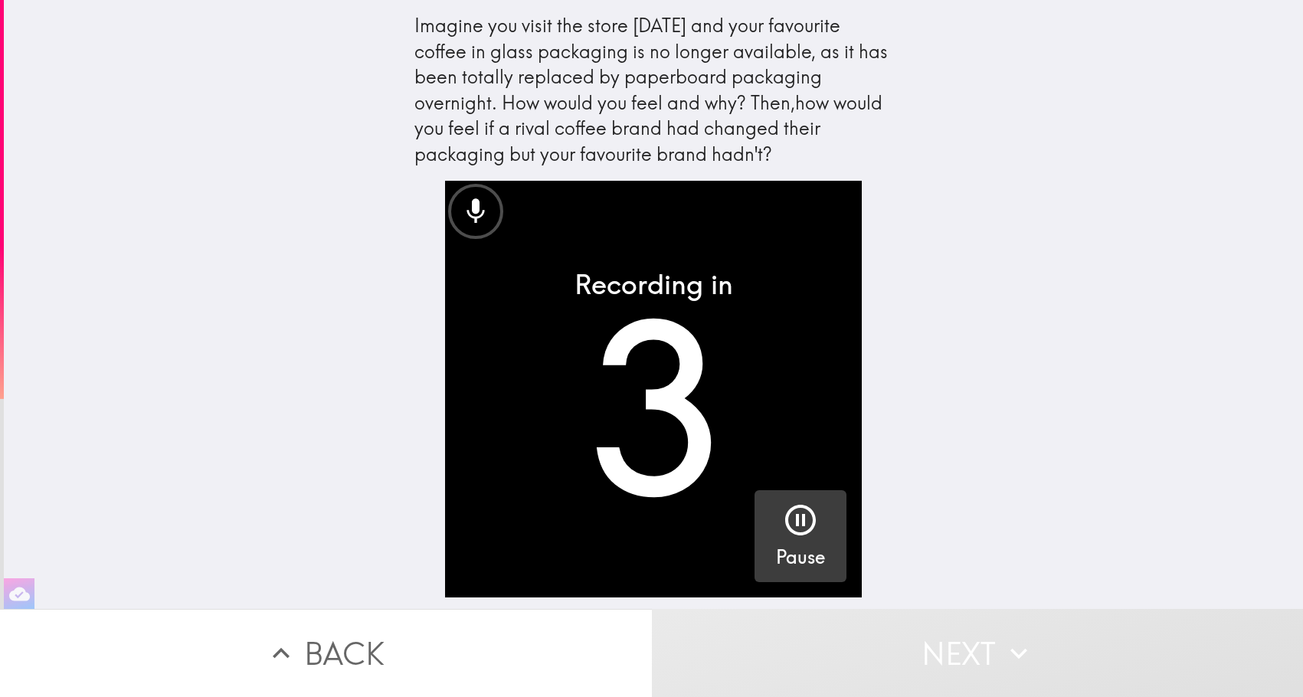
click at [809, 533] on div "Pause" at bounding box center [800, 536] width 49 height 69
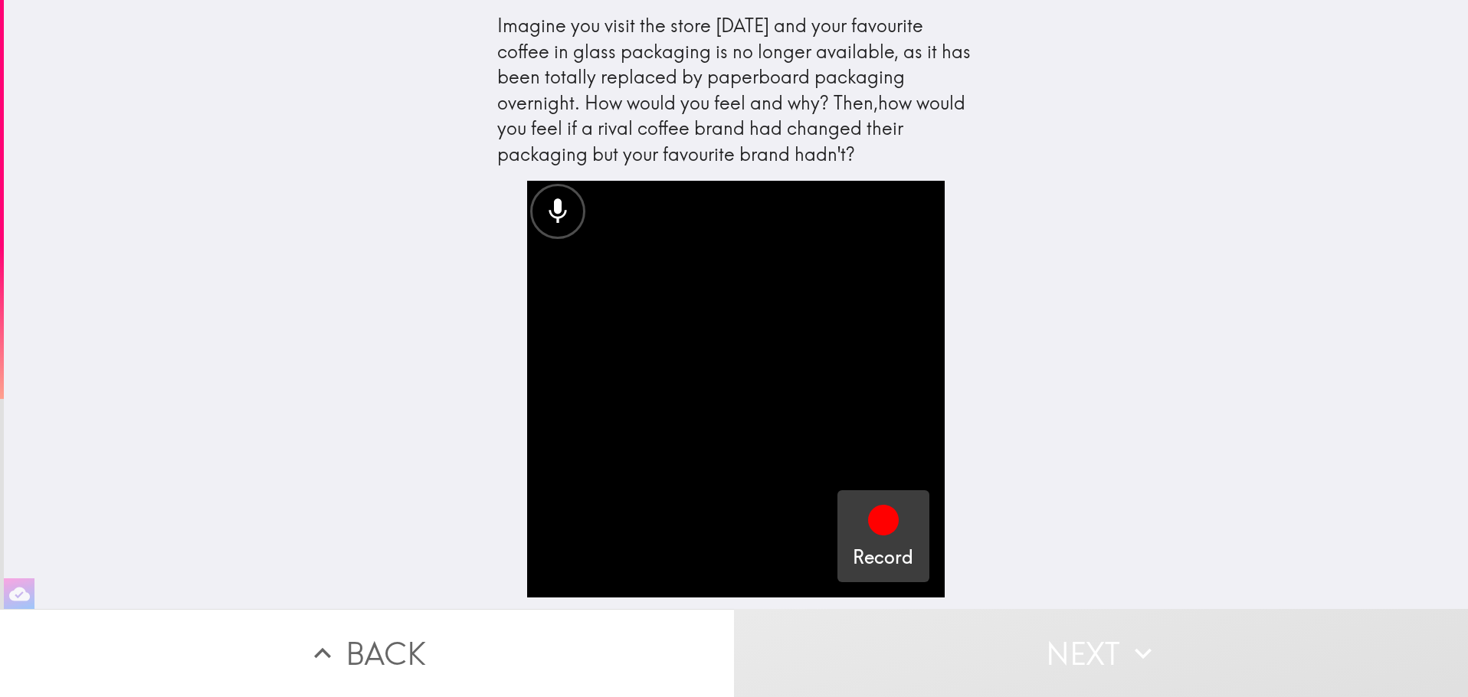
click at [869, 526] on icon "button" at bounding box center [883, 520] width 31 height 31
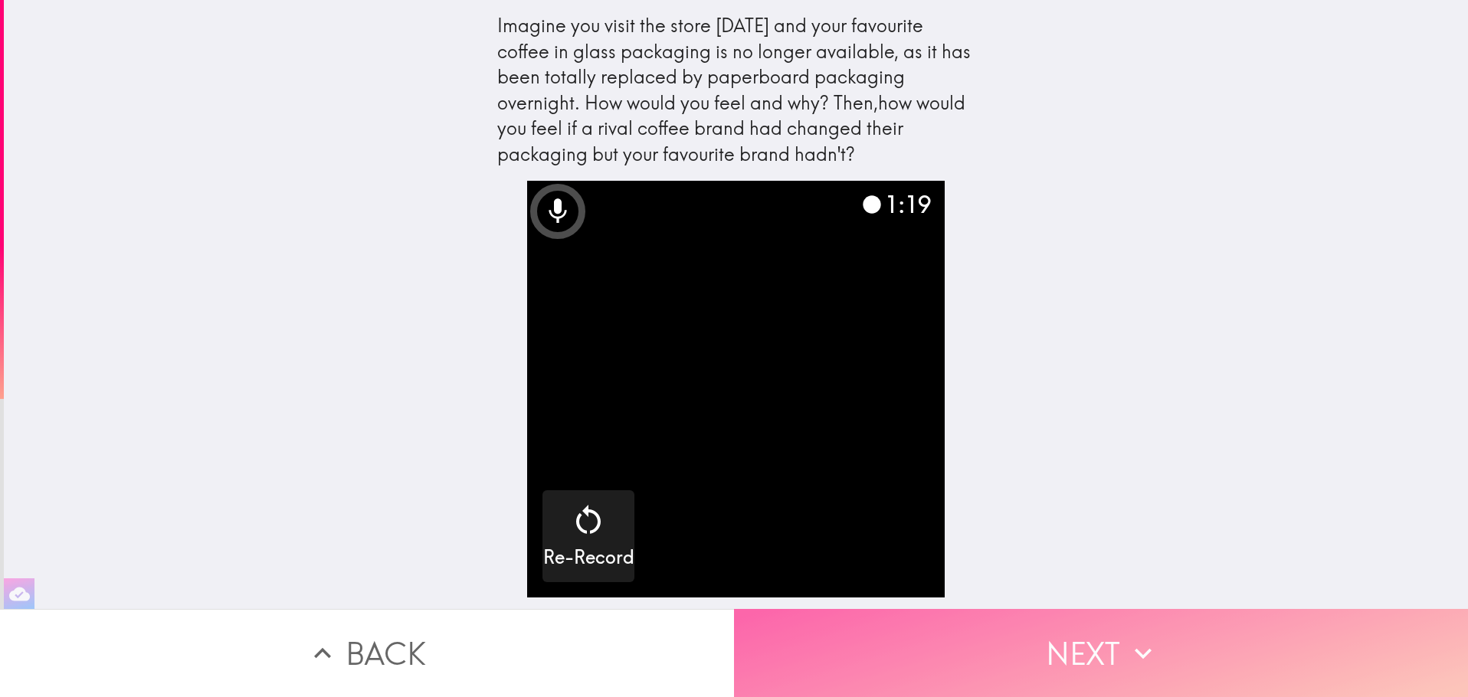
click at [1070, 637] on button "Next" at bounding box center [1101, 653] width 734 height 88
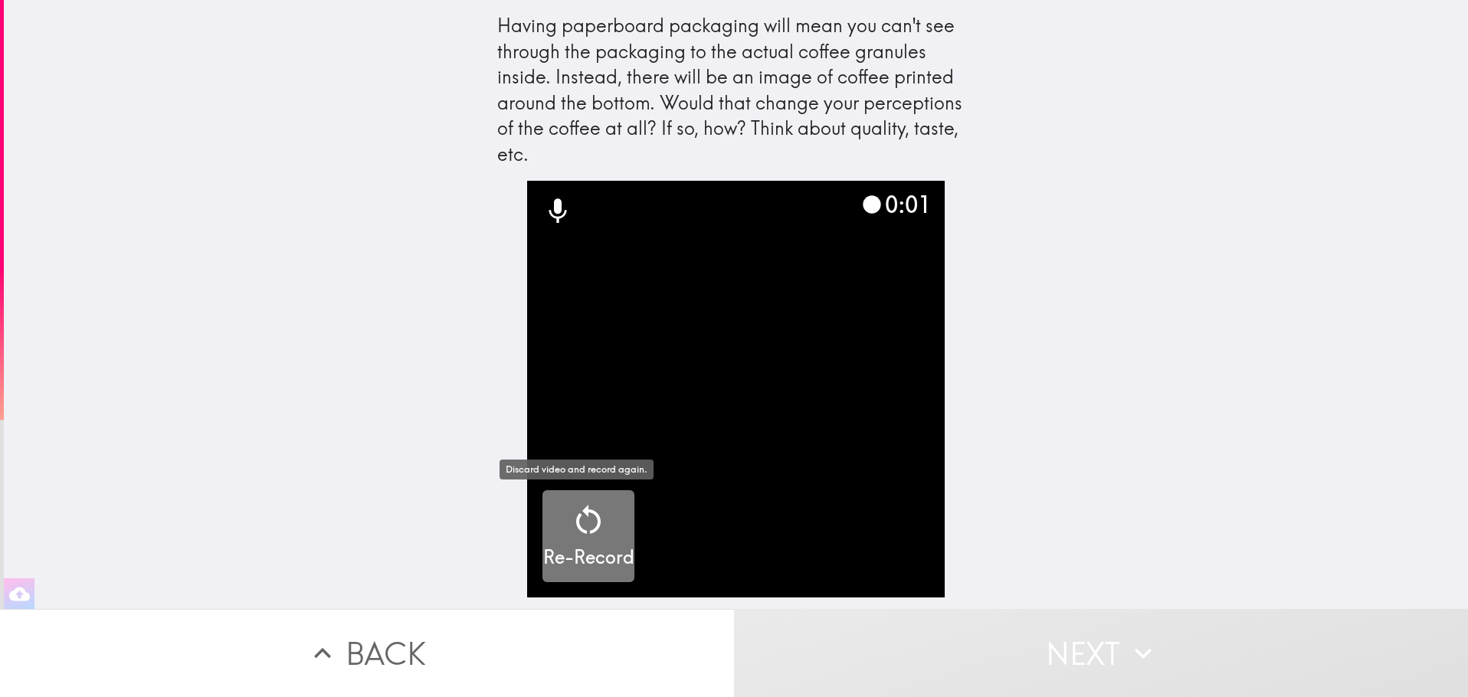
click at [596, 540] on div "Re-Record" at bounding box center [588, 536] width 91 height 69
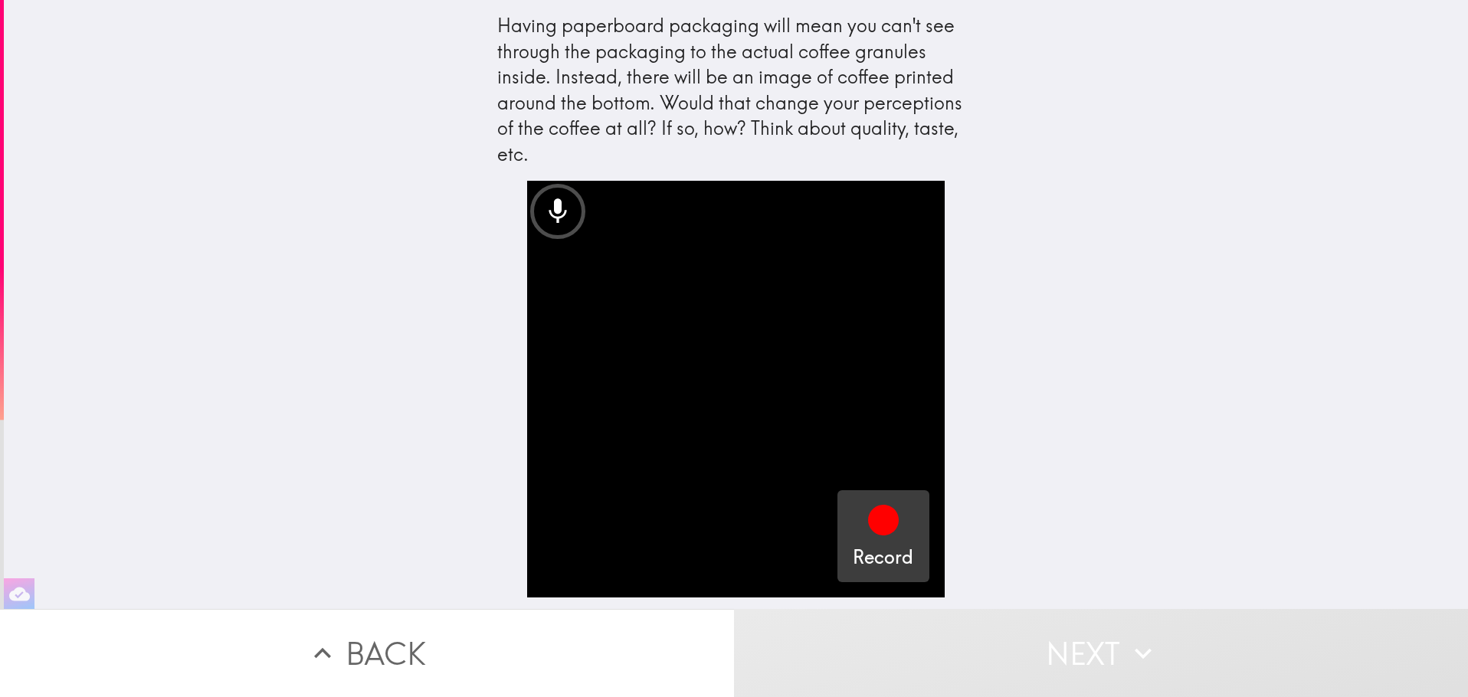
click at [874, 529] on icon "button" at bounding box center [883, 520] width 31 height 31
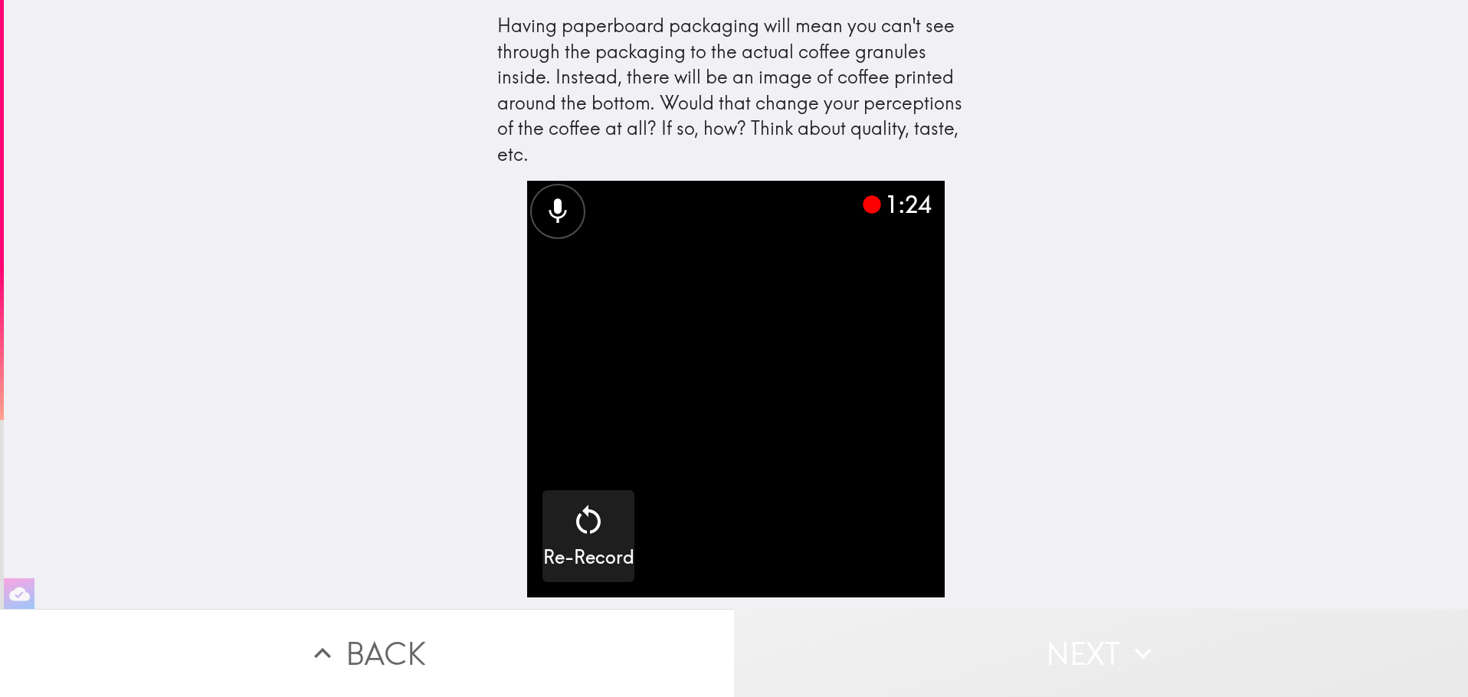
click at [1065, 650] on button "Next" at bounding box center [1101, 653] width 734 height 88
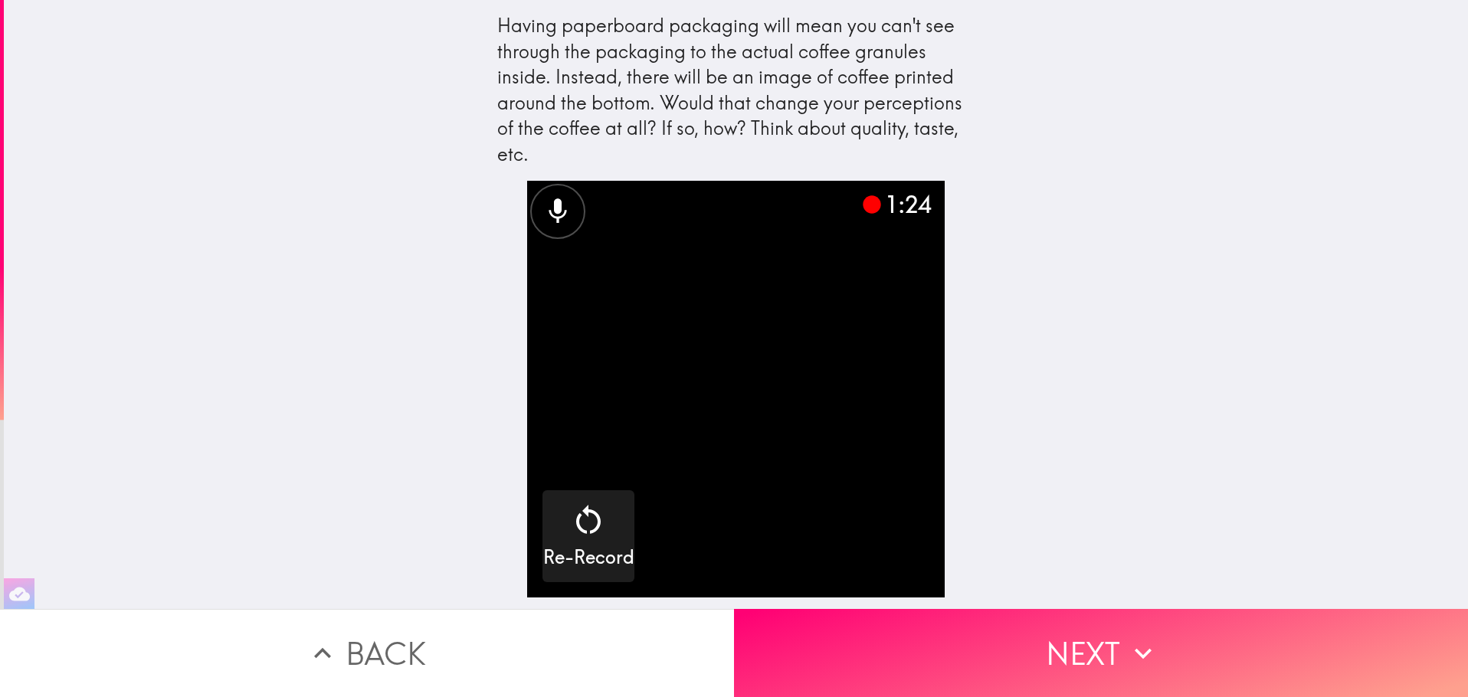
click at [856, 460] on video "button" at bounding box center [735, 389] width 417 height 417
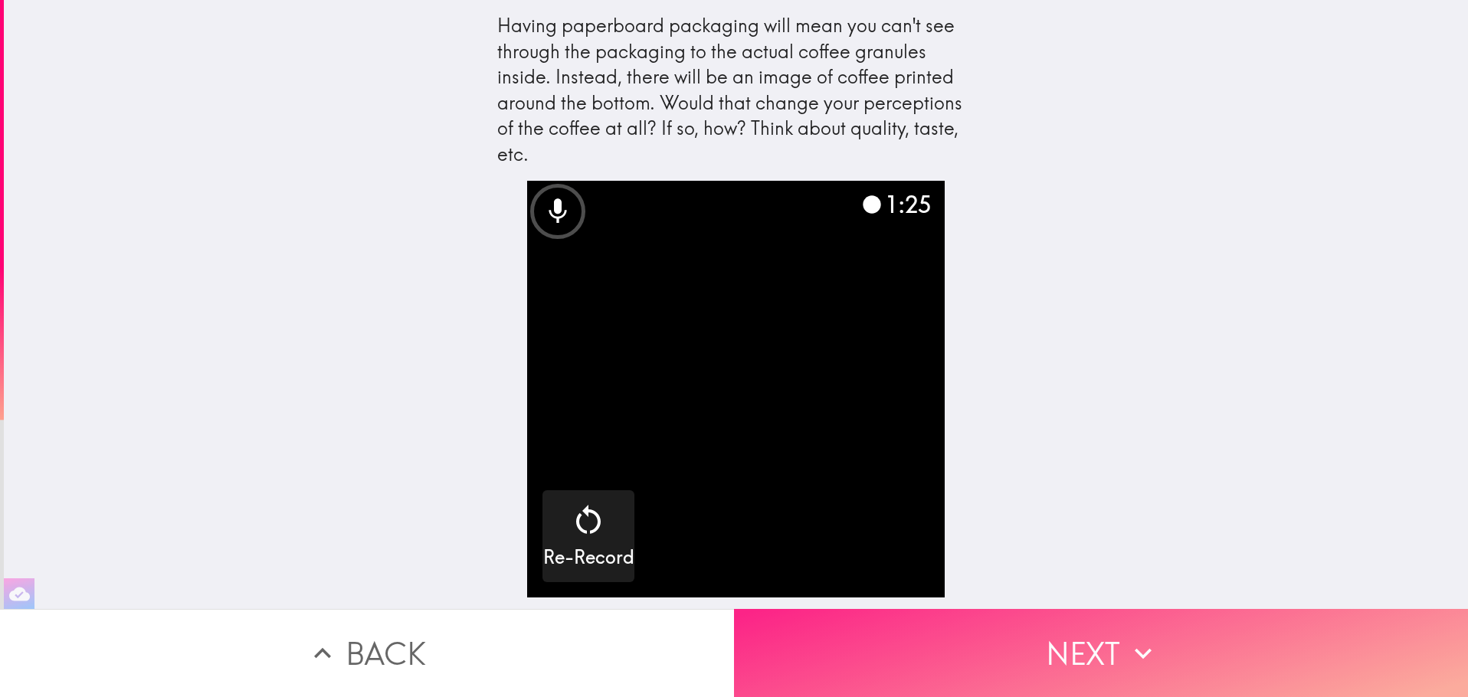
click at [1063, 633] on button "Next" at bounding box center [1101, 653] width 734 height 88
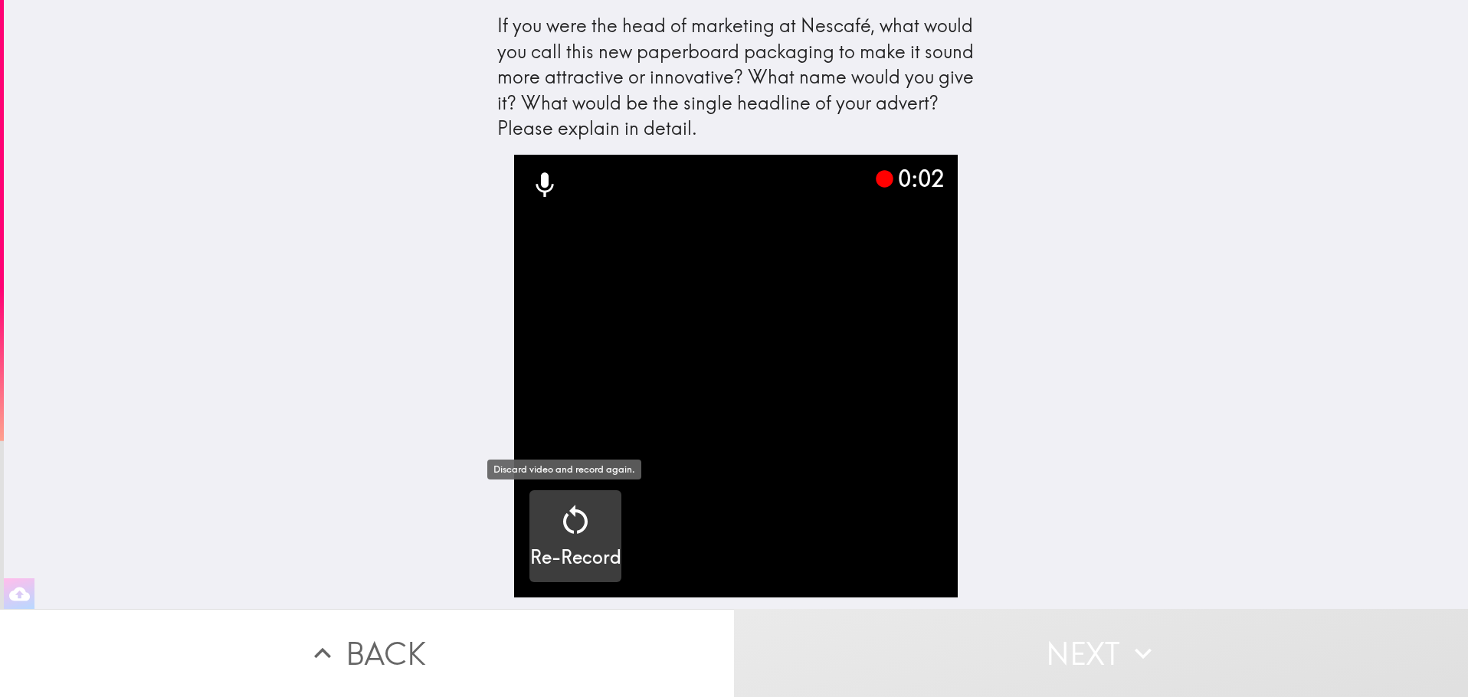
click at [581, 526] on icon "button" at bounding box center [575, 520] width 37 height 37
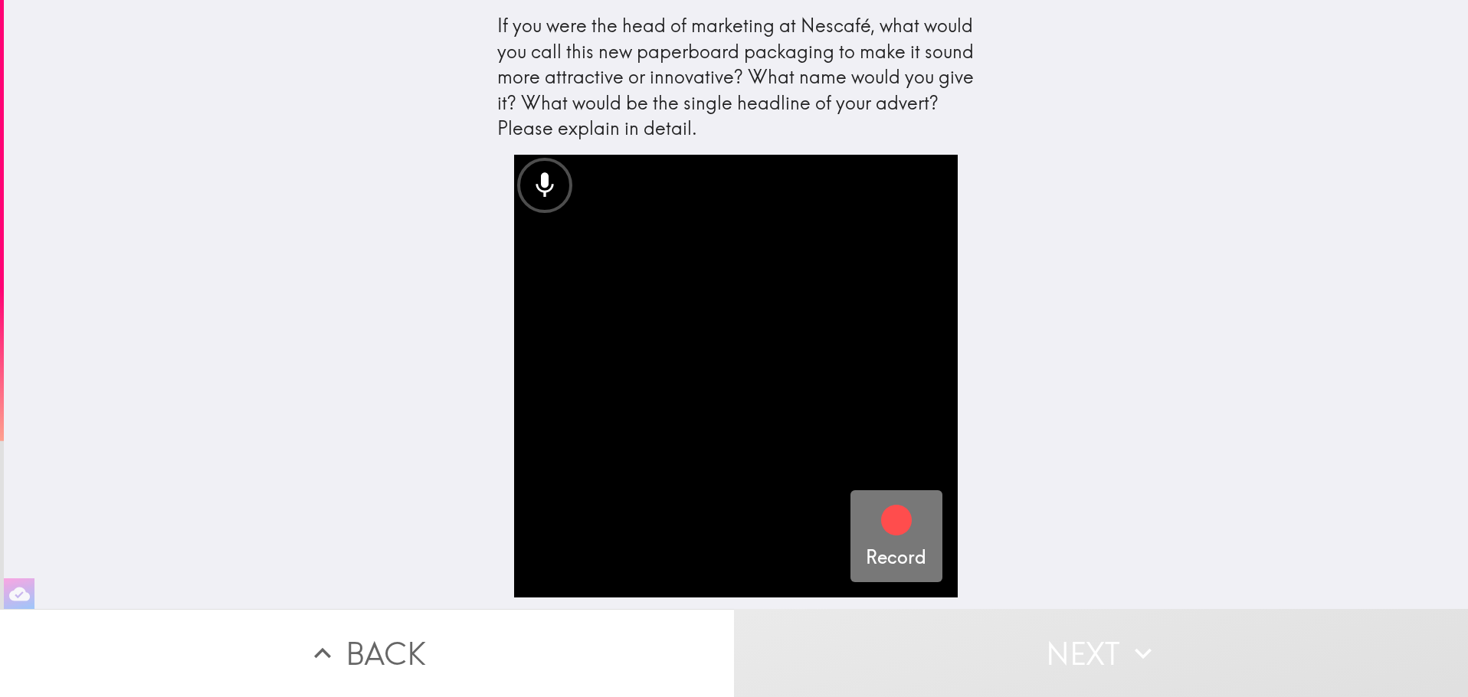
click at [889, 517] on icon "button" at bounding box center [896, 520] width 31 height 31
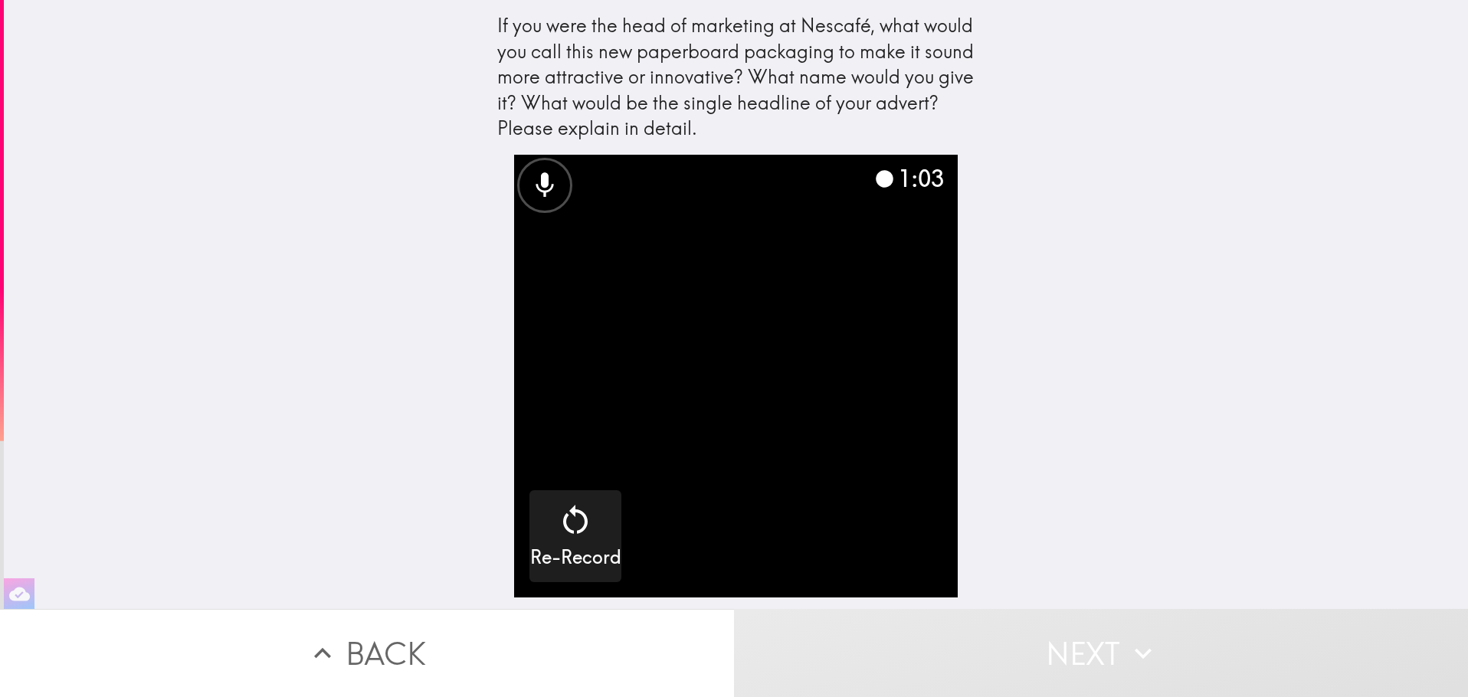
click at [853, 516] on video "button" at bounding box center [735, 376] width 443 height 443
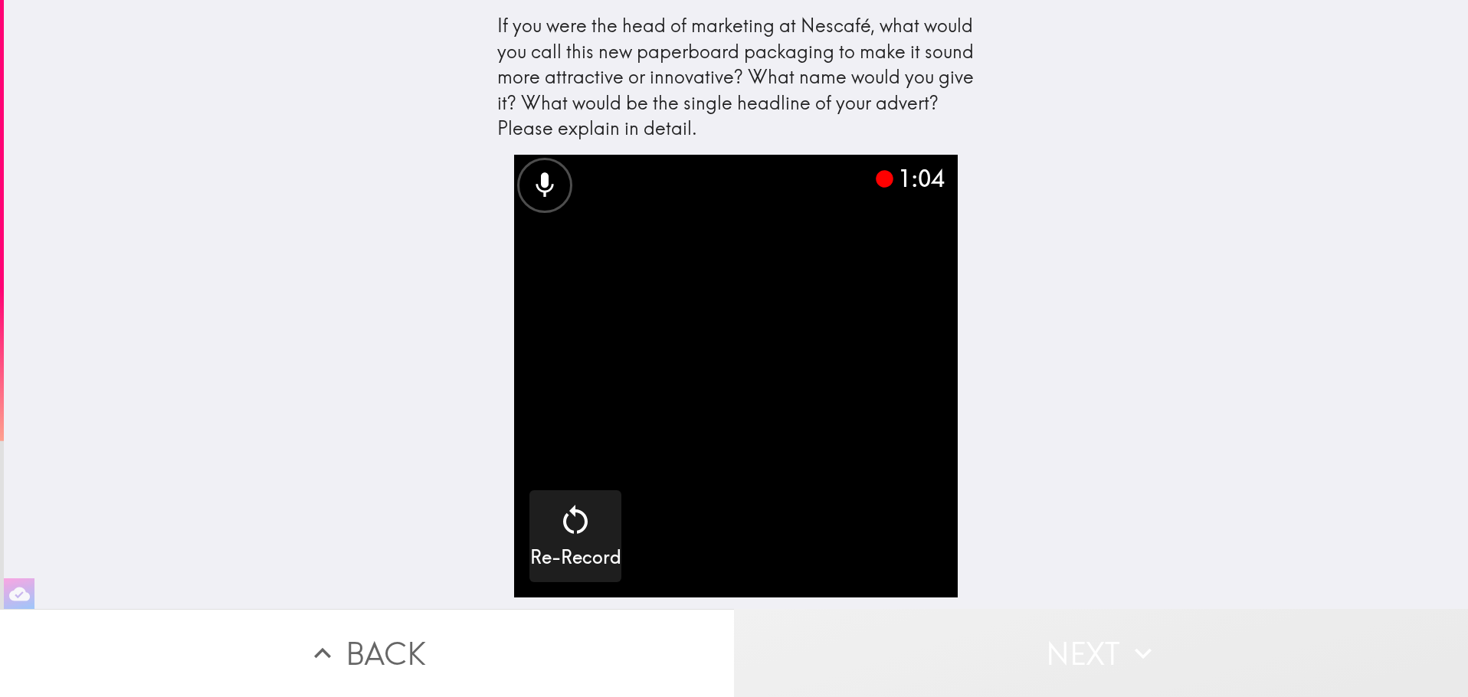
click at [1111, 632] on button "Next" at bounding box center [1101, 653] width 734 height 88
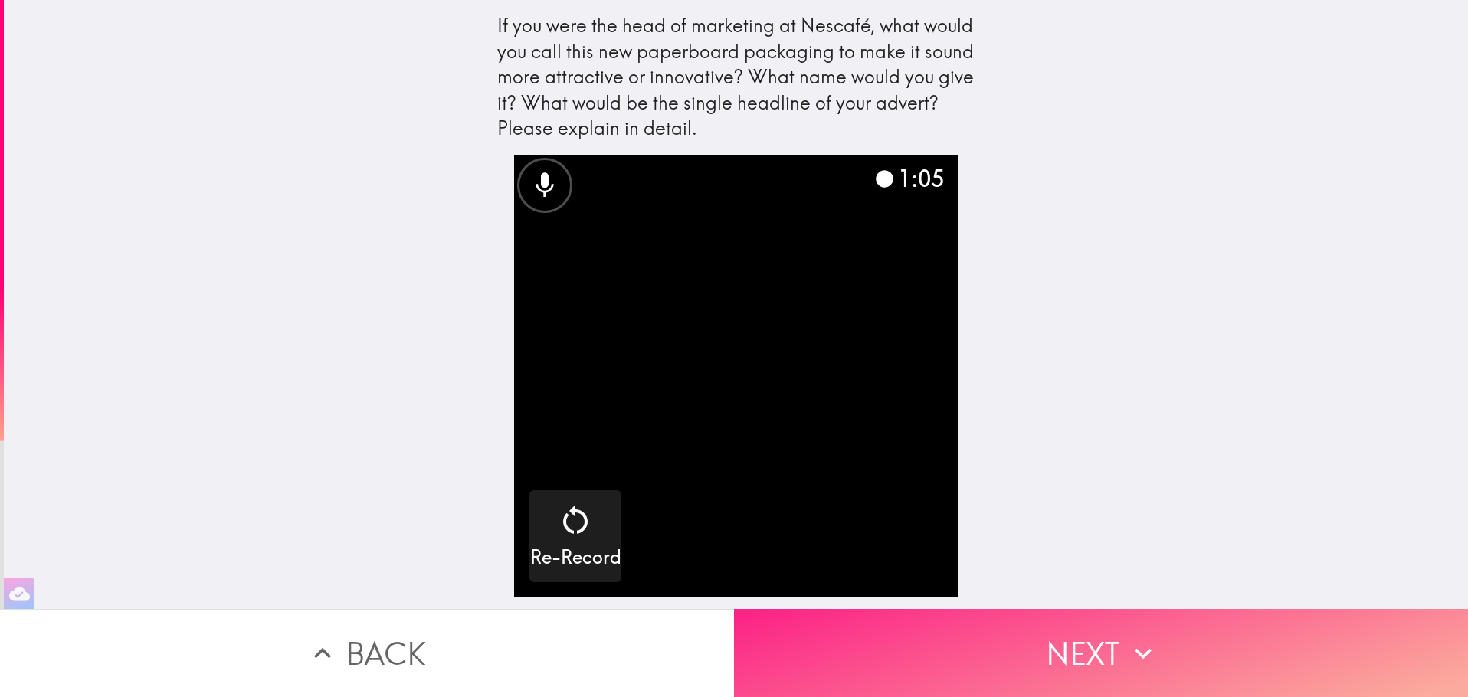
click at [1050, 647] on button "Next" at bounding box center [1101, 653] width 734 height 88
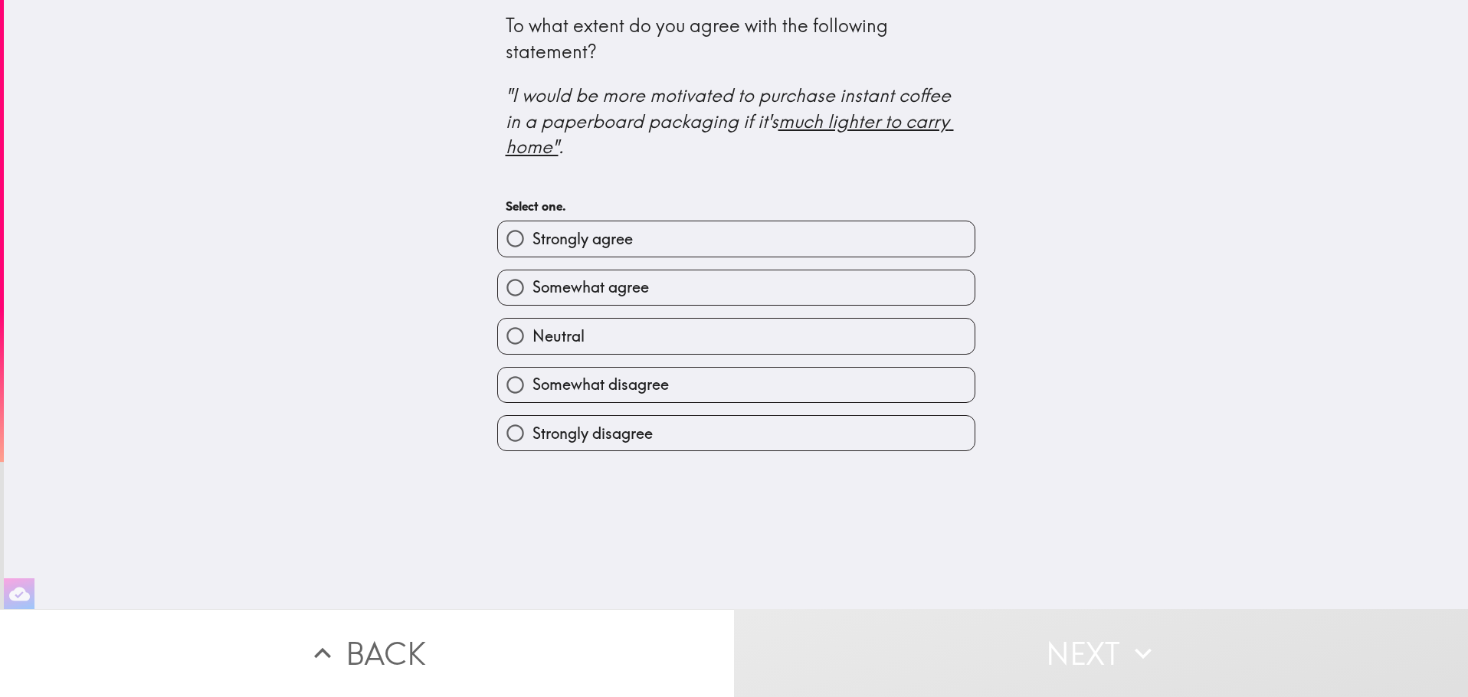
click at [705, 245] on label "Strongly agree" at bounding box center [736, 238] width 476 height 34
click at [532, 245] on input "Strongly agree" at bounding box center [515, 238] width 34 height 34
radio input "true"
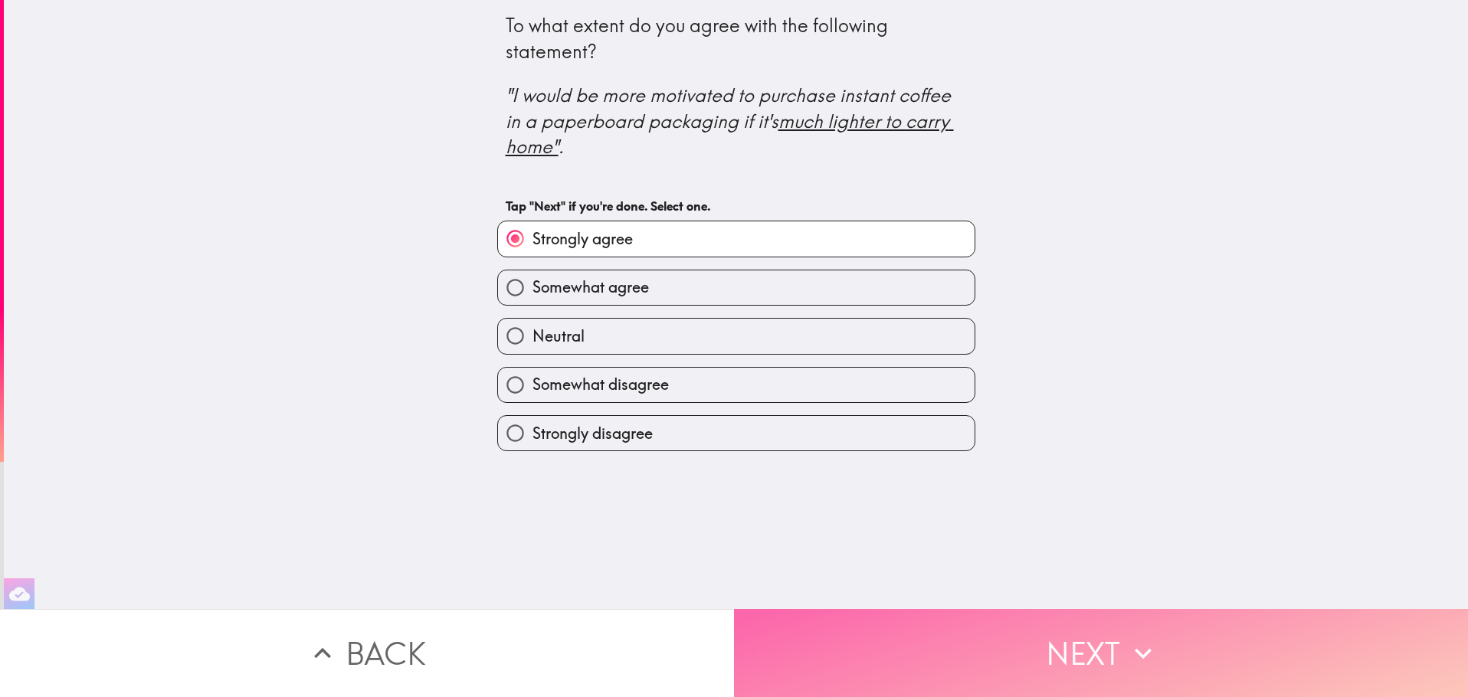
click at [1050, 638] on button "Next" at bounding box center [1101, 653] width 734 height 88
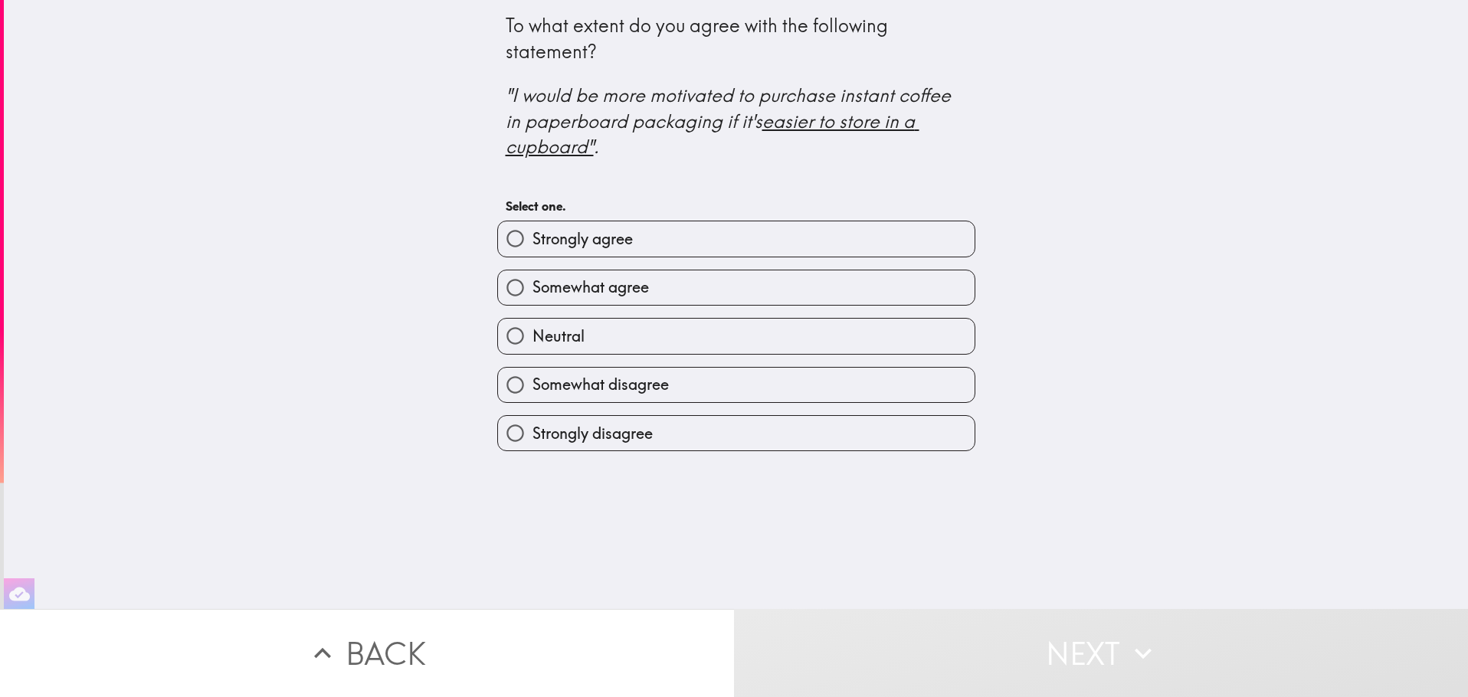
click at [660, 247] on label "Strongly agree" at bounding box center [736, 238] width 476 height 34
click at [532, 247] on input "Strongly agree" at bounding box center [515, 238] width 34 height 34
radio input "true"
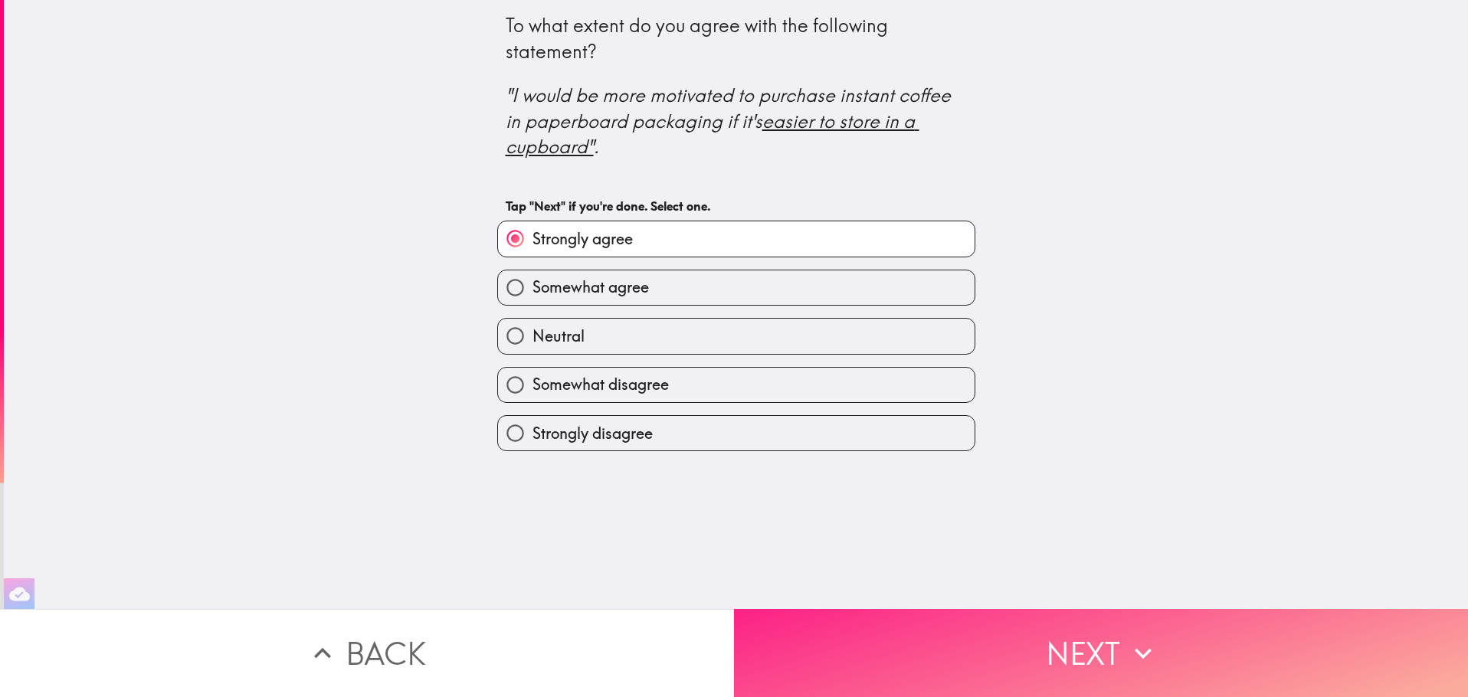
click at [1065, 632] on button "Next" at bounding box center [1101, 653] width 734 height 88
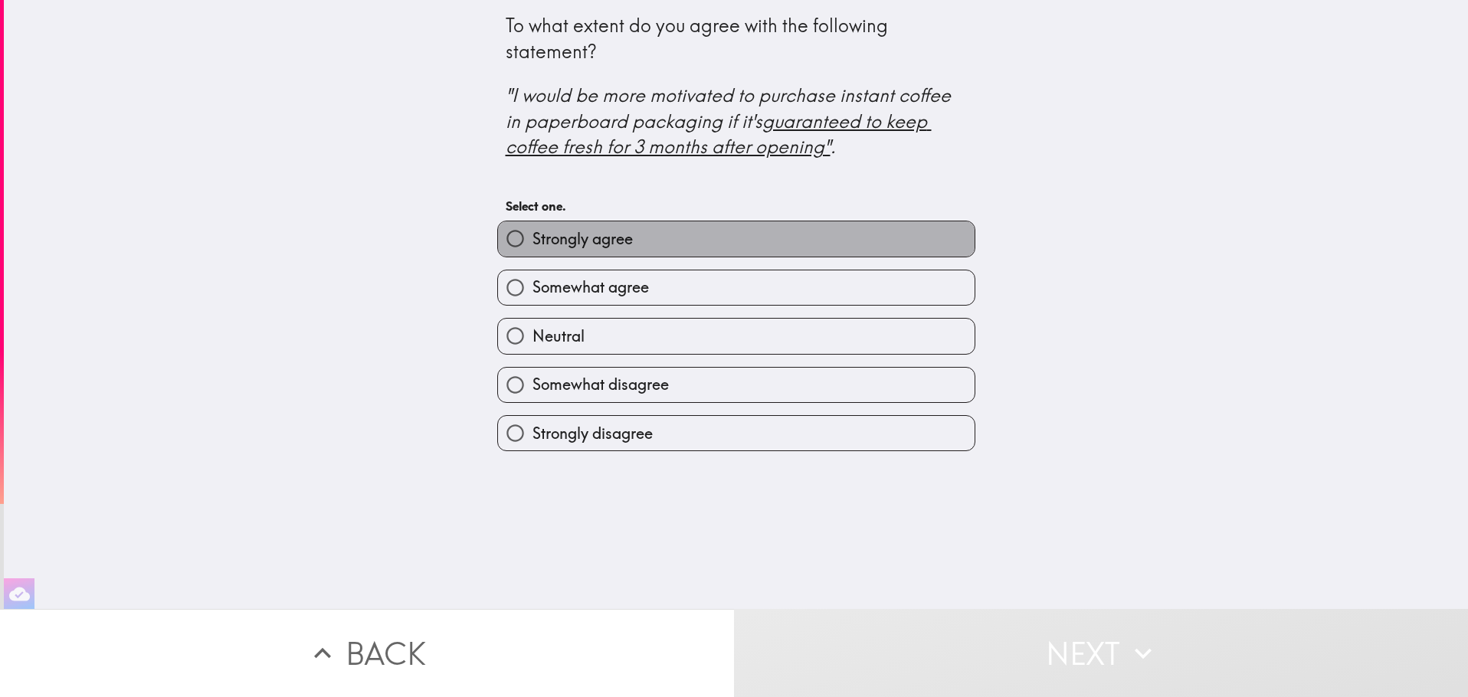
click at [744, 244] on label "Strongly agree" at bounding box center [736, 238] width 476 height 34
click at [532, 244] on input "Strongly agree" at bounding box center [515, 238] width 34 height 34
radio input "true"
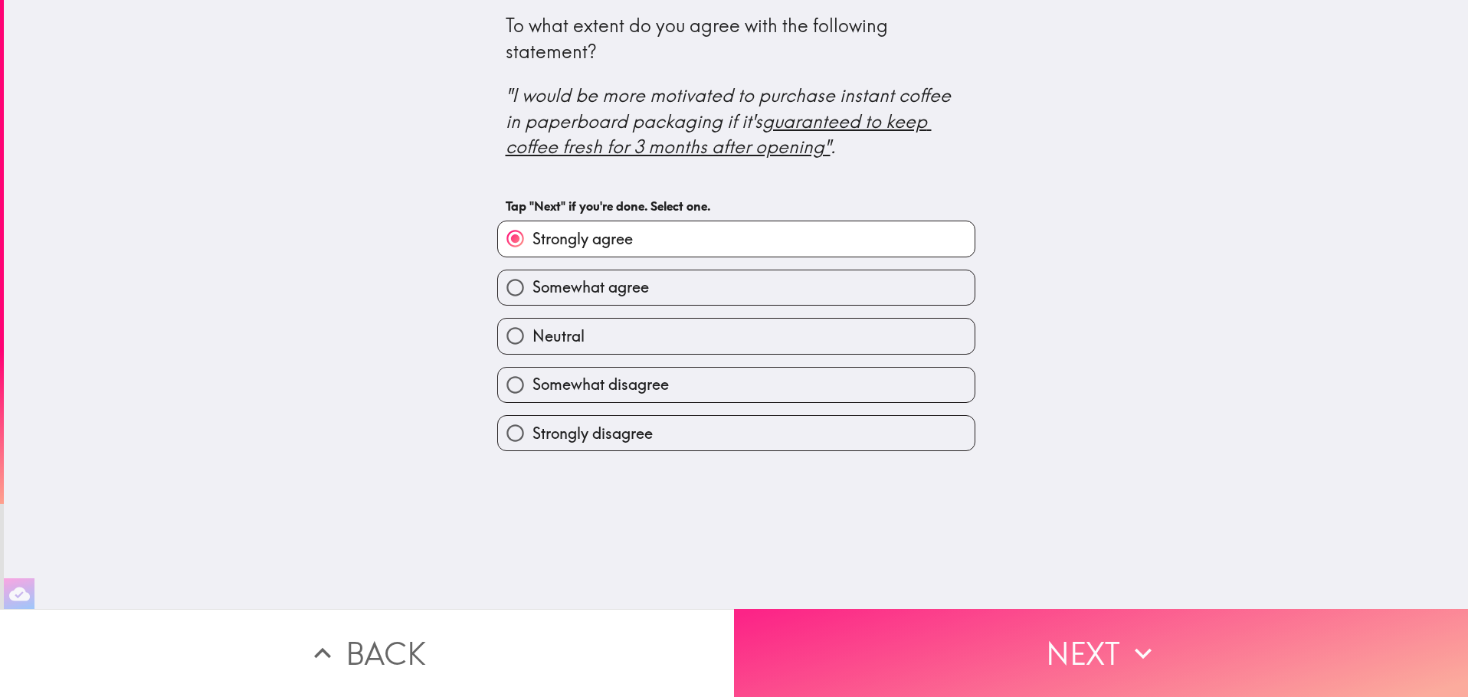
click at [1013, 624] on button "Next" at bounding box center [1101, 653] width 734 height 88
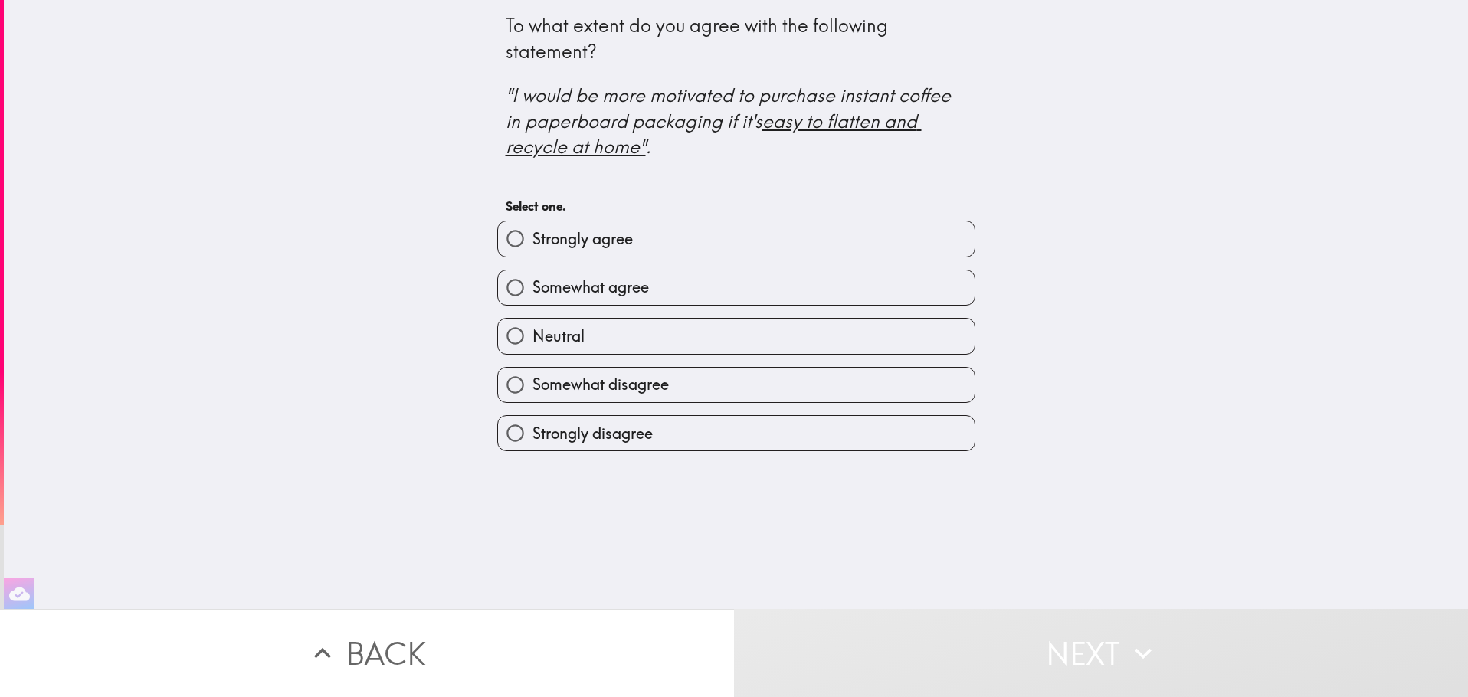
click at [869, 237] on label "Strongly agree" at bounding box center [736, 238] width 476 height 34
click at [532, 237] on input "Strongly agree" at bounding box center [515, 238] width 34 height 34
radio input "true"
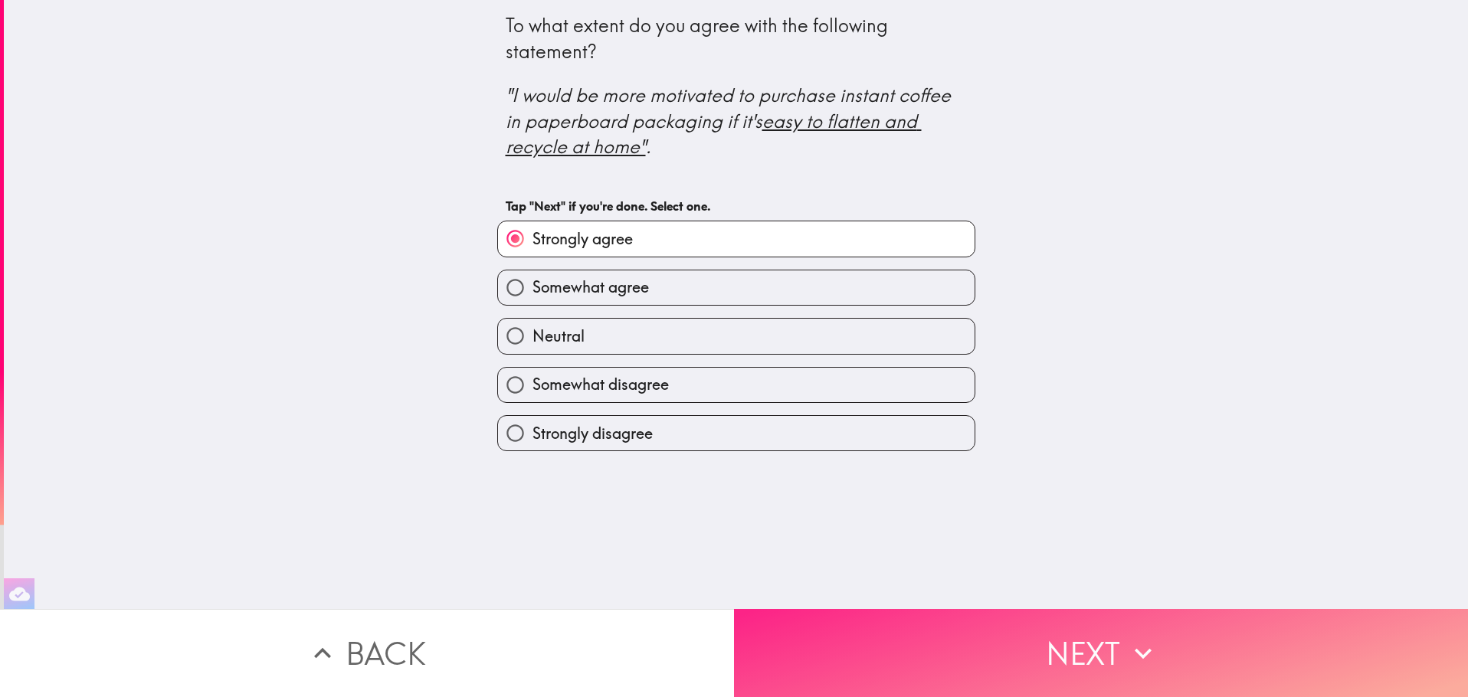
click at [1069, 666] on button "Next" at bounding box center [1101, 653] width 734 height 88
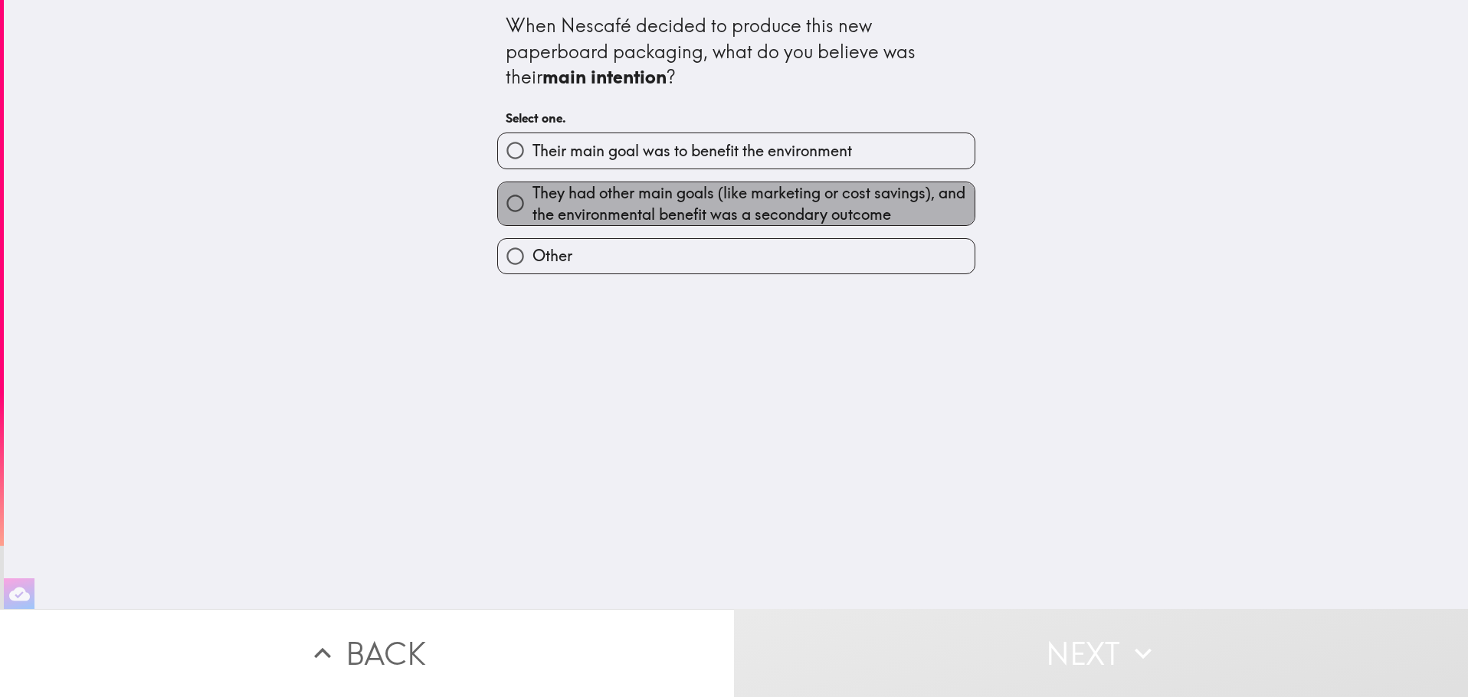
click at [824, 202] on span "They had other main goals (like marketing or cost savings), and the environment…" at bounding box center [753, 203] width 442 height 43
click at [532, 202] on input "They had other main goals (like marketing or cost savings), and the environment…" at bounding box center [515, 203] width 34 height 34
radio input "true"
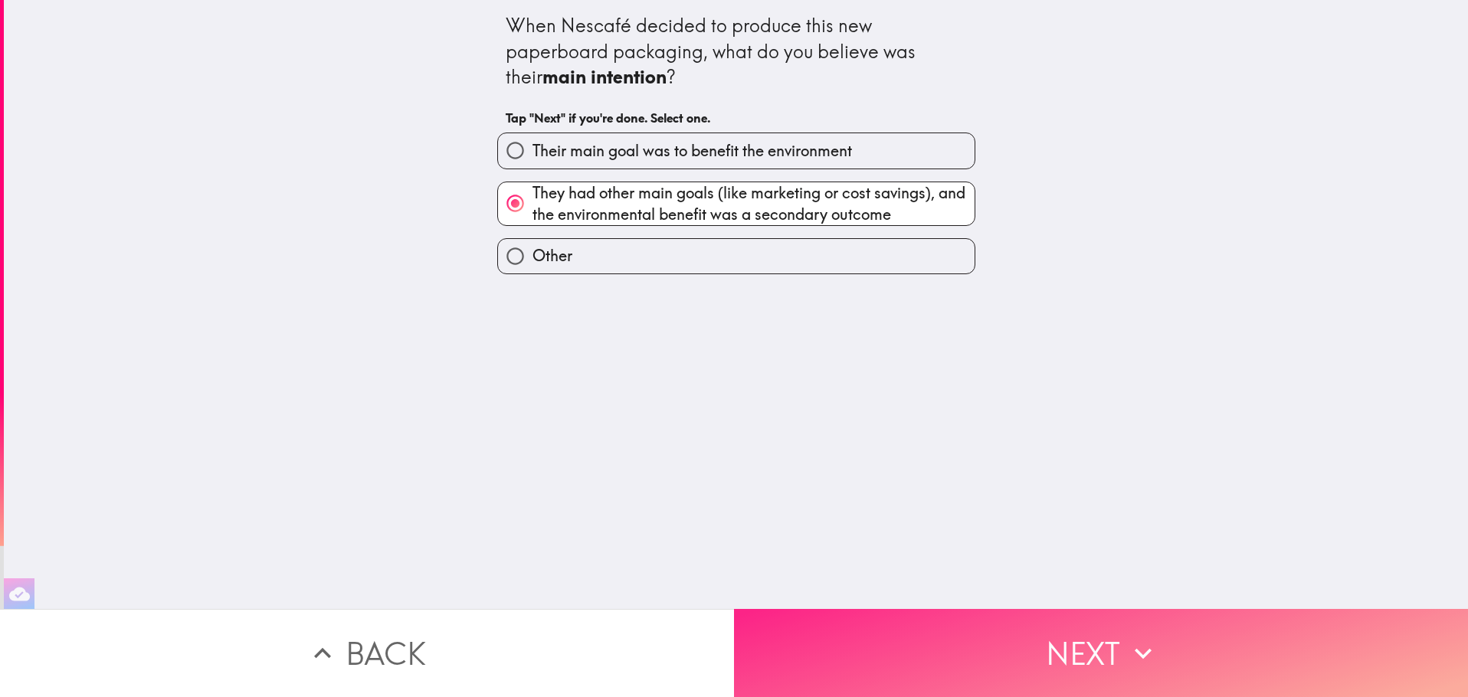
click at [1099, 637] on button "Next" at bounding box center [1101, 653] width 734 height 88
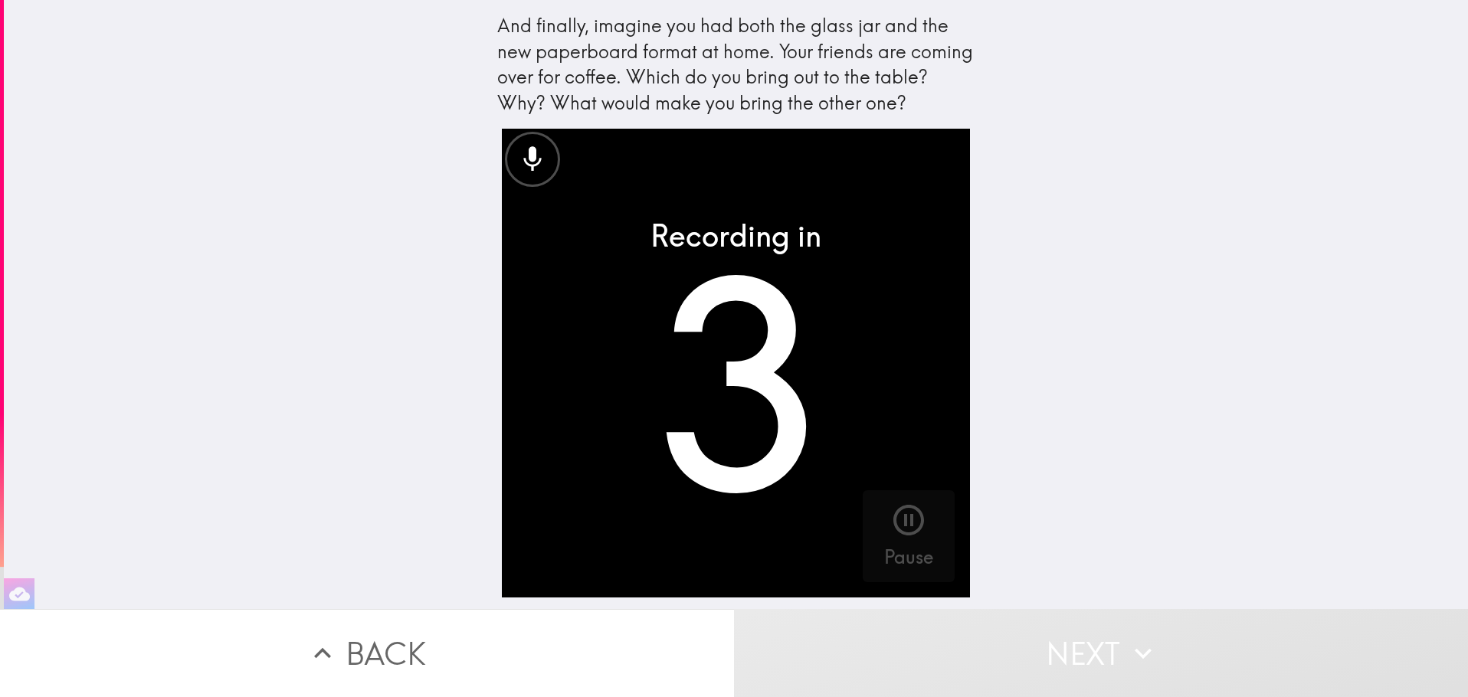
click at [827, 438] on video "button" at bounding box center [736, 363] width 469 height 469
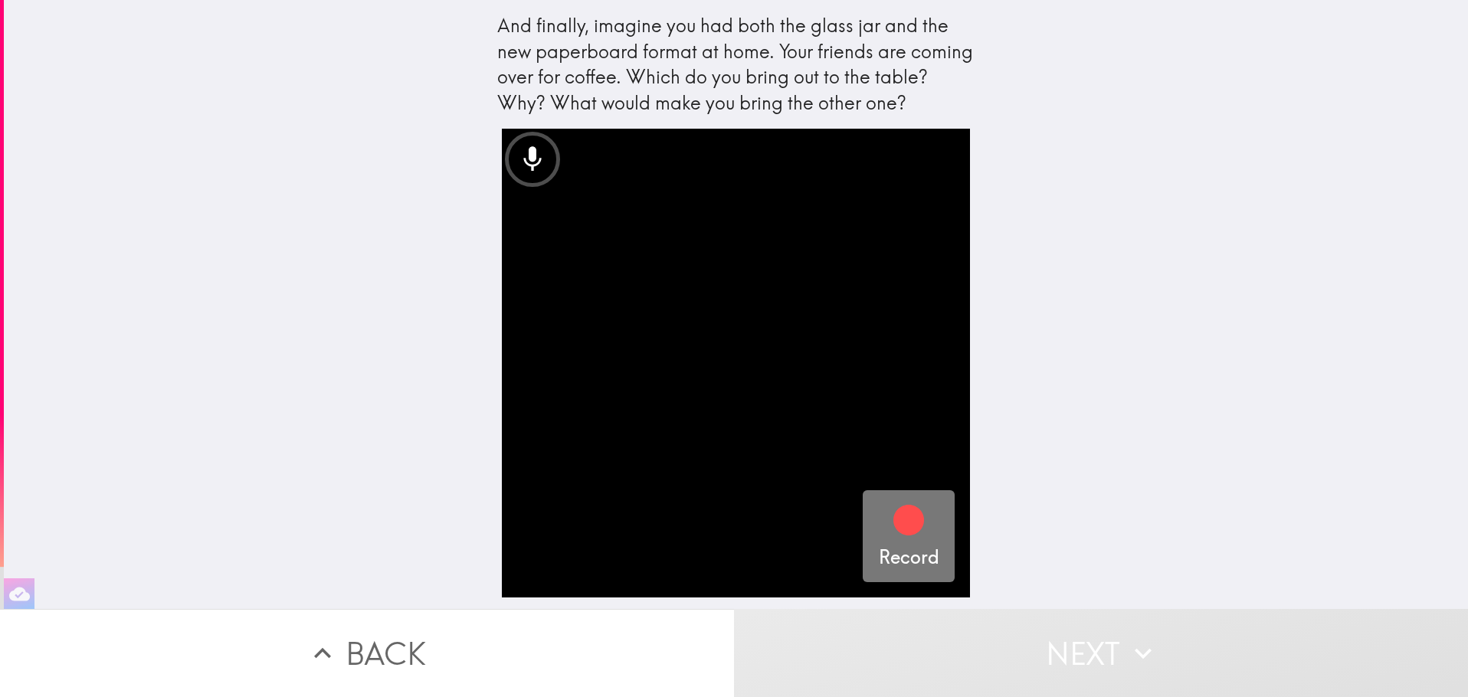
click at [906, 530] on icon "button" at bounding box center [908, 520] width 31 height 31
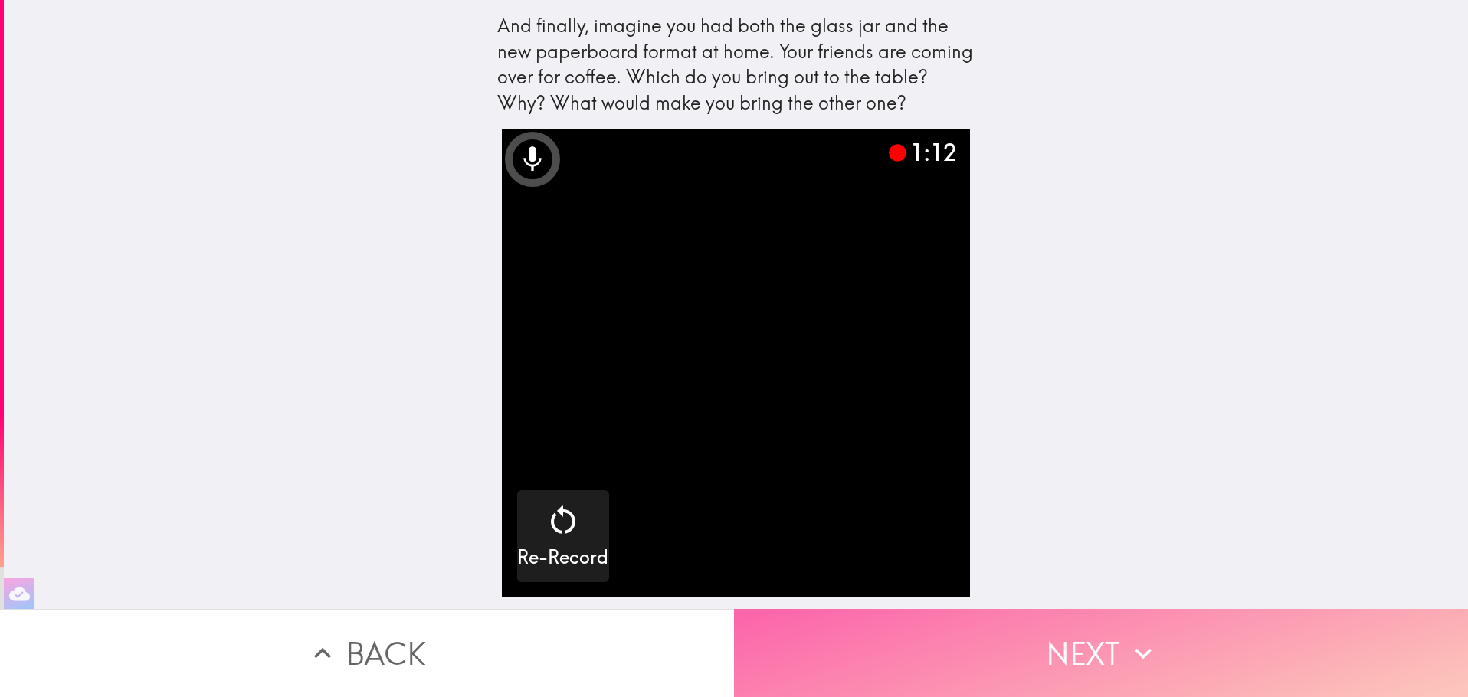
click at [1114, 650] on button "Next" at bounding box center [1101, 653] width 734 height 88
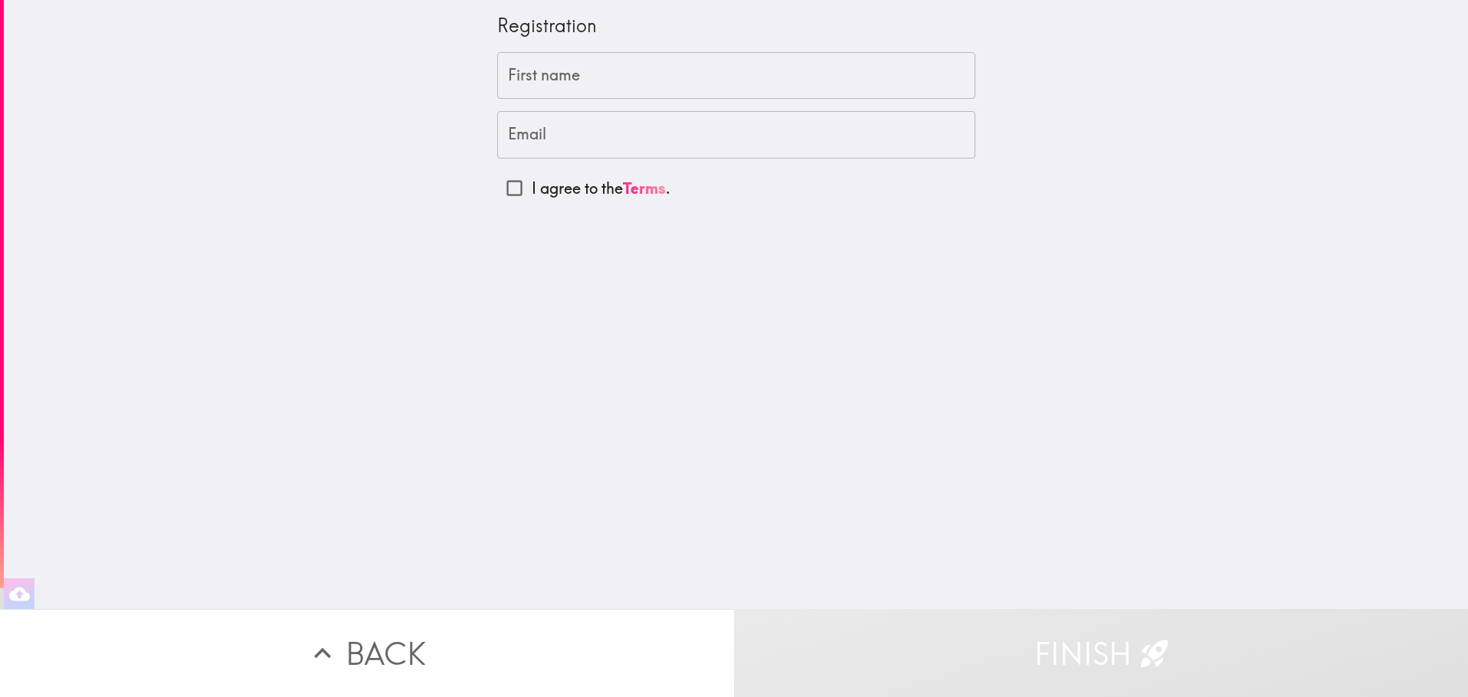
click at [525, 82] on input "First name" at bounding box center [736, 75] width 478 height 47
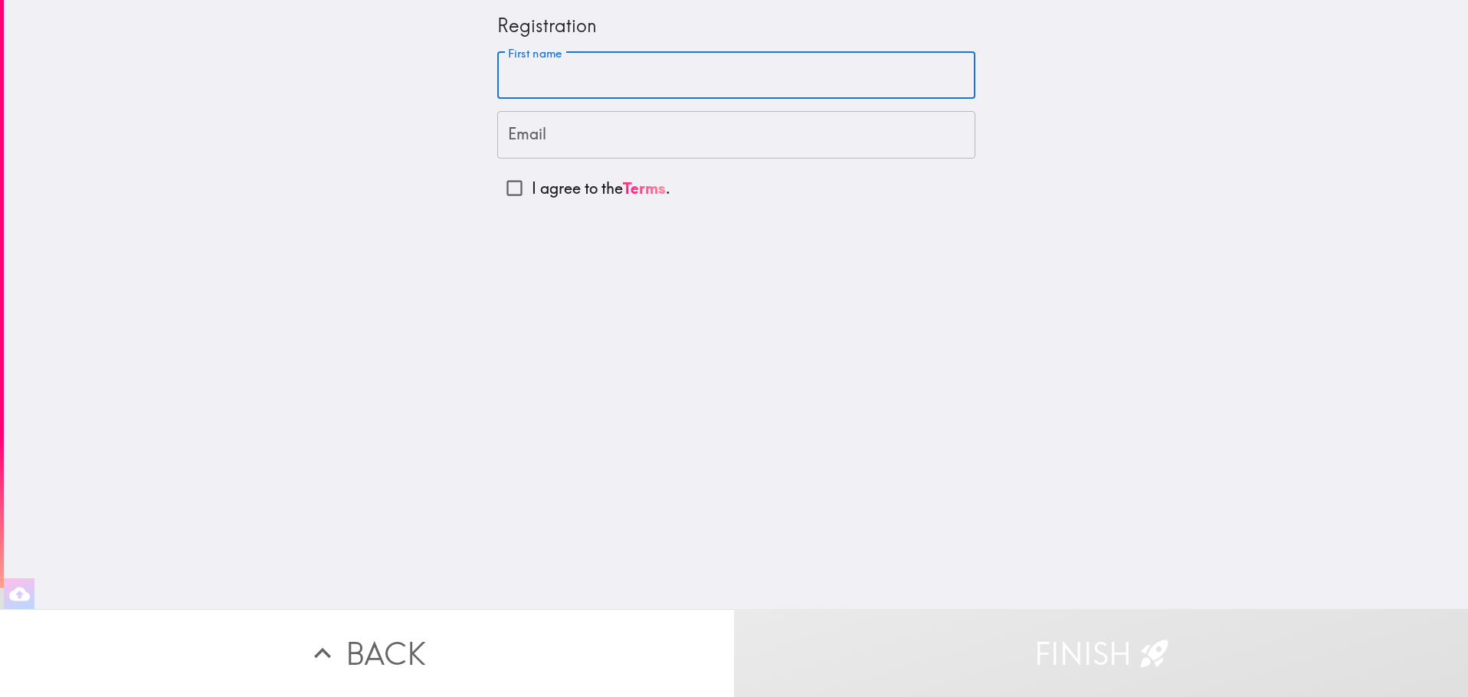
type input "[PERSON_NAME]"
type input "[EMAIL_ADDRESS][DOMAIN_NAME]"
click at [562, 183] on p "I agree to the Terms ." at bounding box center [601, 188] width 139 height 21
click at [532, 183] on input "I agree to the Terms ." at bounding box center [514, 188] width 34 height 34
checkbox input "true"
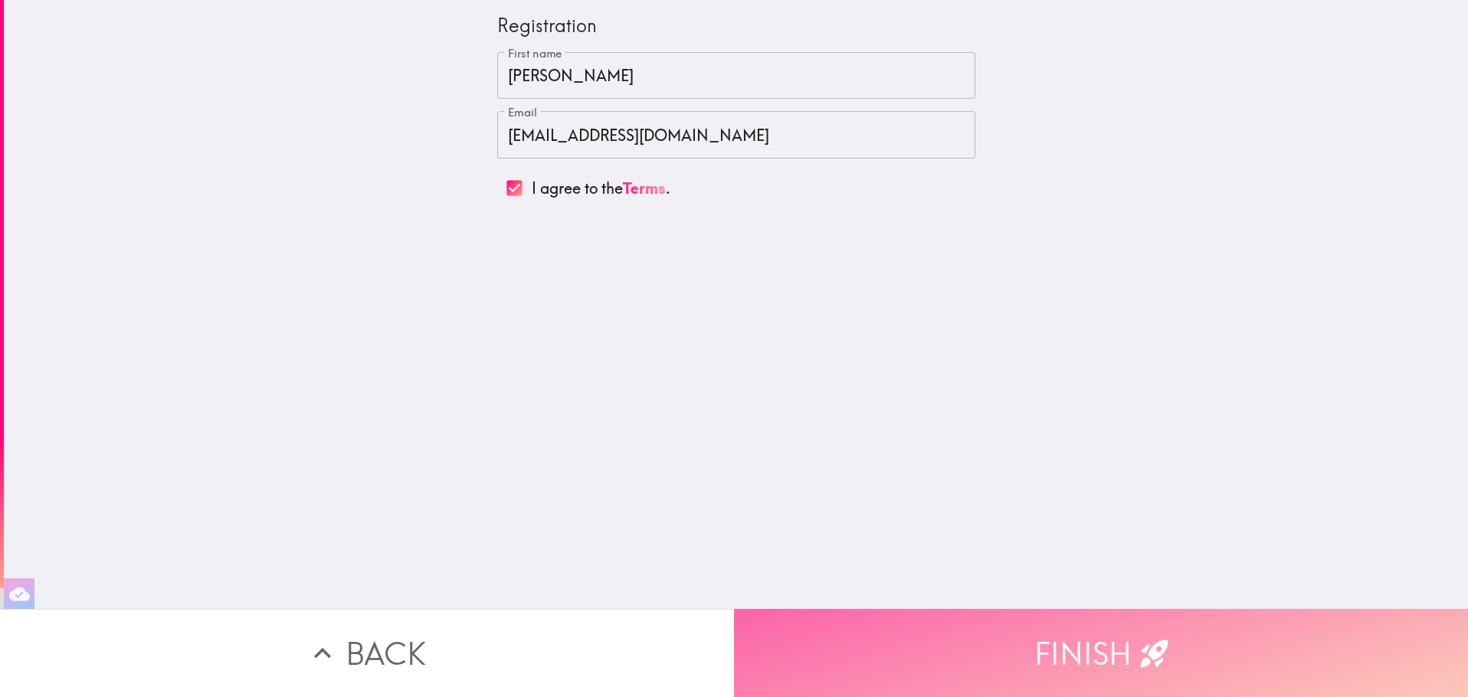
click at [1157, 645] on icon "button" at bounding box center [1155, 654] width 34 height 34
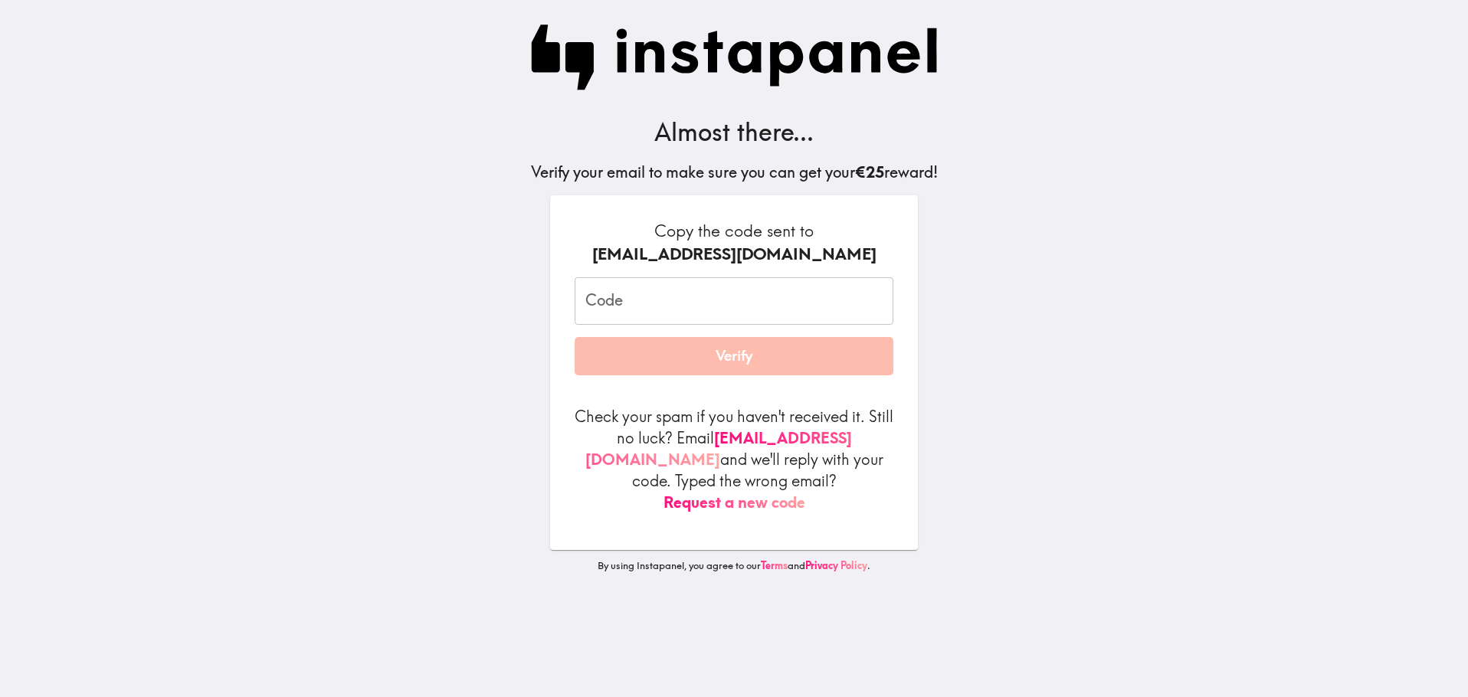
drag, startPoint x: 17, startPoint y: 299, endPoint x: 240, endPoint y: 291, distance: 223.0
click at [18, 299] on main "Almost there... Verify your email to make sure you can get your €25 reward! Cop…" at bounding box center [734, 348] width 1468 height 697
click at [642, 313] on input "Code" at bounding box center [734, 300] width 319 height 47
paste input "jbr_LPy_3Qk"
type input "jbr_LPy_3Qk"
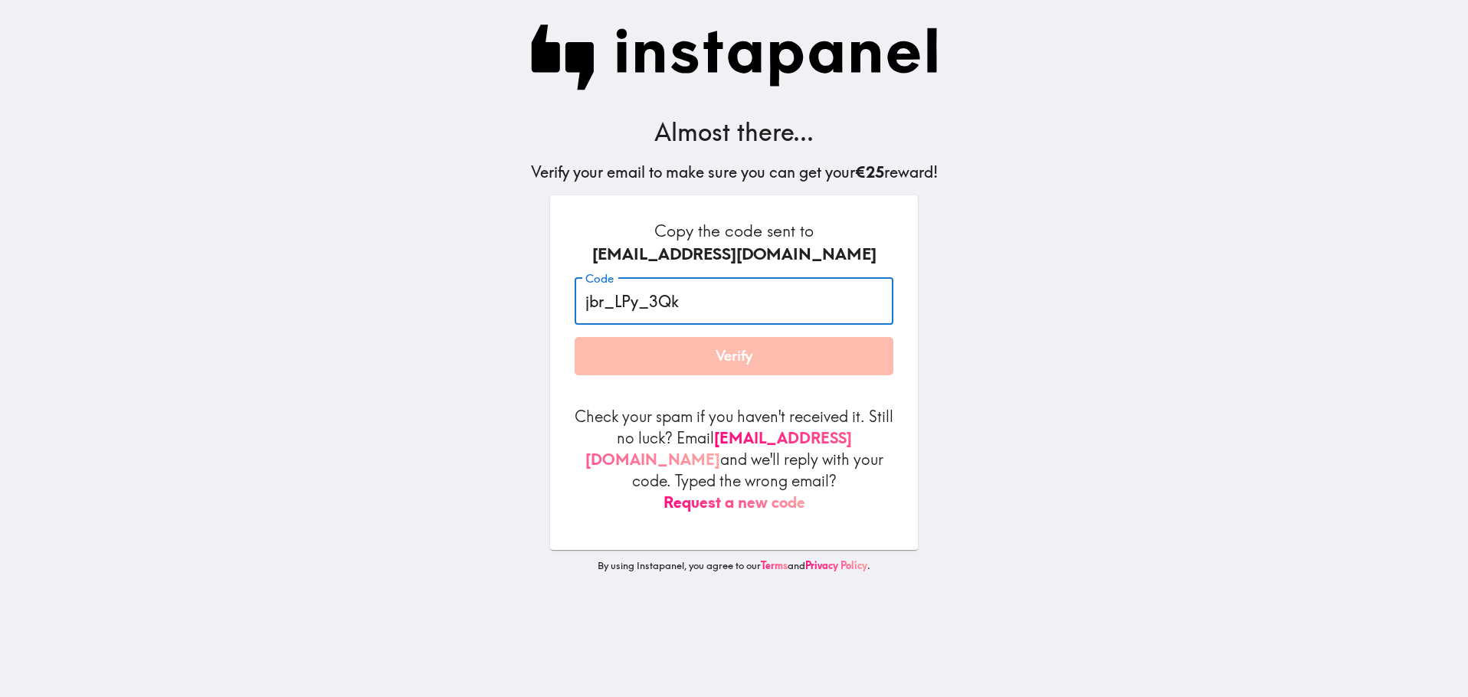
click at [722, 355] on button "Verify" at bounding box center [734, 356] width 319 height 38
